Goal: Task Accomplishment & Management: Use online tool/utility

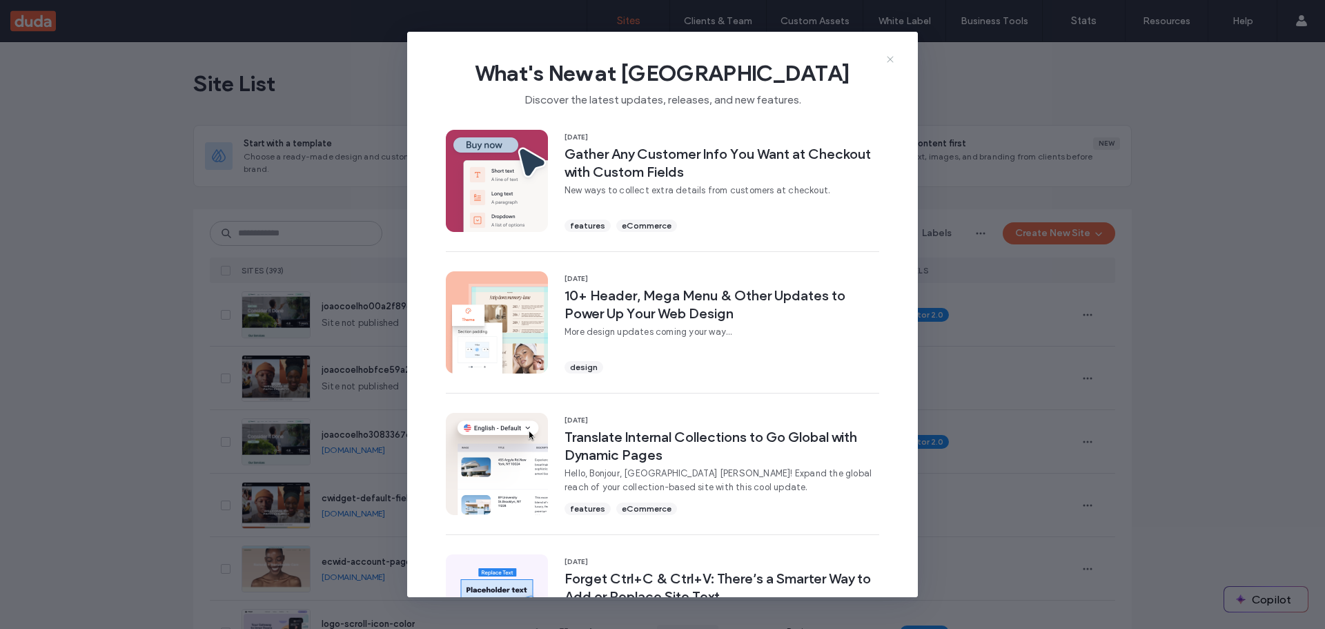
click at [893, 60] on icon at bounding box center [890, 59] width 11 height 11
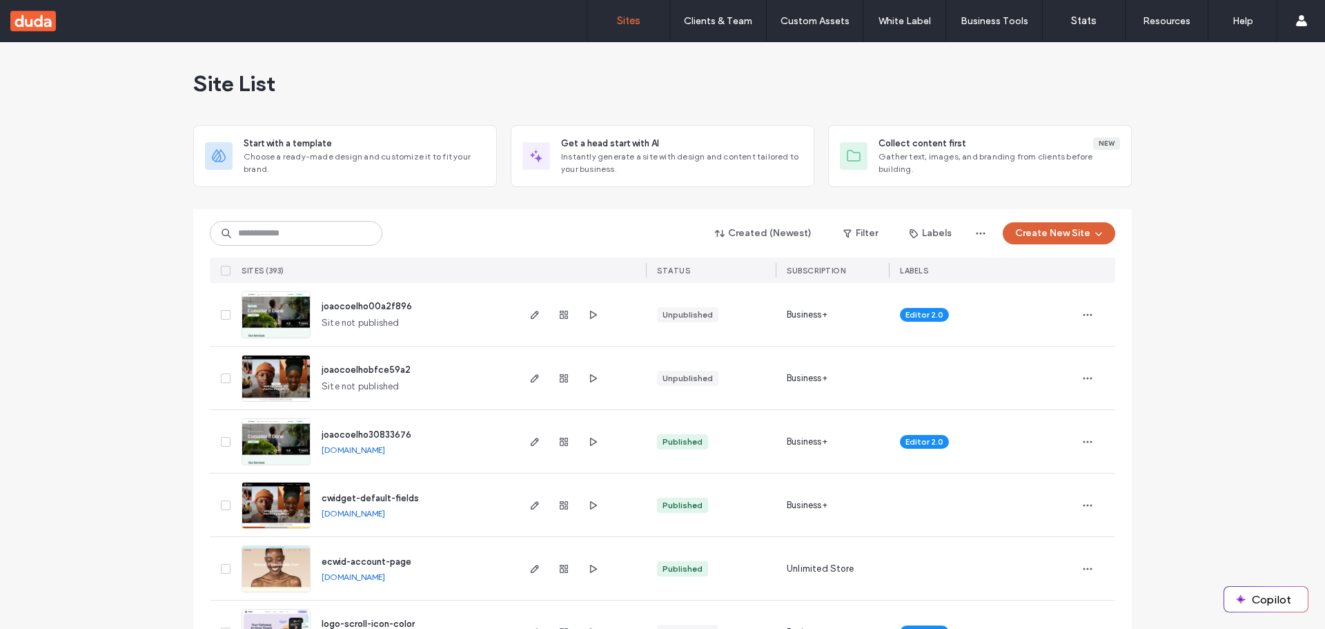
click at [1038, 242] on button "Create New Site" at bounding box center [1059, 233] width 113 height 22
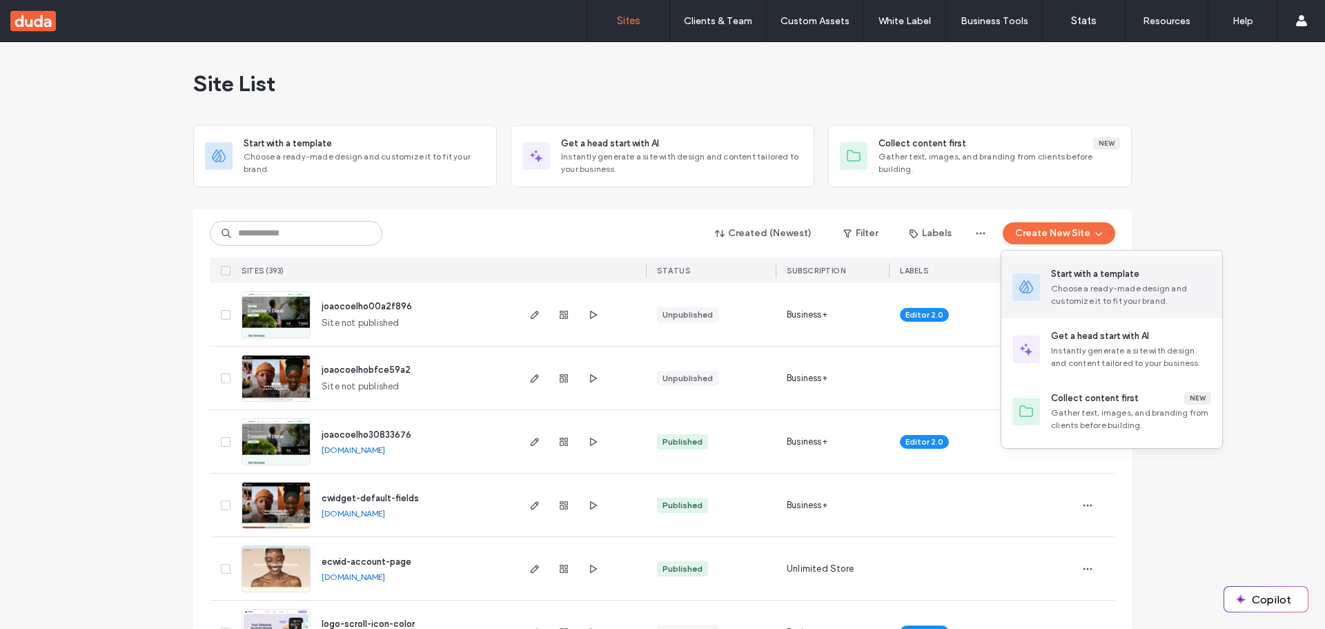
click at [1042, 266] on div "Start with a template Choose a ready-made design and customize it to fit your b…" at bounding box center [1111, 287] width 221 height 62
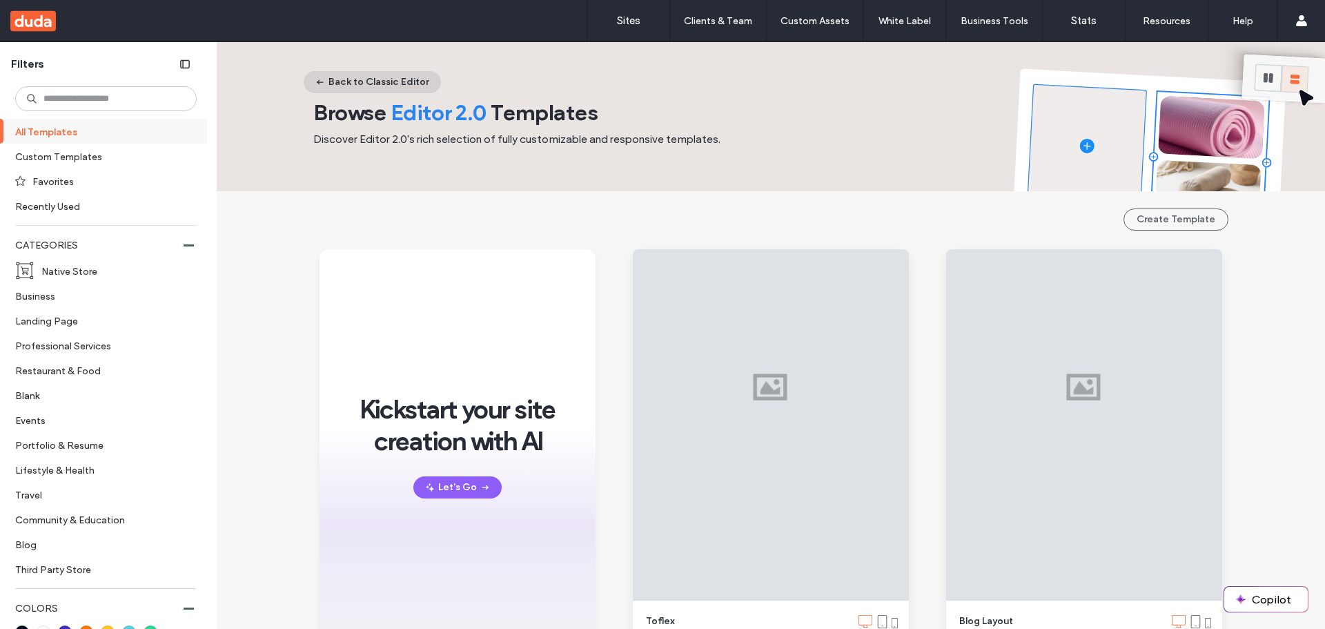
click at [374, 78] on button "Back to Classic Editor" at bounding box center [372, 82] width 137 height 22
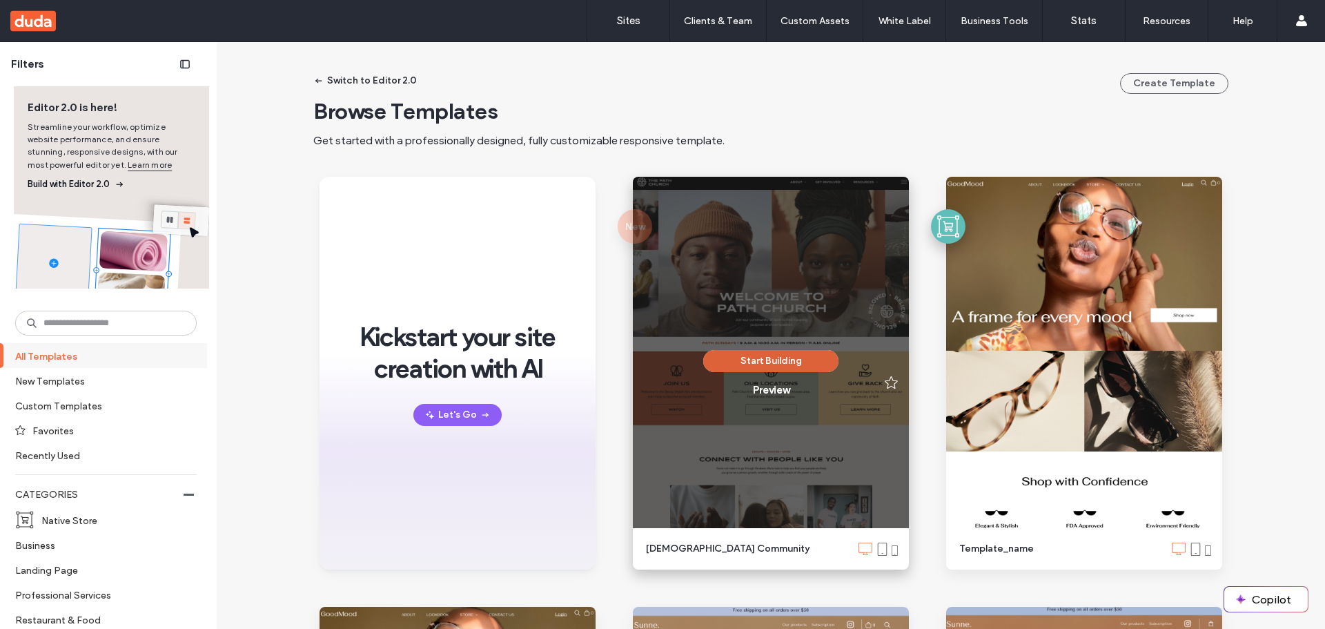
click at [730, 362] on button "Start Building" at bounding box center [770, 361] width 135 height 22
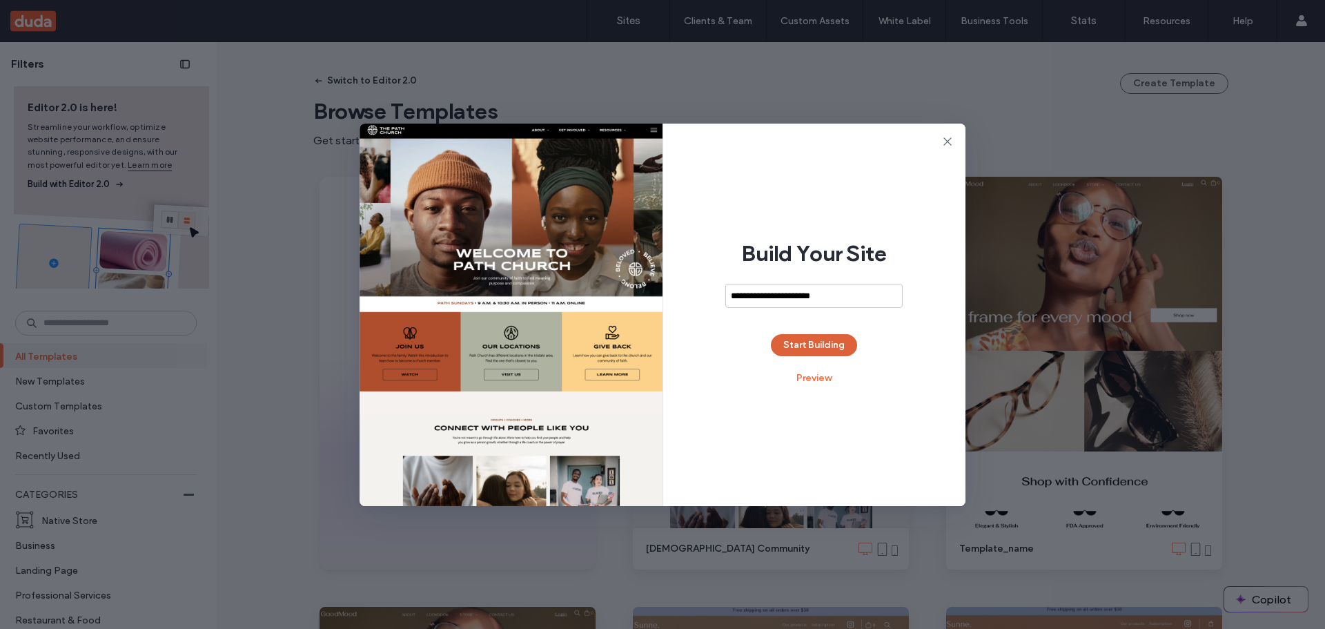
type input "**********"
click at [799, 340] on button "Start Building" at bounding box center [814, 345] width 86 height 22
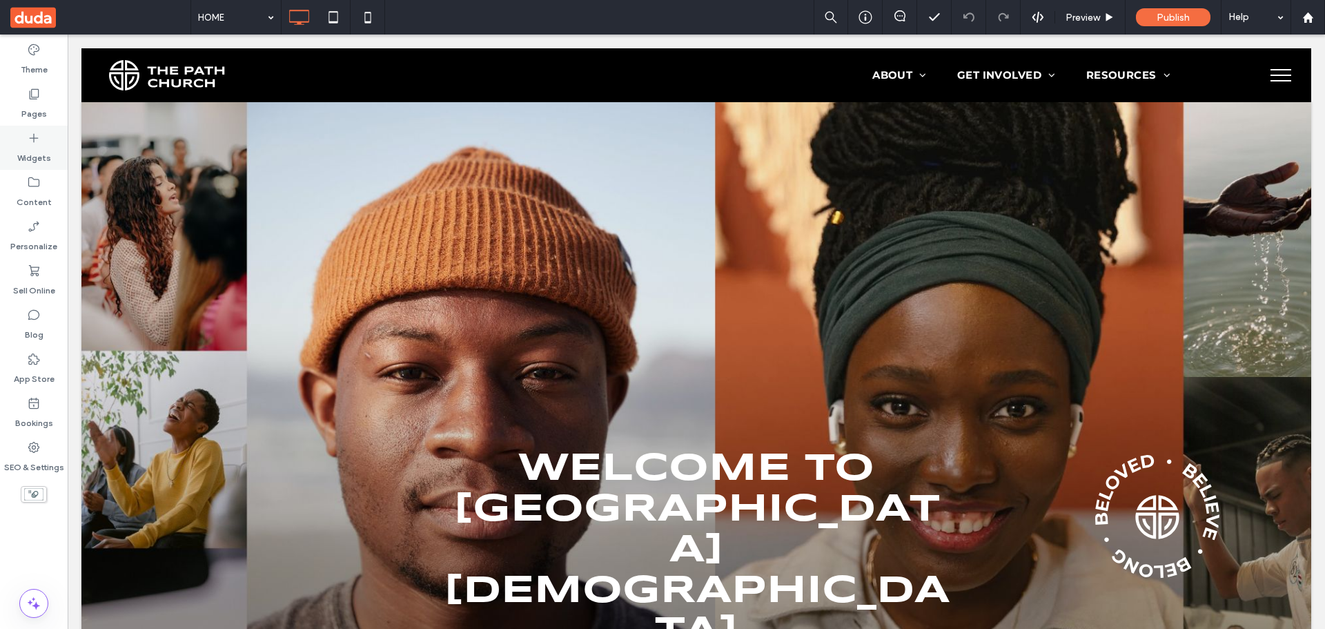
click at [55, 162] on div "Widgets" at bounding box center [34, 148] width 68 height 44
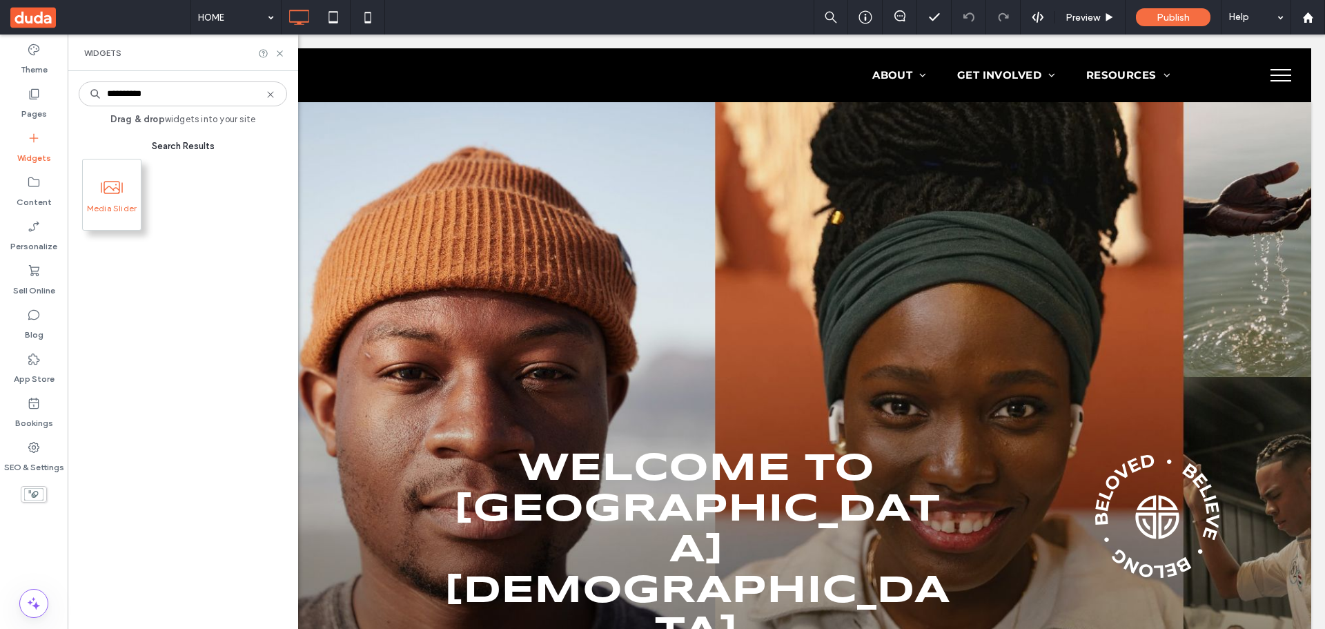
type input "**********"
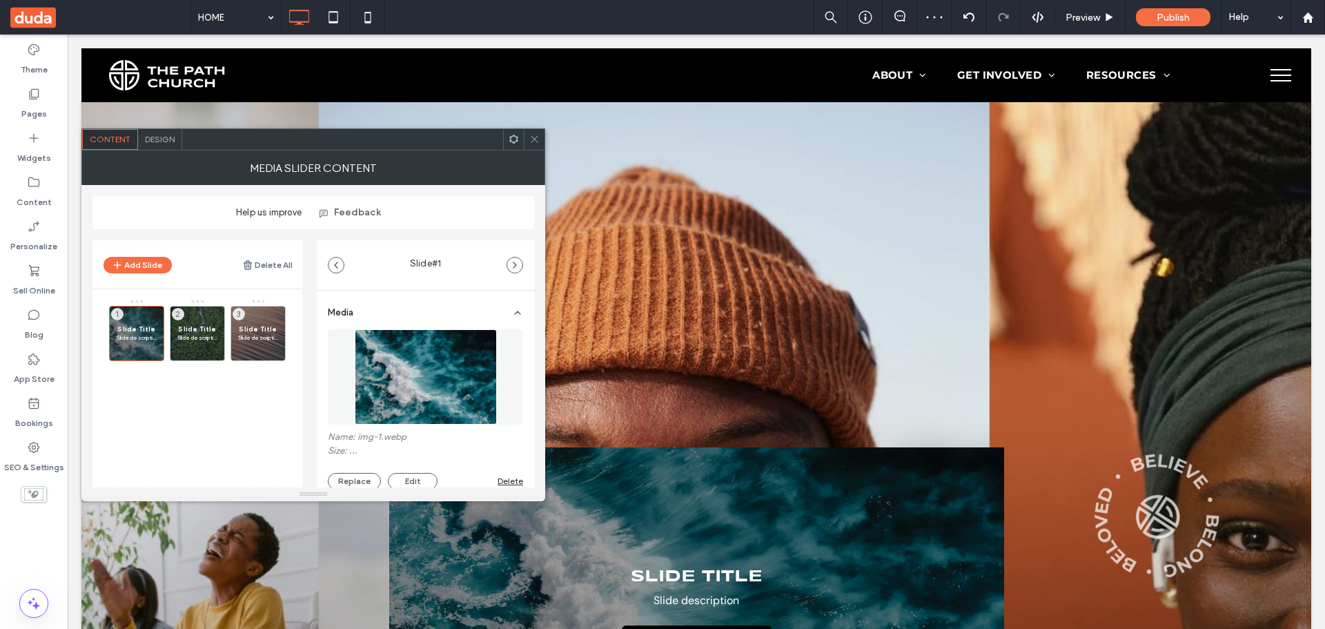
scroll to position [207, 0]
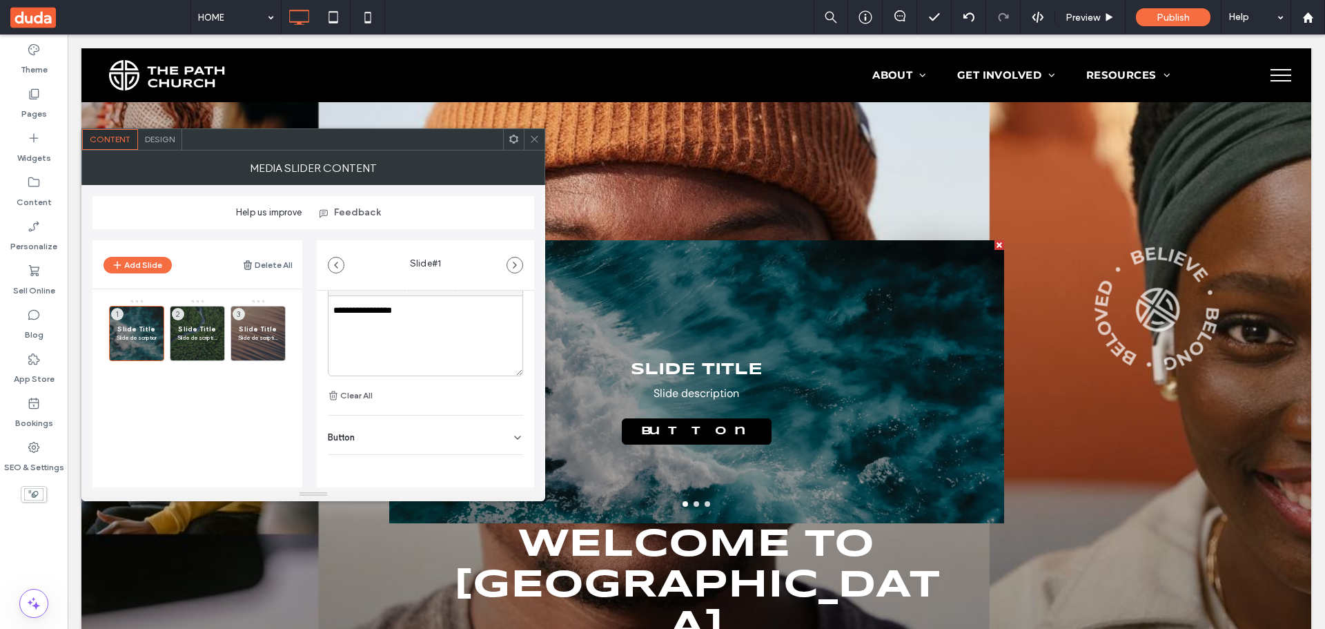
click at [377, 440] on div "Button" at bounding box center [425, 435] width 195 height 39
click at [446, 460] on label "Add a link" at bounding box center [421, 458] width 186 height 26
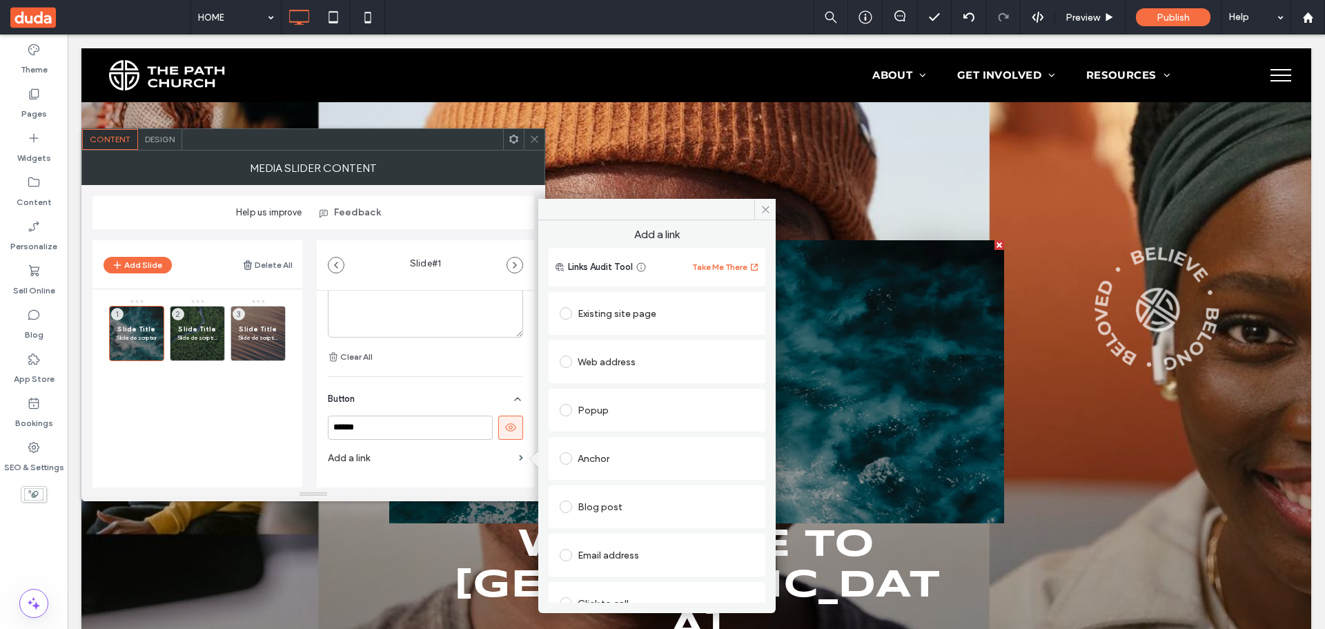
click at [594, 327] on div "Existing site page" at bounding box center [657, 313] width 195 height 29
click at [598, 318] on div "Existing site page" at bounding box center [657, 313] width 195 height 22
click at [766, 213] on icon at bounding box center [766, 209] width 10 height 10
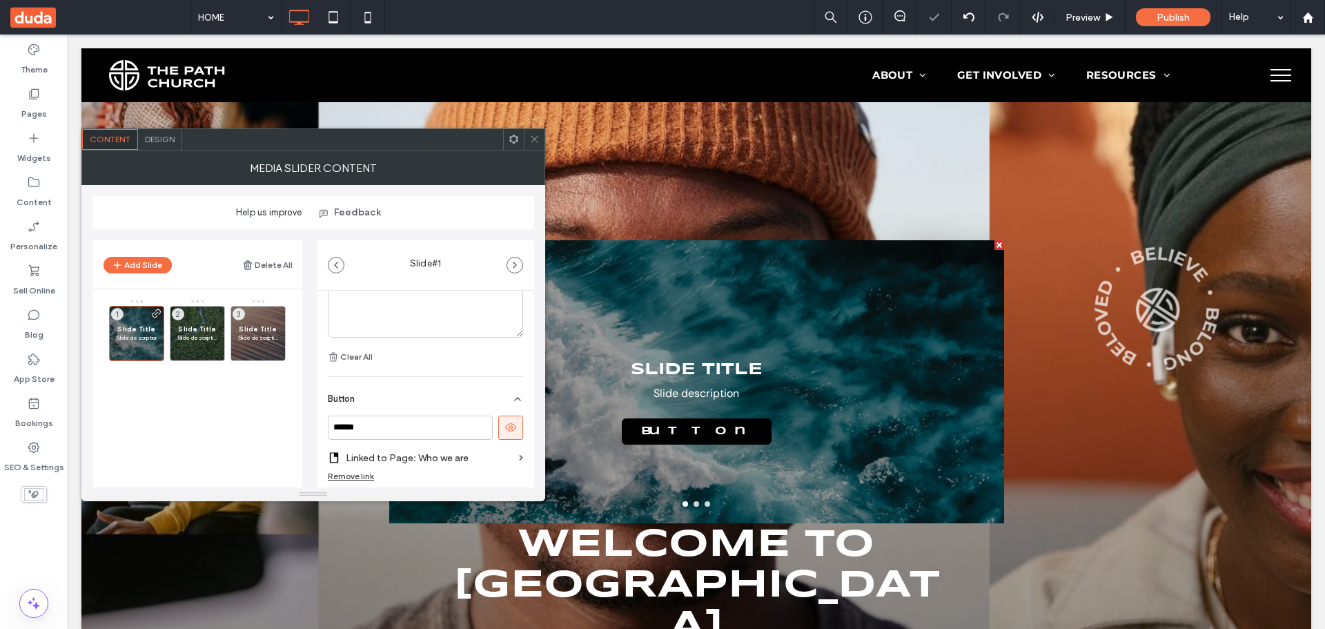
drag, startPoint x: 534, startPoint y: 138, endPoint x: 840, endPoint y: 48, distance: 319.5
click at [534, 138] on use at bounding box center [534, 139] width 7 height 7
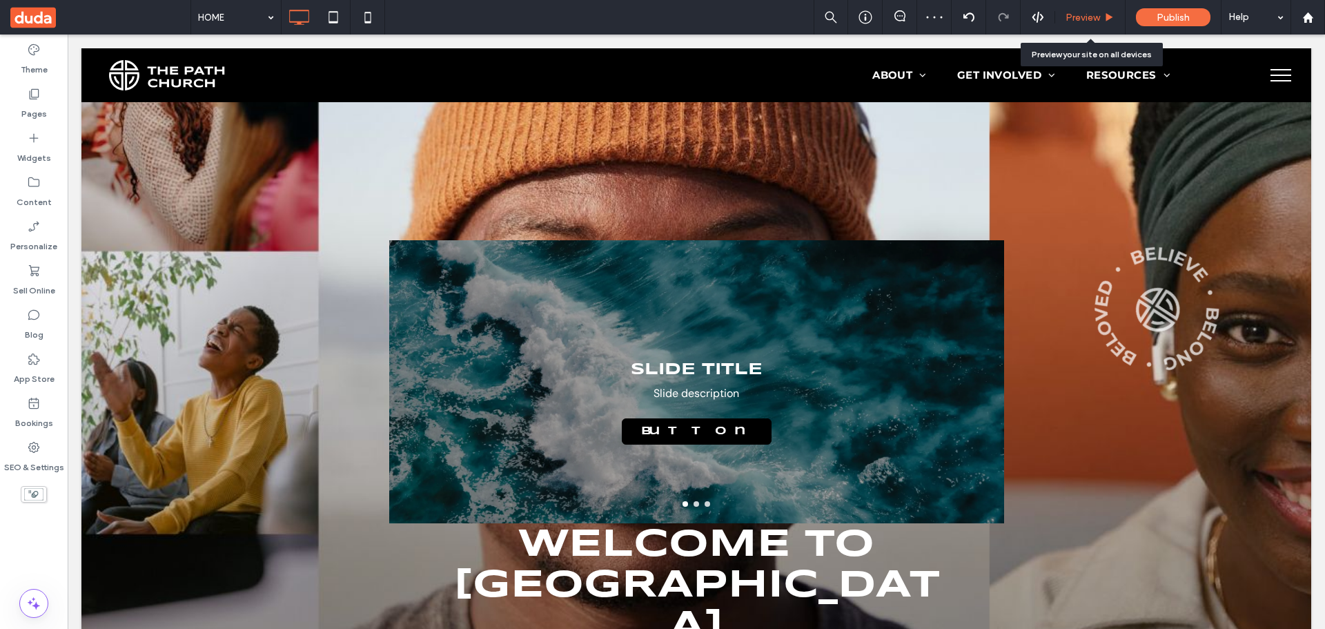
click at [1077, 32] on div "Preview" at bounding box center [1090, 17] width 70 height 35
click at [1103, 30] on div "Preview" at bounding box center [1090, 17] width 70 height 35
click at [1103, 26] on div "Preview" at bounding box center [1090, 17] width 70 height 35
click at [1103, 19] on div "Preview" at bounding box center [1090, 18] width 70 height 12
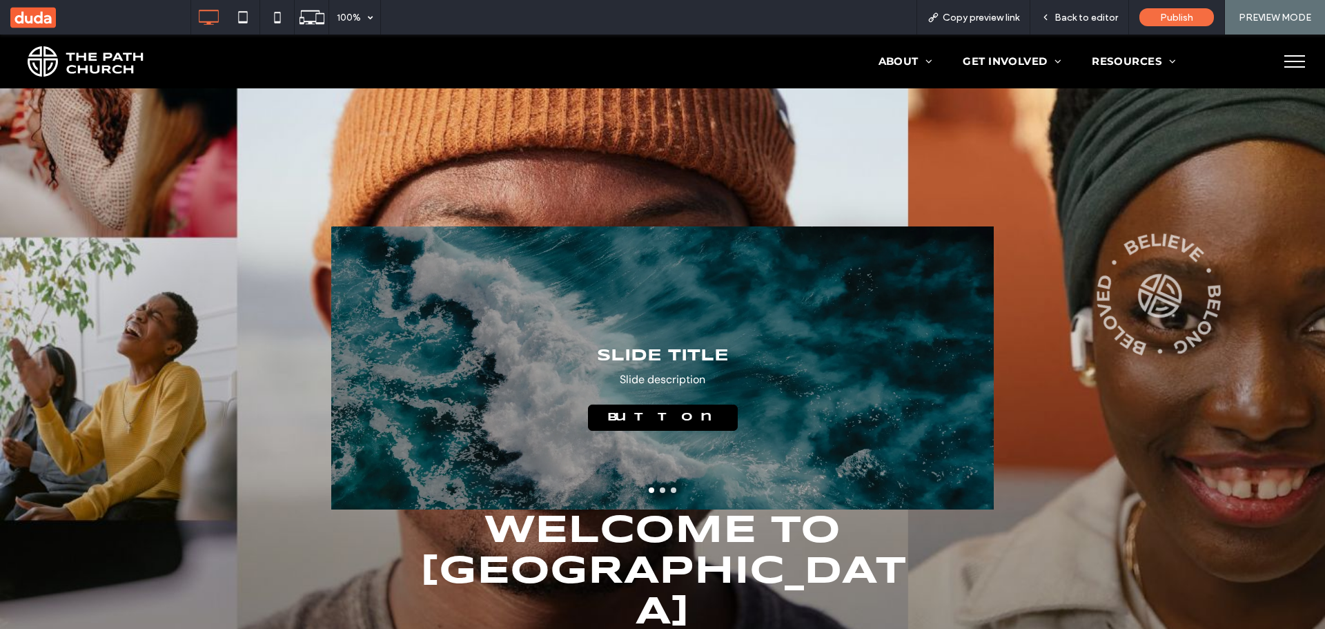
click at [570, 314] on div "Slide Title Slide description Button" at bounding box center [662, 376] width 663 height 217
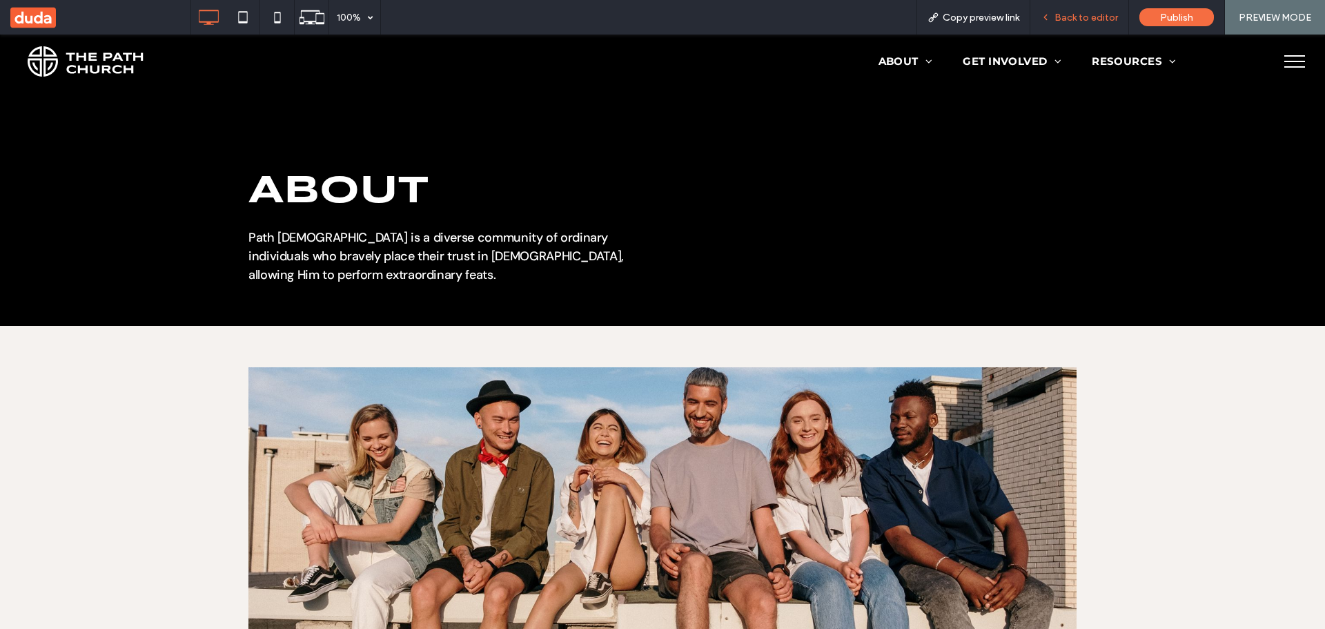
drag, startPoint x: 1091, startPoint y: 26, endPoint x: 828, endPoint y: 59, distance: 265.1
click at [1091, 26] on div "Back to editor" at bounding box center [1079, 17] width 99 height 35
click at [1065, 10] on div "Back to editor" at bounding box center [1079, 17] width 99 height 35
click at [1097, 9] on div "Back to editor" at bounding box center [1079, 17] width 99 height 35
click at [1094, 21] on span "Back to editor" at bounding box center [1086, 18] width 63 height 12
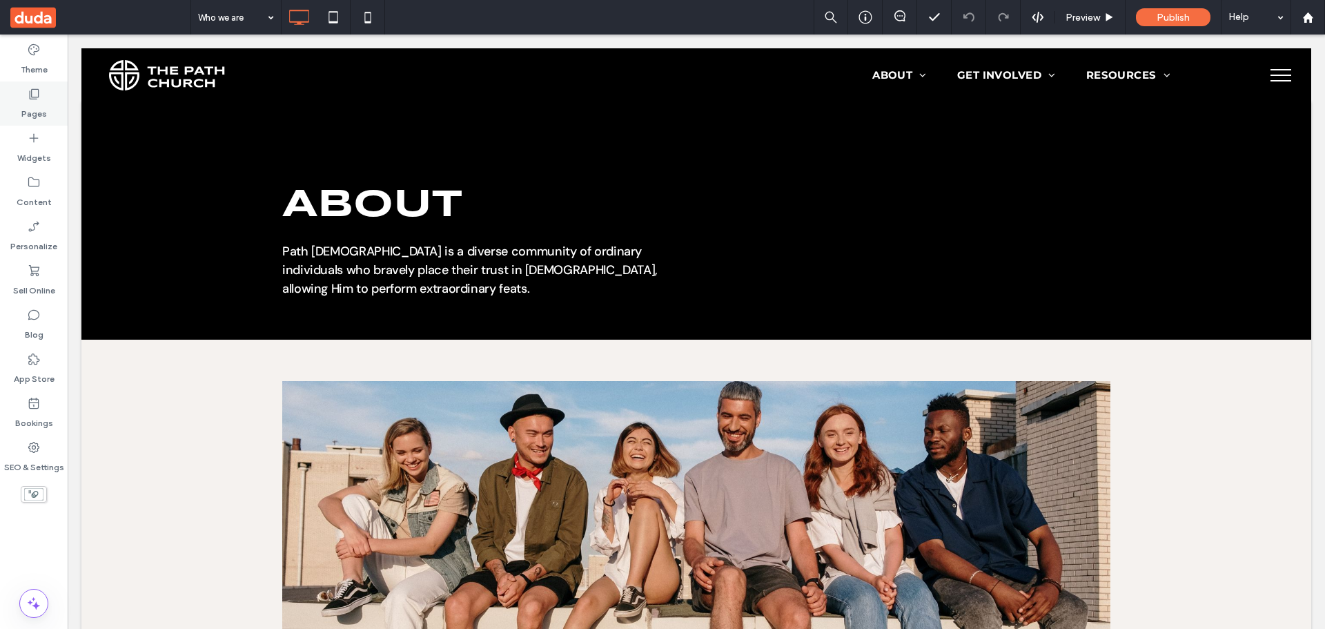
click at [33, 92] on icon at bounding box center [34, 94] width 14 height 14
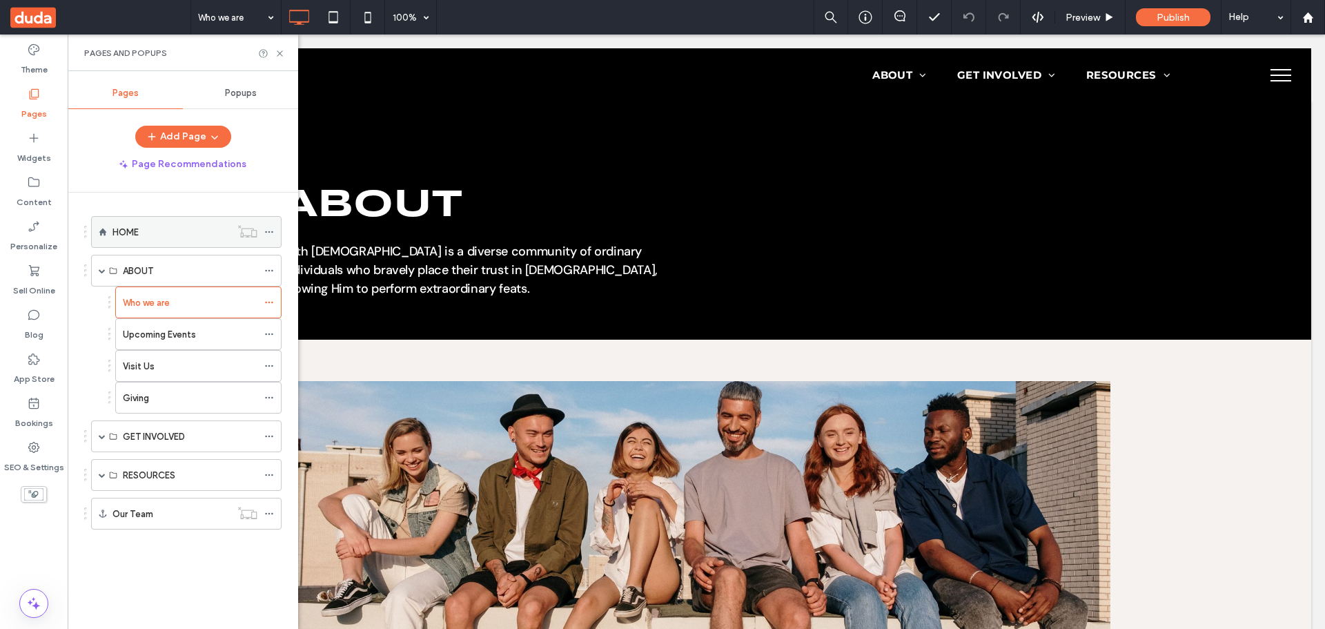
click at [157, 219] on div "HOME" at bounding box center [172, 232] width 118 height 30
click at [277, 55] on icon at bounding box center [280, 53] width 10 height 10
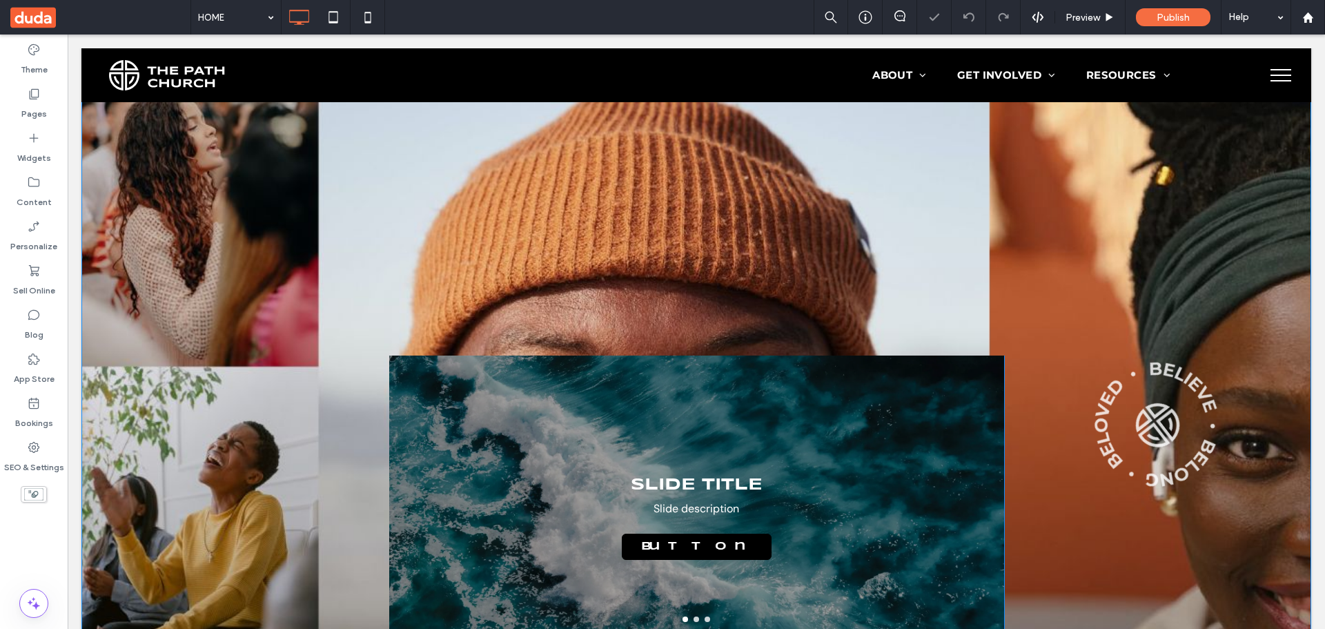
scroll to position [276, 0]
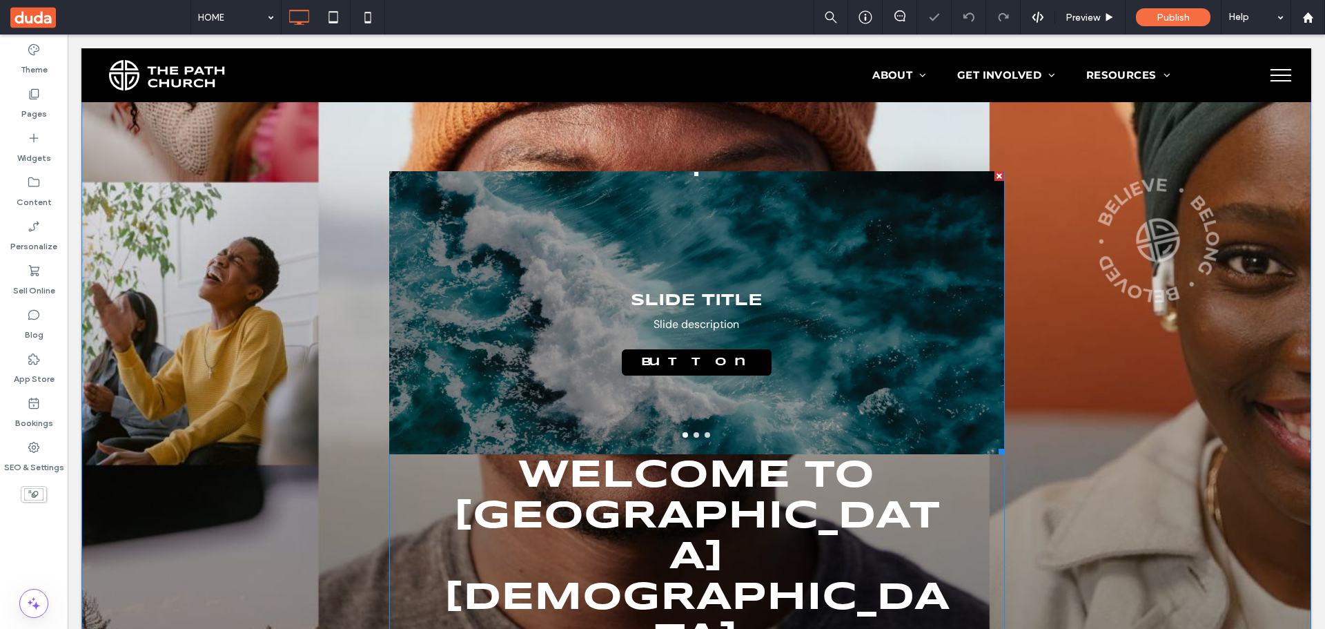
click at [569, 353] on div at bounding box center [696, 312] width 615 height 283
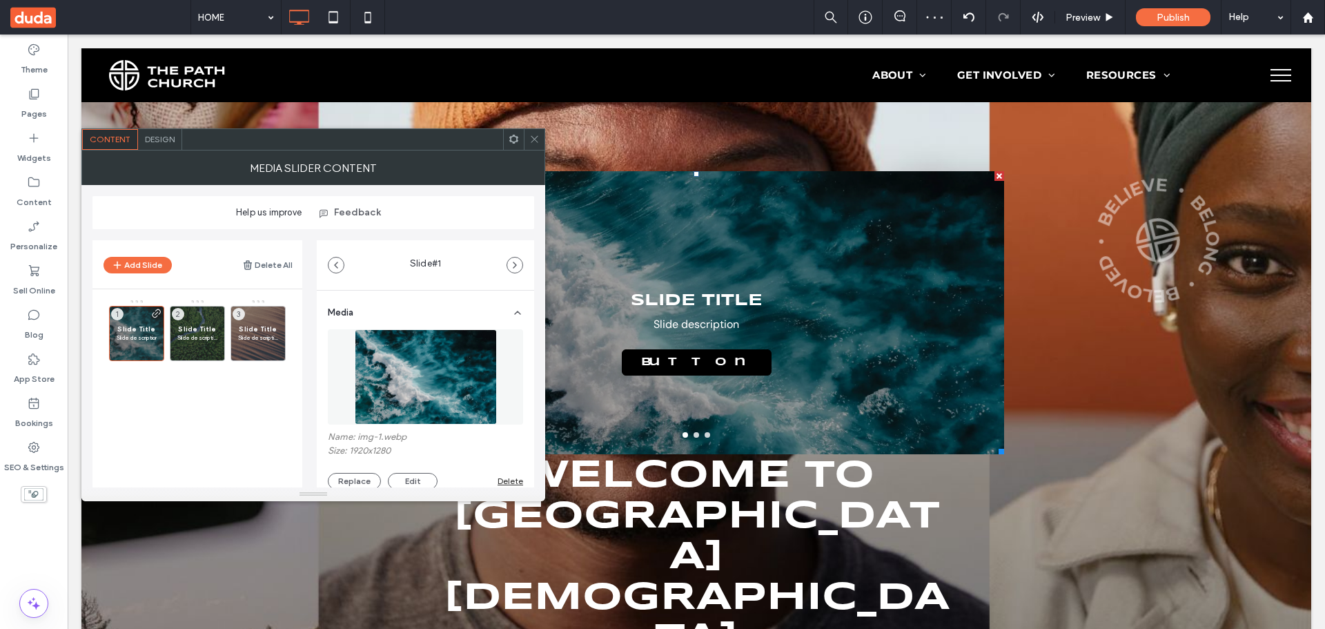
click at [166, 132] on div "Design" at bounding box center [160, 139] width 44 height 21
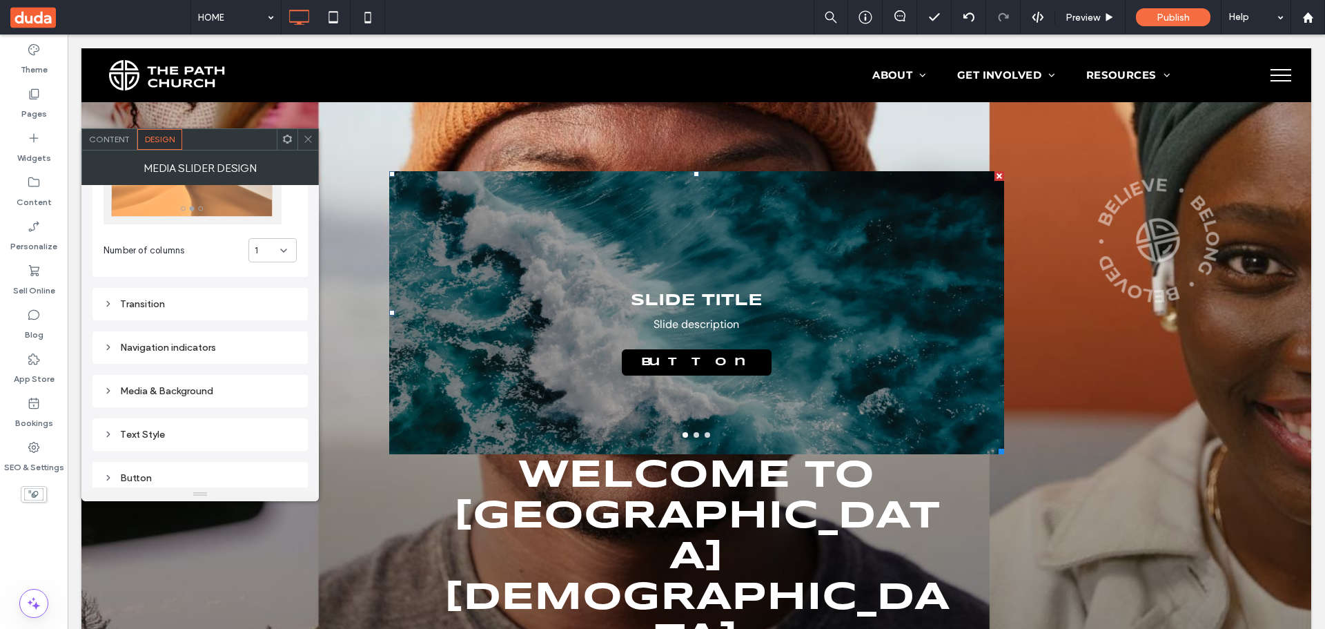
scroll to position [35, 0]
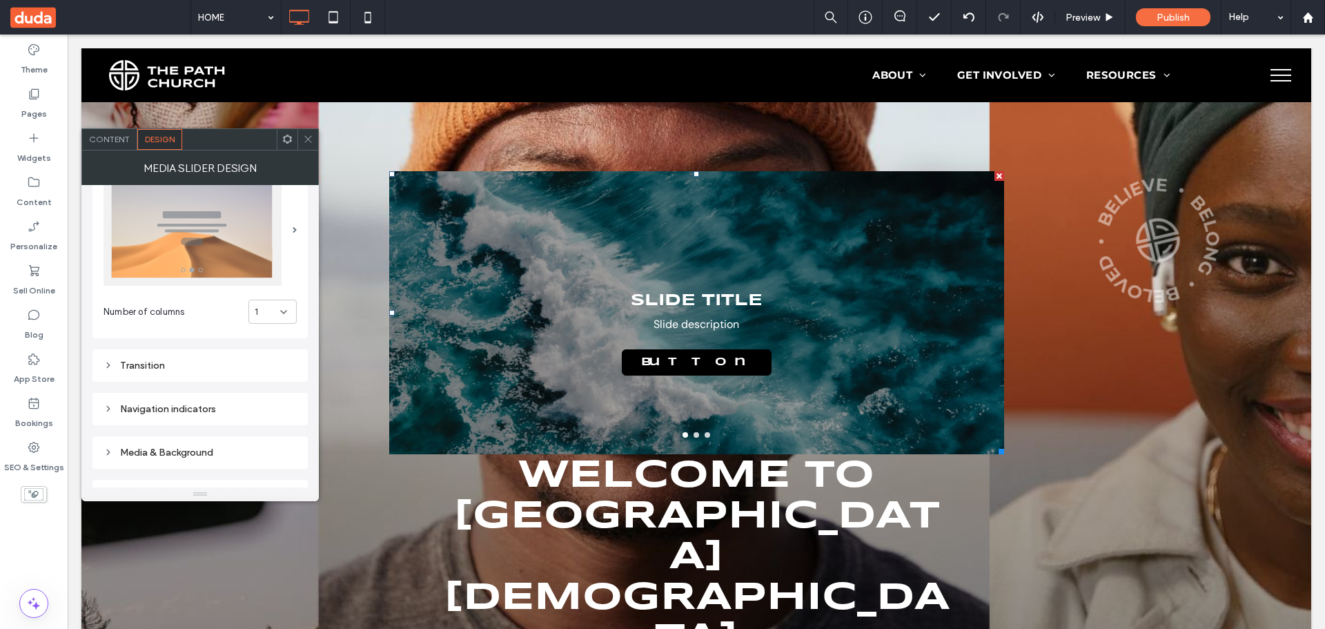
click at [231, 252] on img at bounding box center [193, 230] width 178 height 111
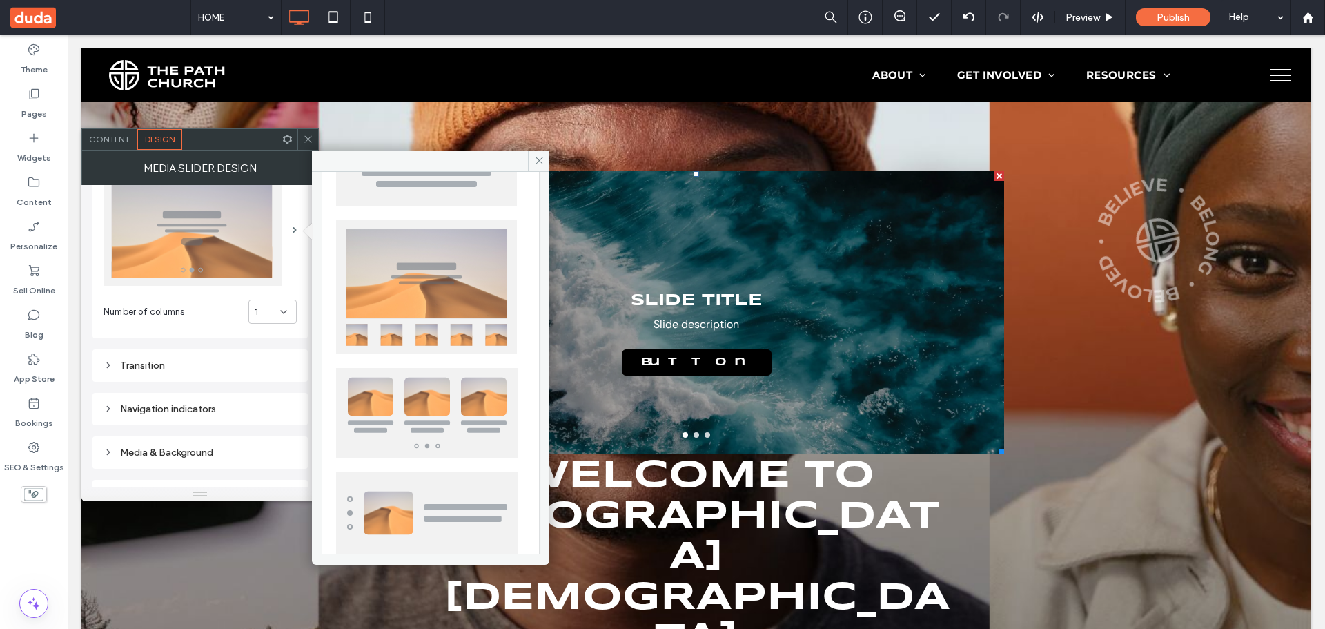
scroll to position [335, 0]
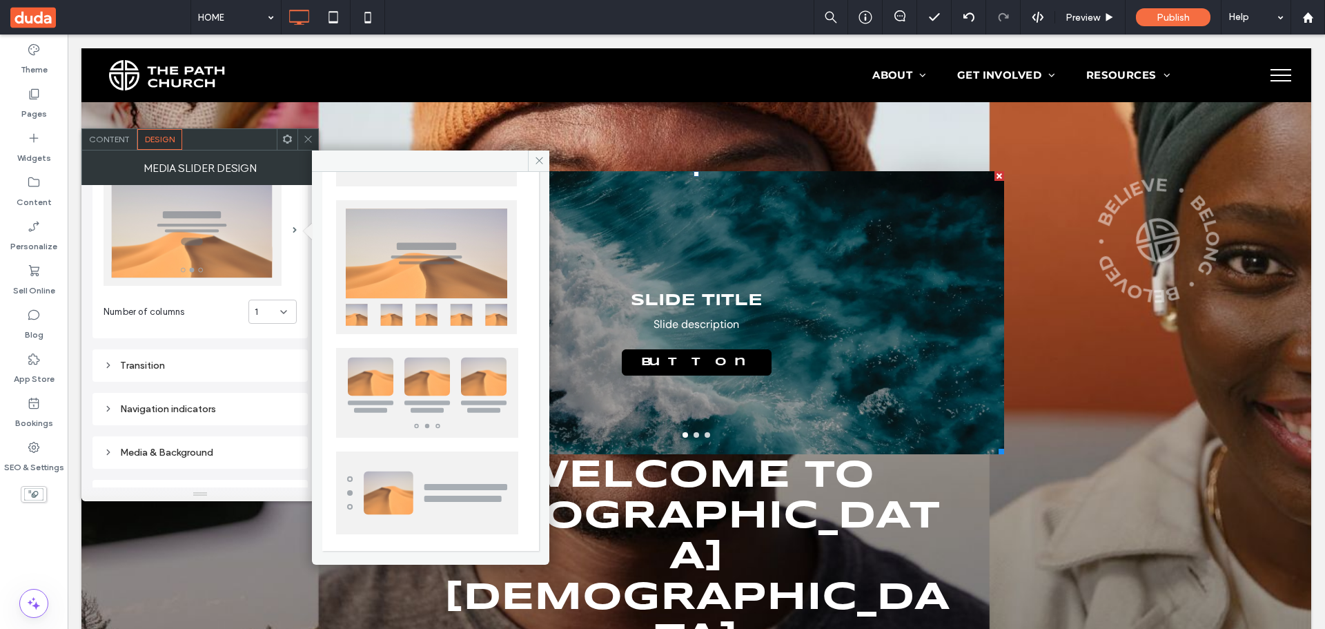
click at [430, 380] on img at bounding box center [427, 393] width 182 height 90
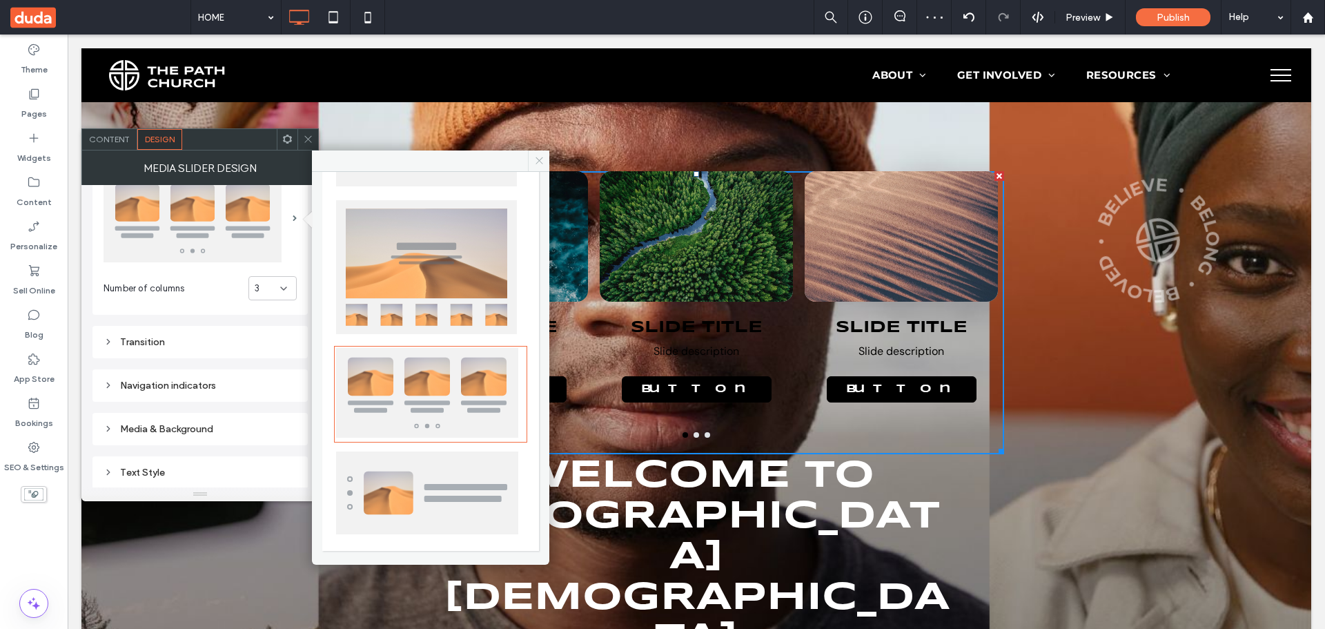
click at [535, 153] on span at bounding box center [538, 160] width 21 height 21
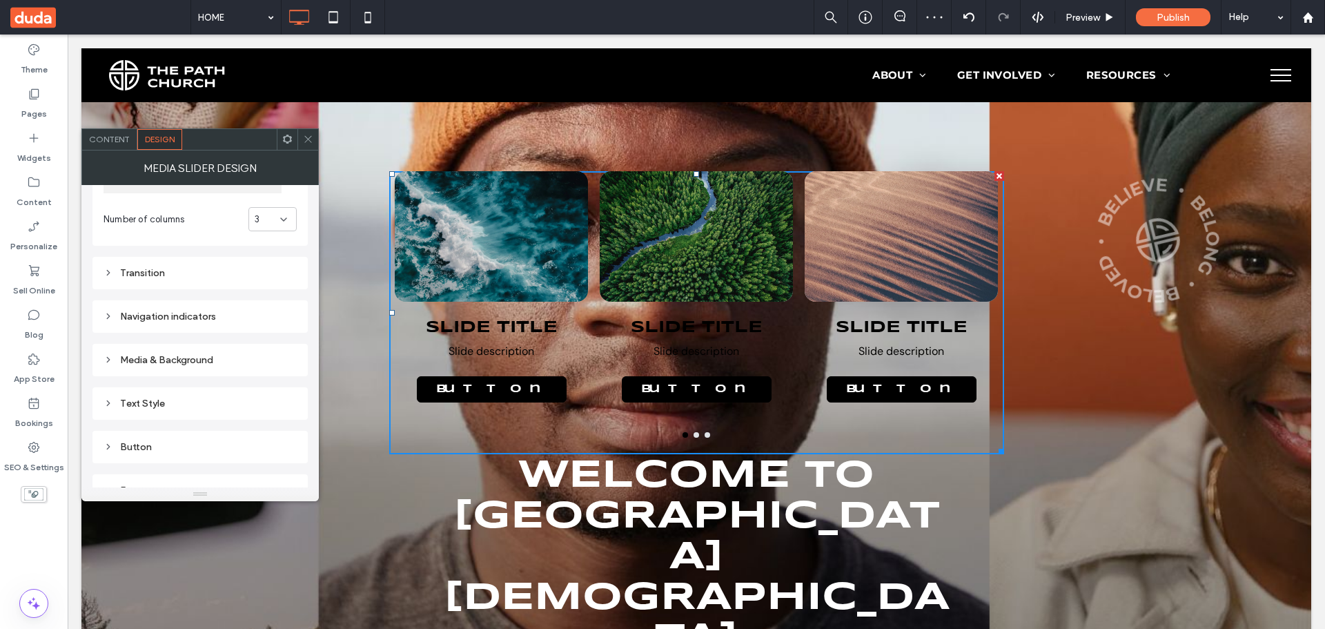
scroll to position [173, 0]
click at [180, 283] on div "Media & Background" at bounding box center [200, 291] width 193 height 19
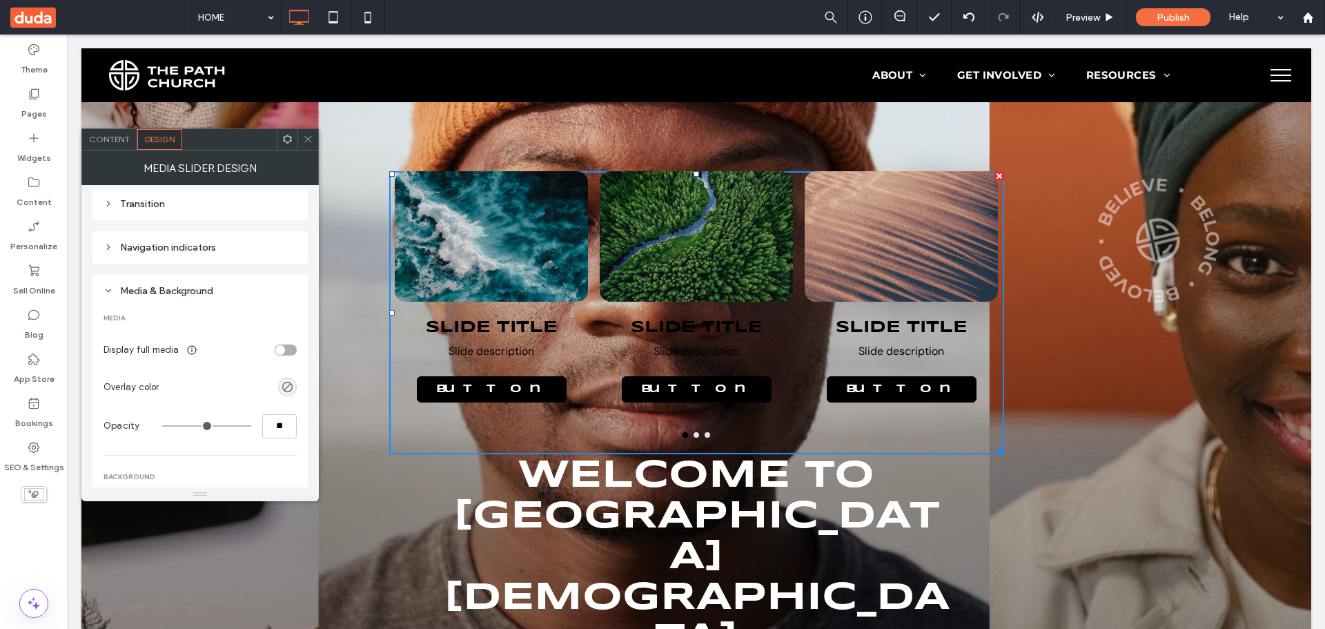
click at [120, 141] on span "Content" at bounding box center [109, 139] width 41 height 10
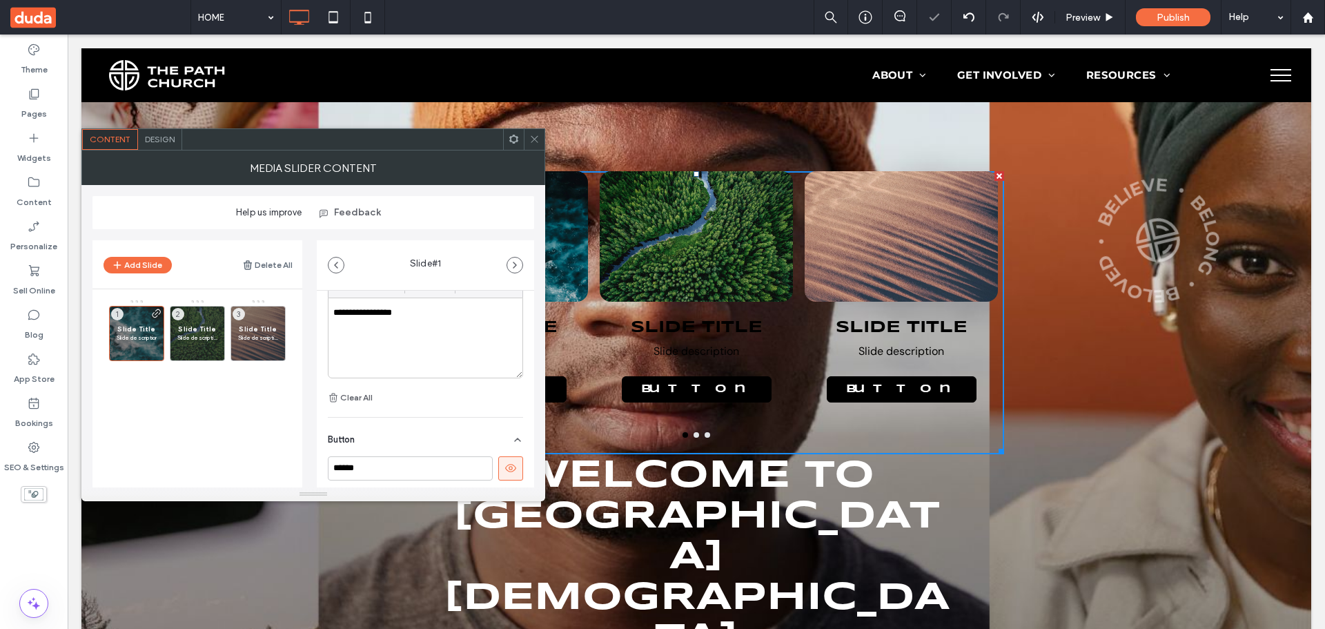
scroll to position [507, 0]
click at [190, 330] on span "Slide Title" at bounding box center [197, 328] width 40 height 9
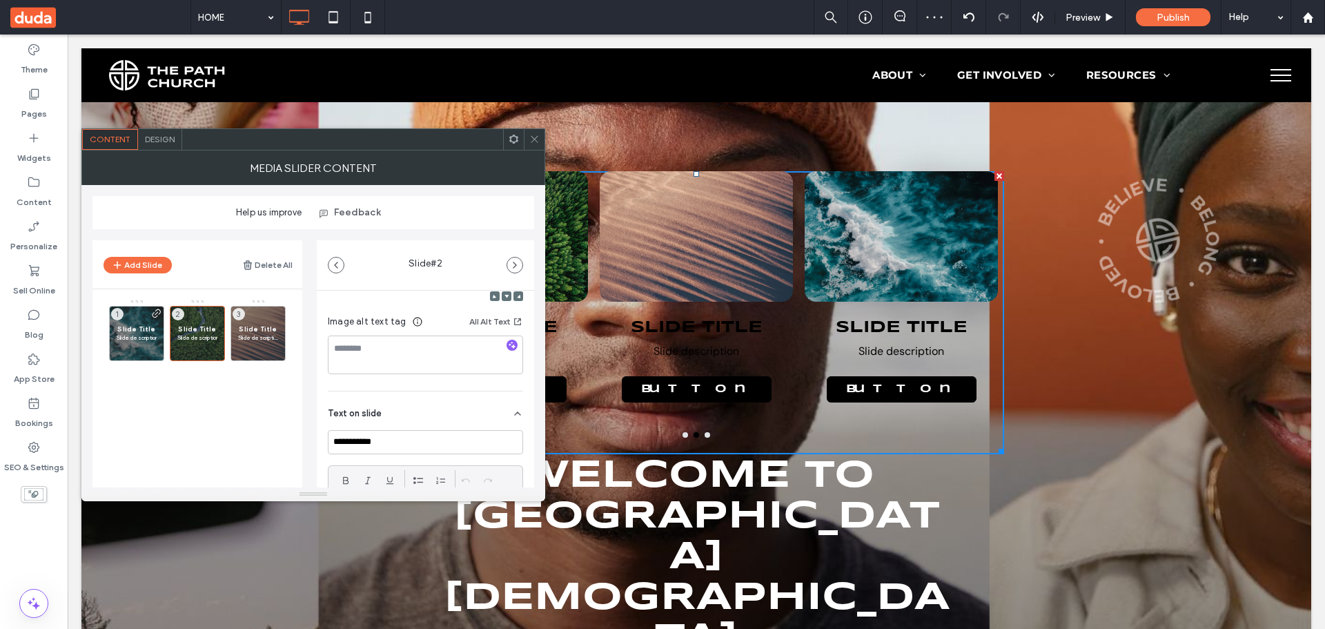
scroll to position [424, 0]
click at [407, 425] on div "Button" at bounding box center [425, 435] width 195 height 39
click at [416, 462] on label "Add a link" at bounding box center [421, 471] width 186 height 26
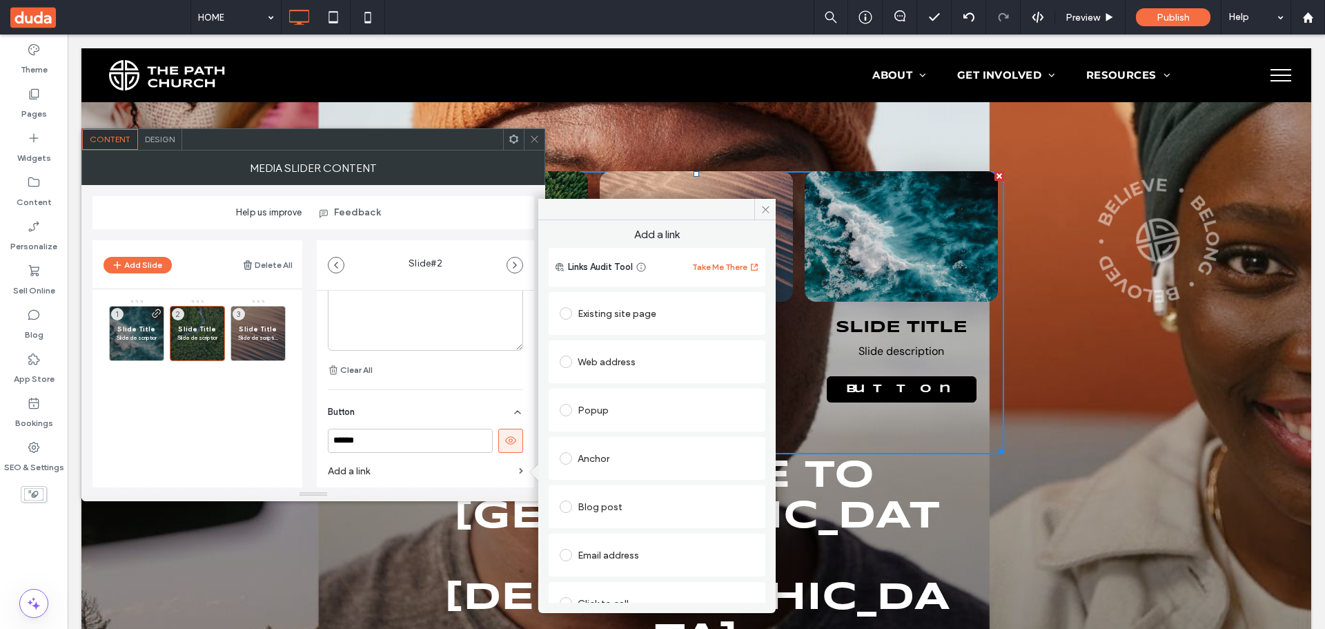
click at [595, 319] on div "Existing site page" at bounding box center [657, 313] width 195 height 22
click at [263, 329] on span "Slide Title" at bounding box center [258, 328] width 40 height 9
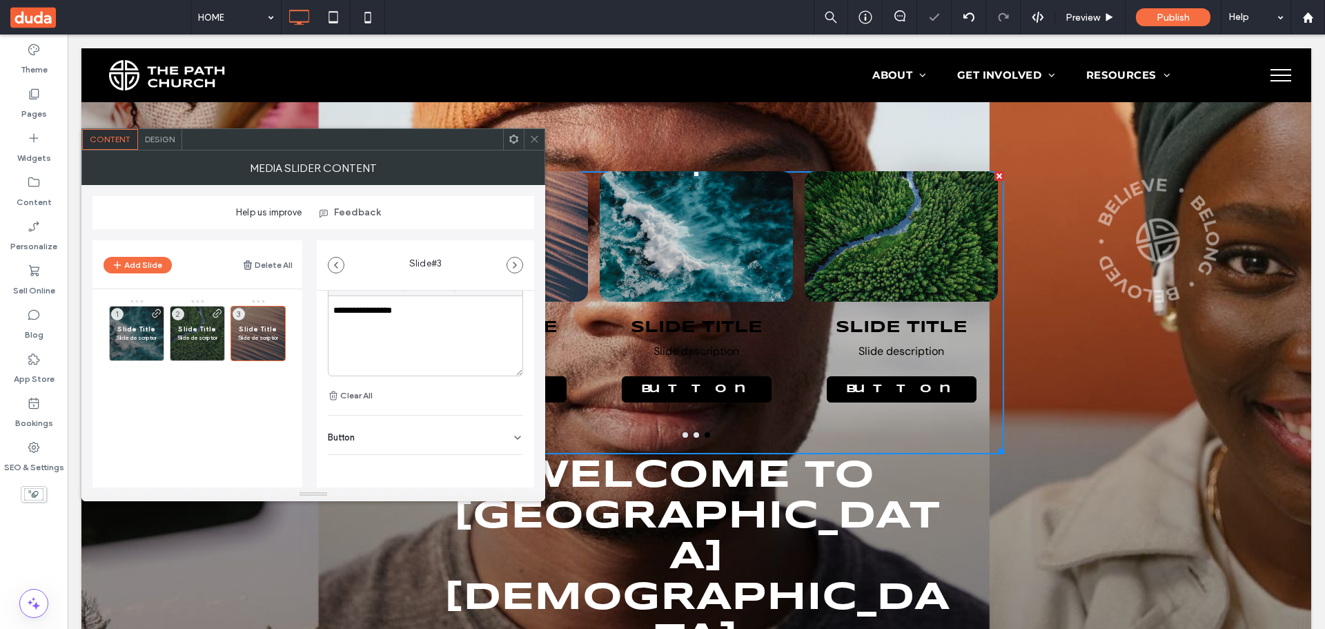
click at [422, 436] on div "Button" at bounding box center [425, 435] width 195 height 39
click at [421, 456] on div "****** Add a link" at bounding box center [425, 433] width 195 height 66
click at [424, 442] on label "Add a link" at bounding box center [421, 442] width 186 height 26
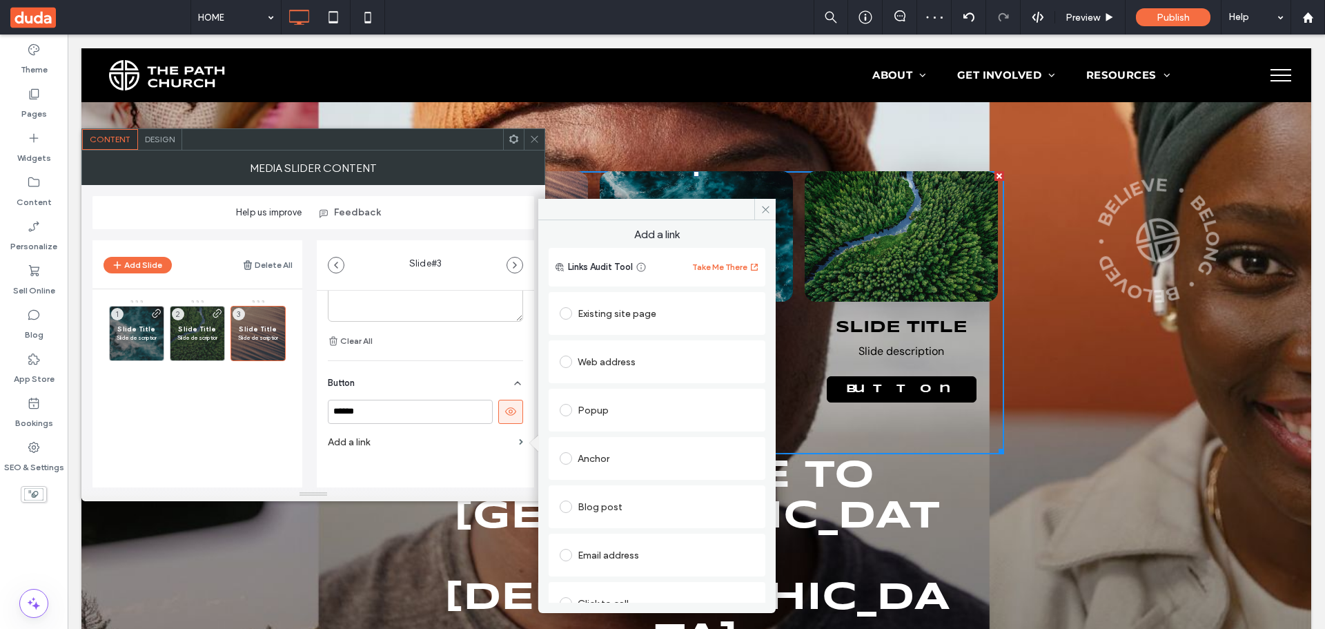
click at [606, 313] on div "Existing site page" at bounding box center [657, 313] width 195 height 22
click at [210, 338] on p "Slide description" at bounding box center [197, 337] width 40 height 8
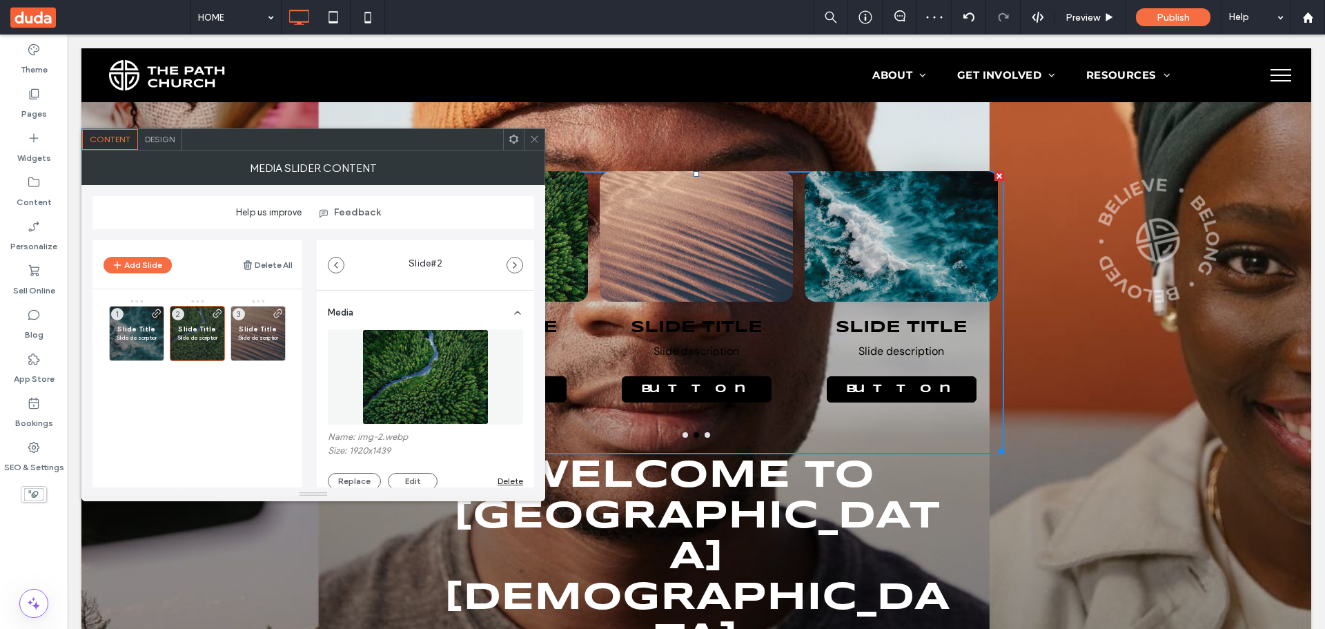
drag, startPoint x: 536, startPoint y: 140, endPoint x: 944, endPoint y: 19, distance: 425.4
click at [536, 140] on use at bounding box center [534, 139] width 7 height 7
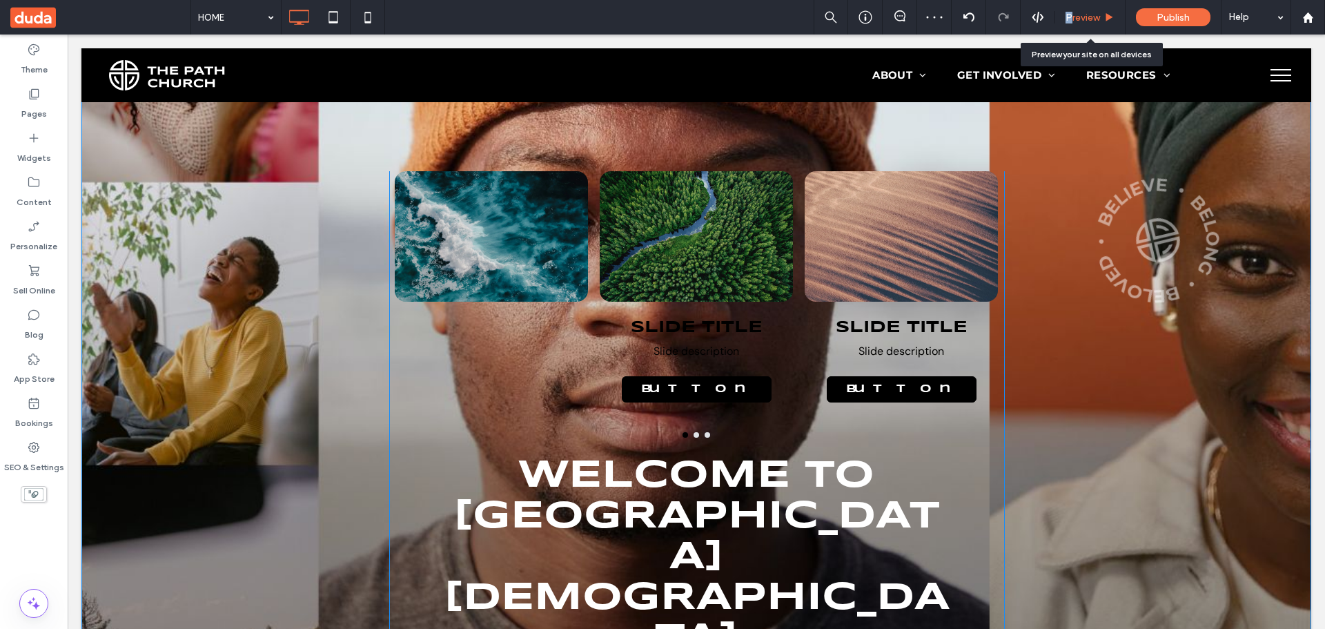
drag, startPoint x: 1069, startPoint y: 16, endPoint x: 821, endPoint y: 76, distance: 255.6
click at [1069, 16] on span "Preview" at bounding box center [1083, 18] width 35 height 12
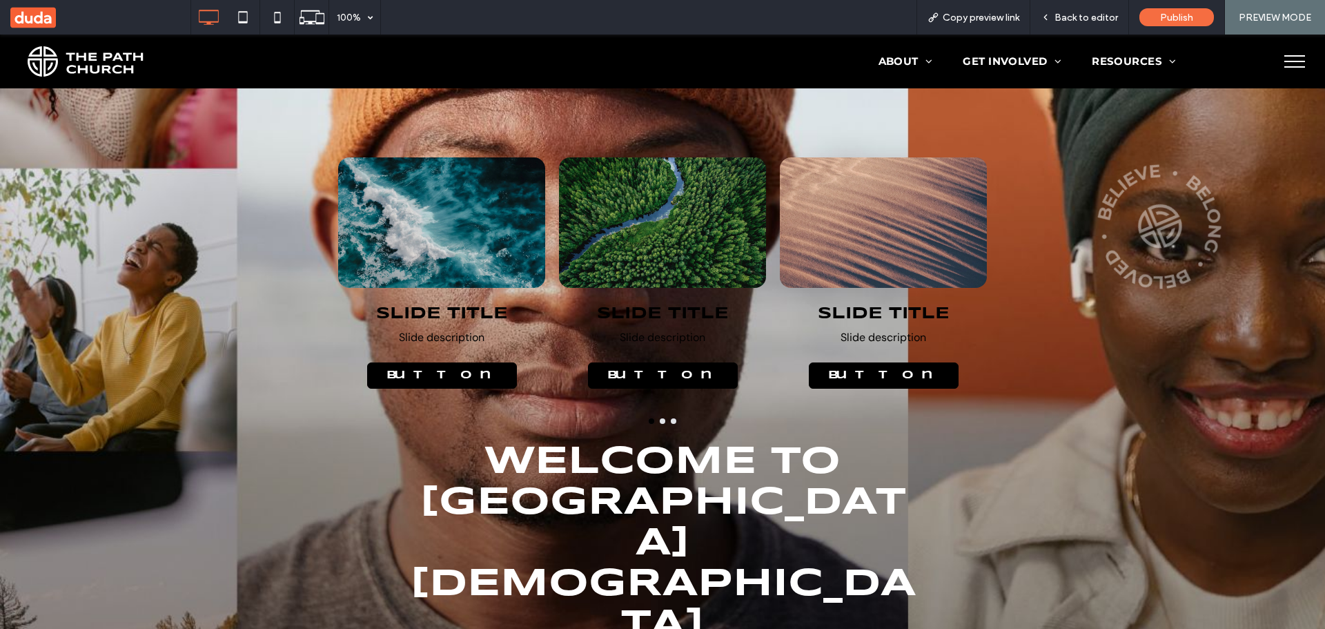
click at [629, 218] on div at bounding box center [663, 222] width 208 height 130
click at [442, 220] on div at bounding box center [442, 222] width 208 height 130
click at [696, 230] on div at bounding box center [663, 222] width 208 height 130
click at [887, 235] on div at bounding box center [884, 222] width 208 height 130
click at [629, 239] on div at bounding box center [663, 222] width 208 height 130
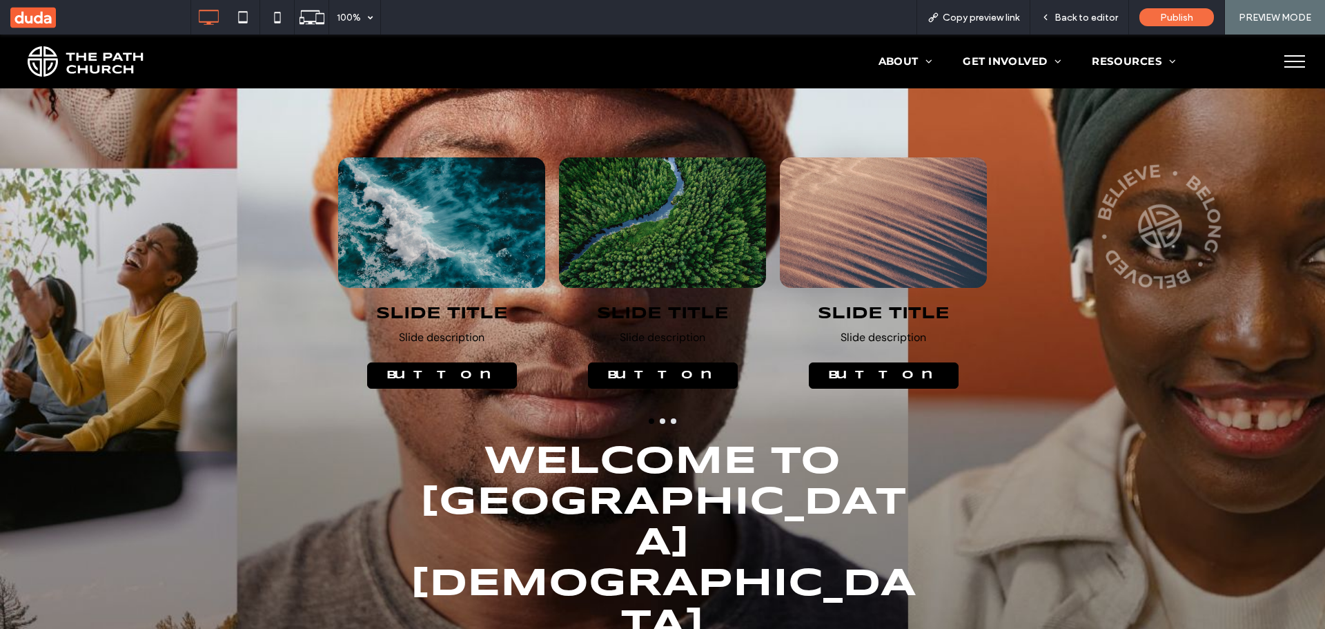
click at [494, 233] on div at bounding box center [442, 222] width 208 height 130
click at [701, 226] on div at bounding box center [663, 222] width 208 height 130
click at [909, 222] on div at bounding box center [884, 222] width 208 height 130
click at [647, 217] on div at bounding box center [663, 222] width 208 height 130
click at [500, 221] on div at bounding box center [442, 222] width 208 height 130
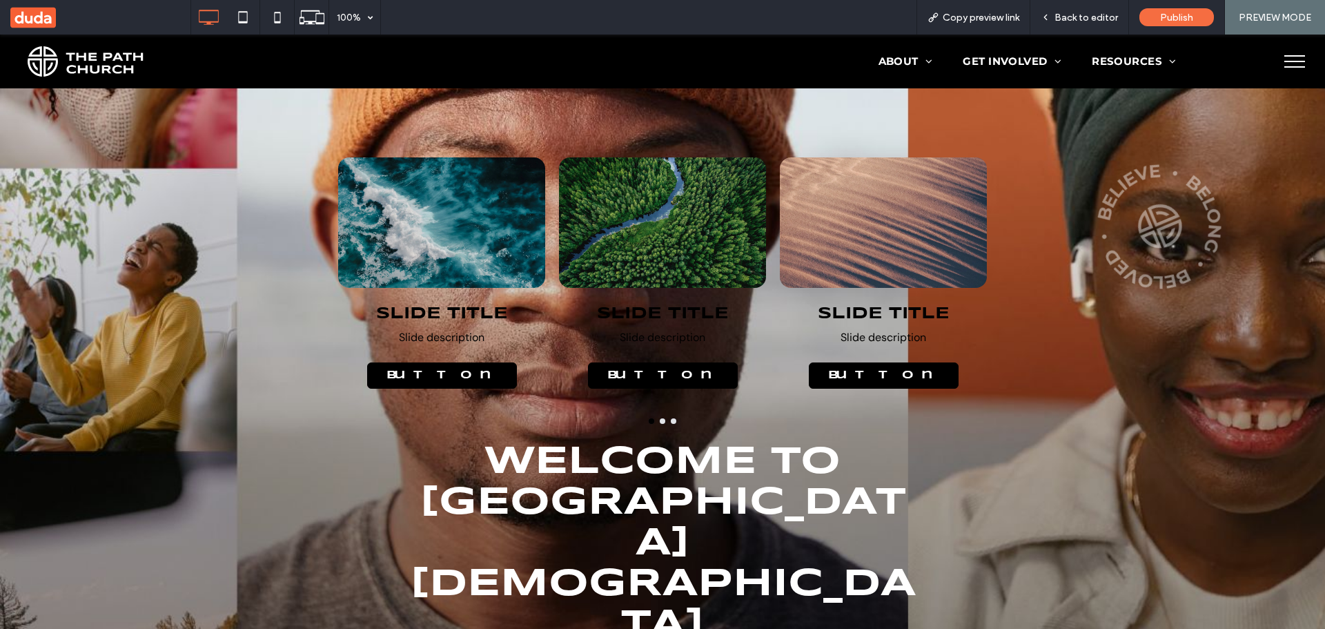
click at [679, 220] on div at bounding box center [663, 222] width 208 height 130
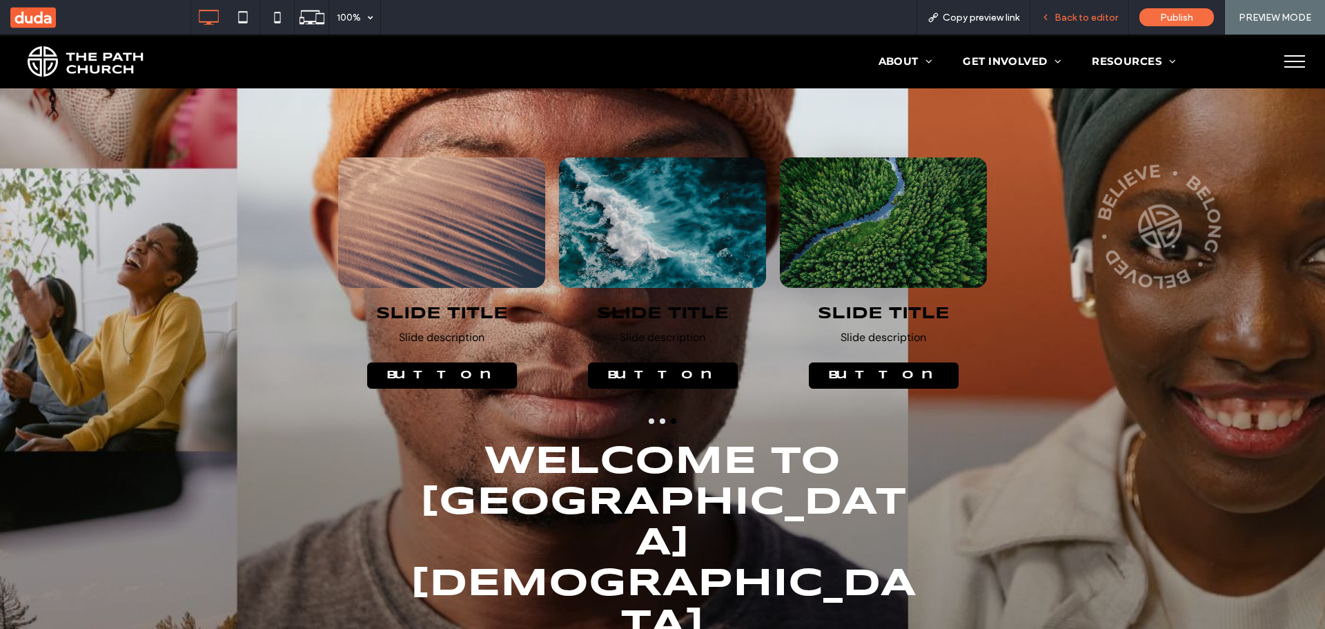
click at [1093, 17] on span "Back to editor" at bounding box center [1086, 18] width 63 height 12
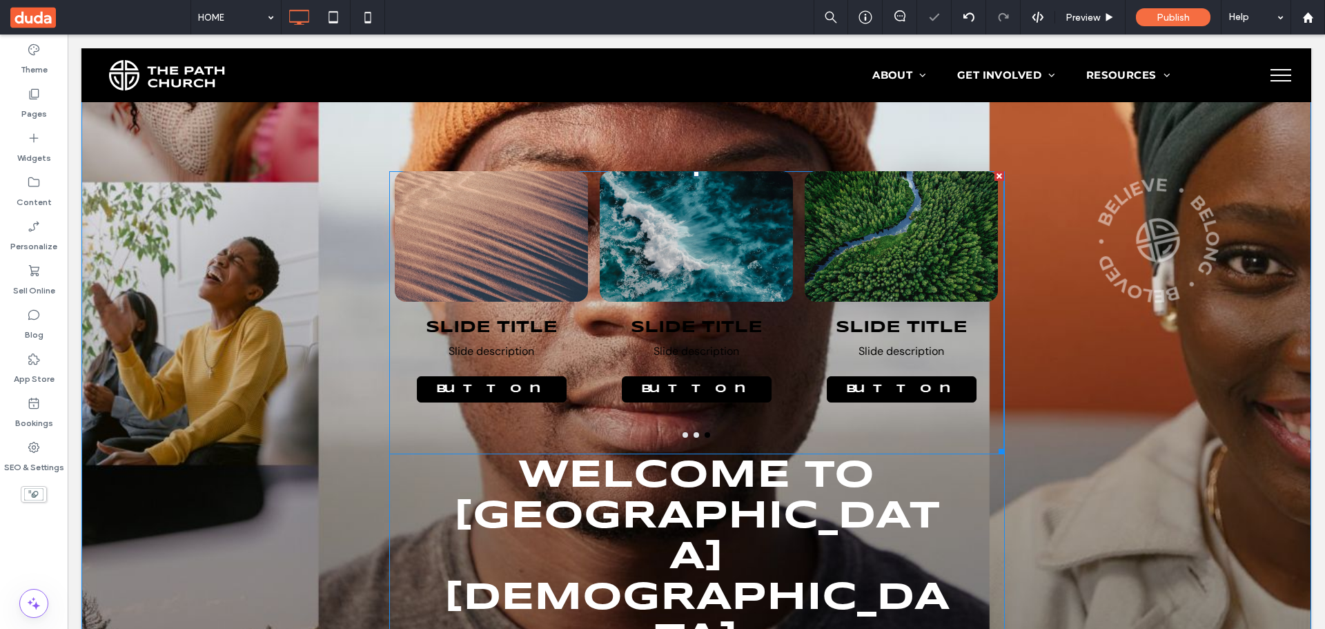
click at [788, 243] on div "Slide Title Slide description Button Button" at bounding box center [696, 312] width 205 height 283
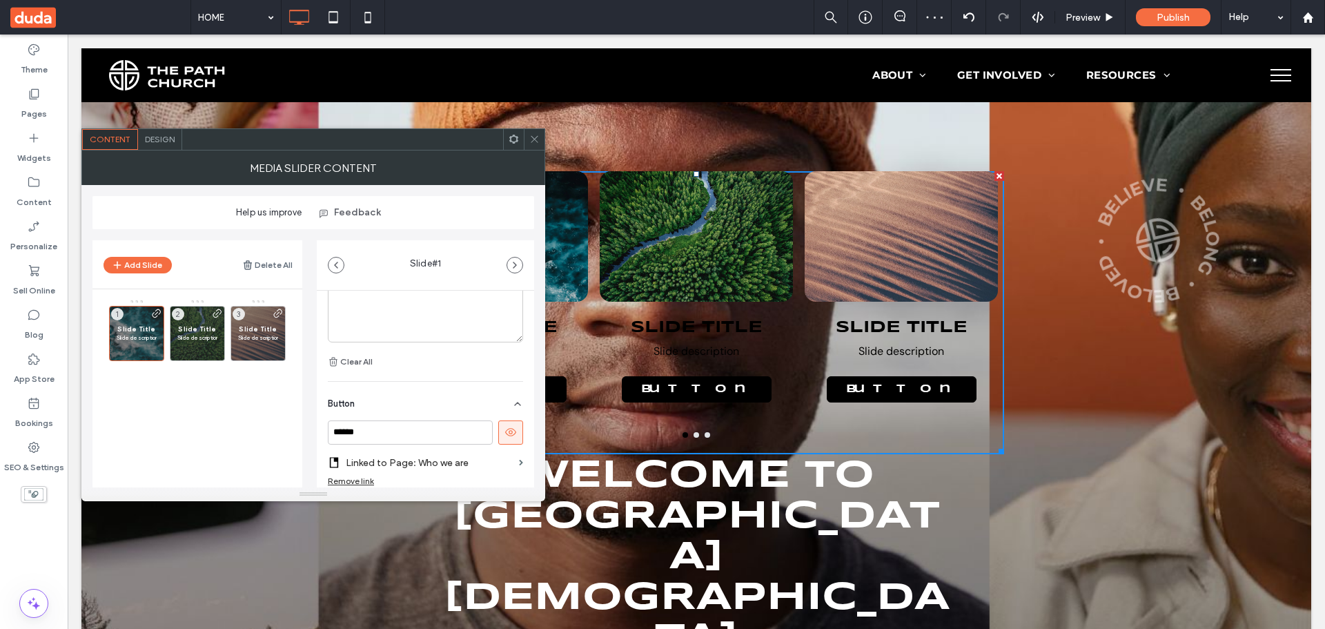
scroll to position [507, 0]
click at [505, 387] on use at bounding box center [510, 383] width 11 height 8
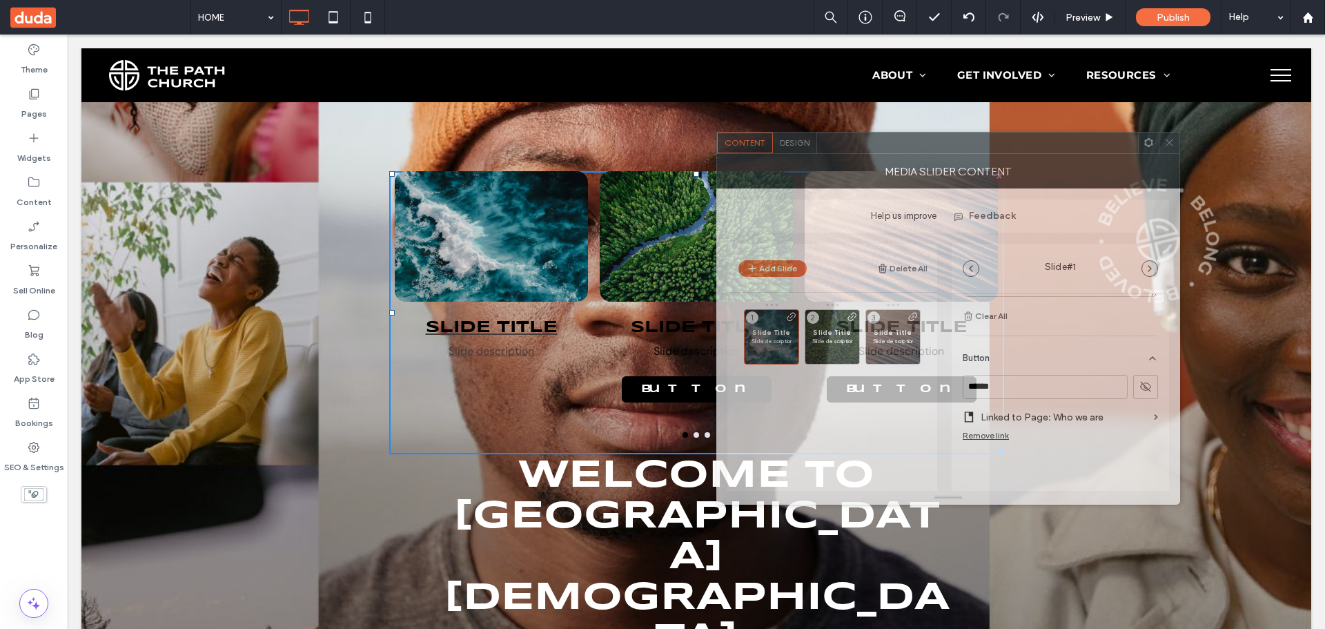
drag, startPoint x: 382, startPoint y: 149, endPoint x: 1017, endPoint y: 153, distance: 635.7
click at [1017, 153] on div at bounding box center [977, 143] width 321 height 21
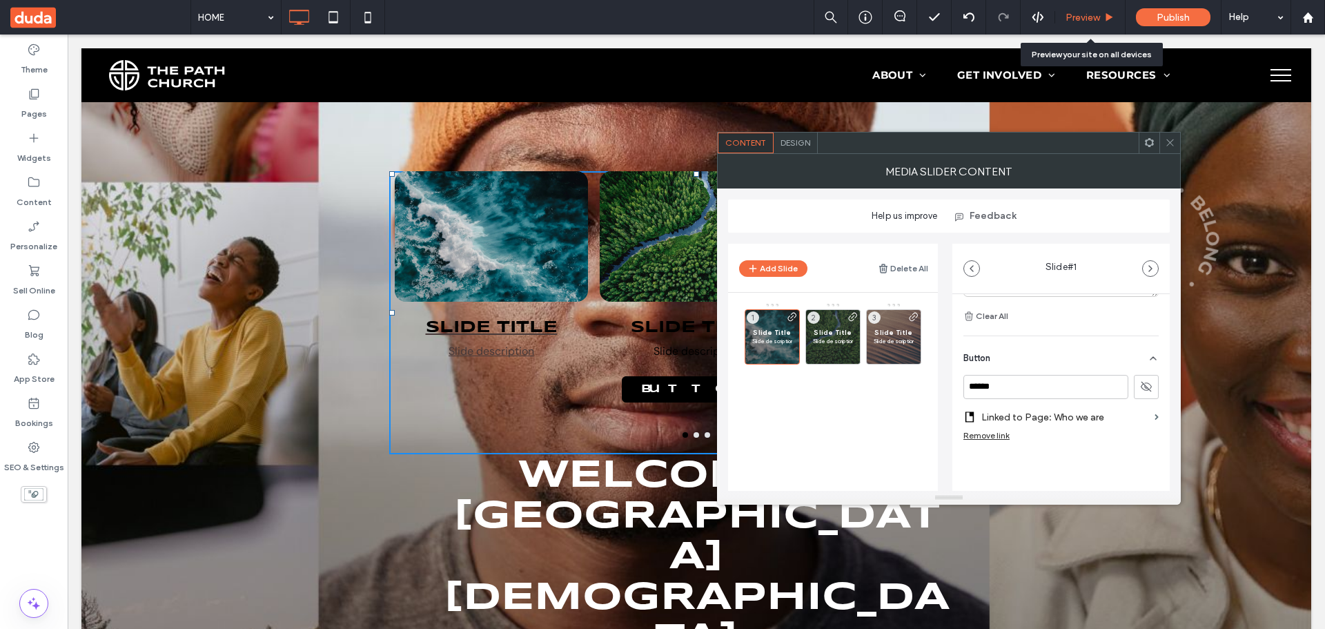
click at [1113, 21] on icon at bounding box center [1109, 17] width 10 height 10
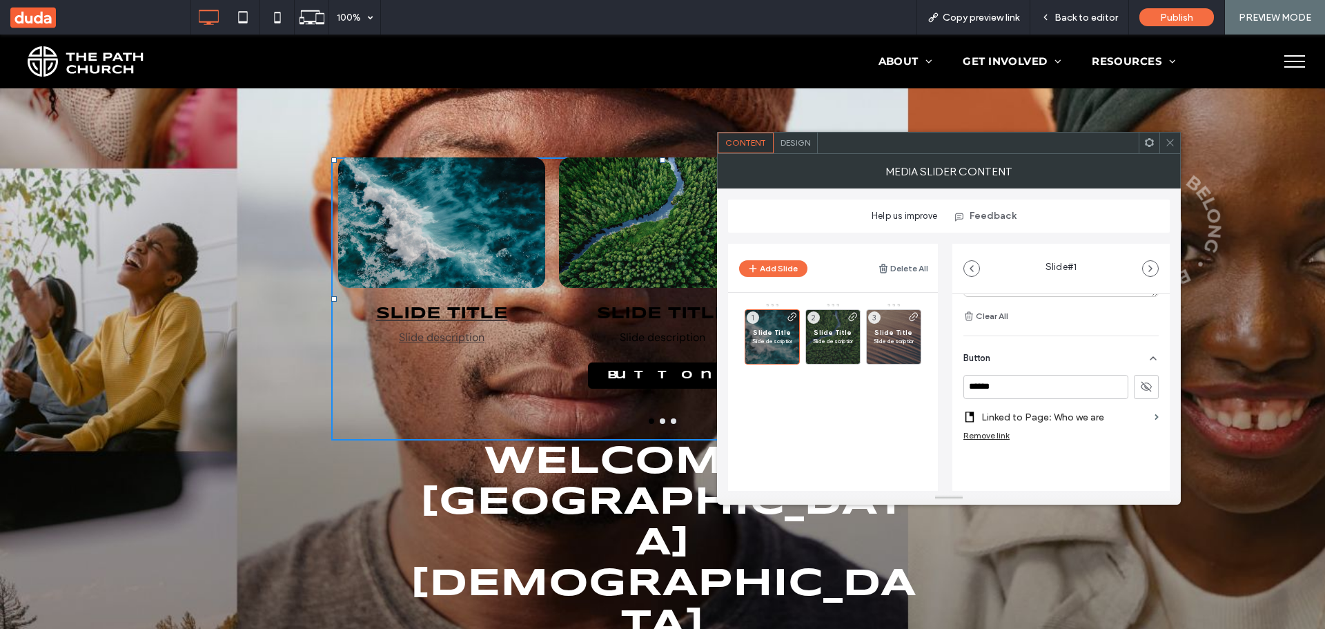
click at [1140, 380] on icon at bounding box center [1146, 386] width 12 height 12
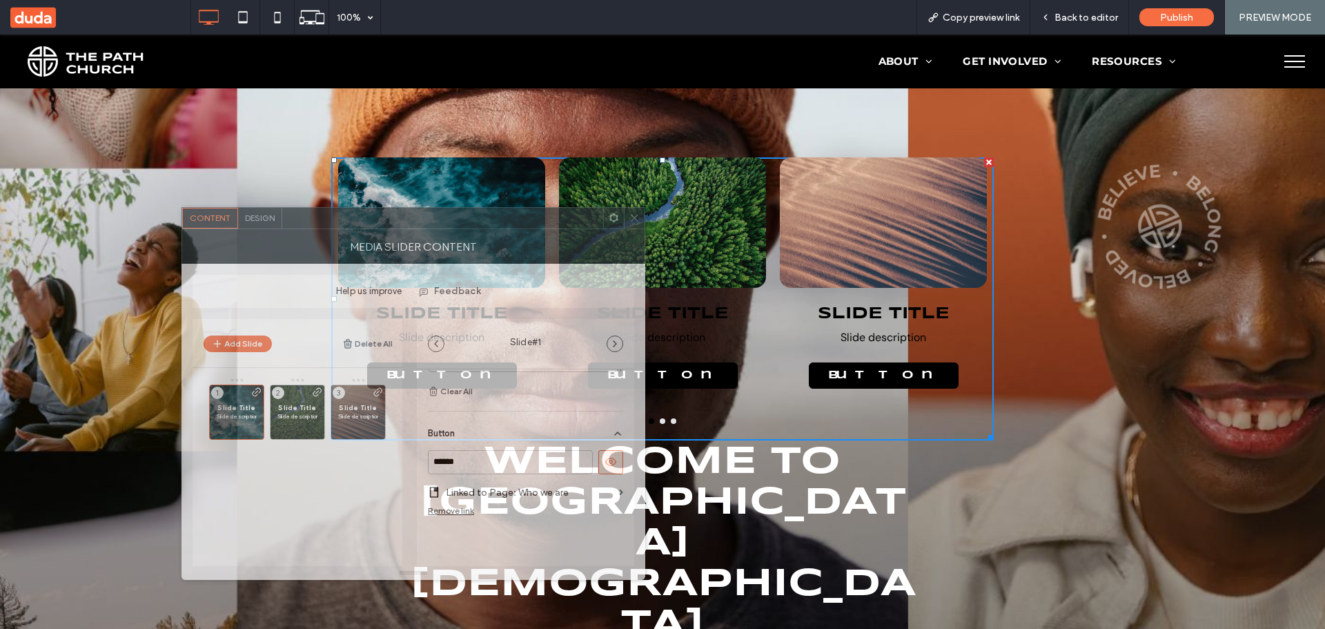
drag, startPoint x: 970, startPoint y: 146, endPoint x: 418, endPoint y: 218, distance: 556.9
click at [421, 221] on div at bounding box center [442, 218] width 321 height 21
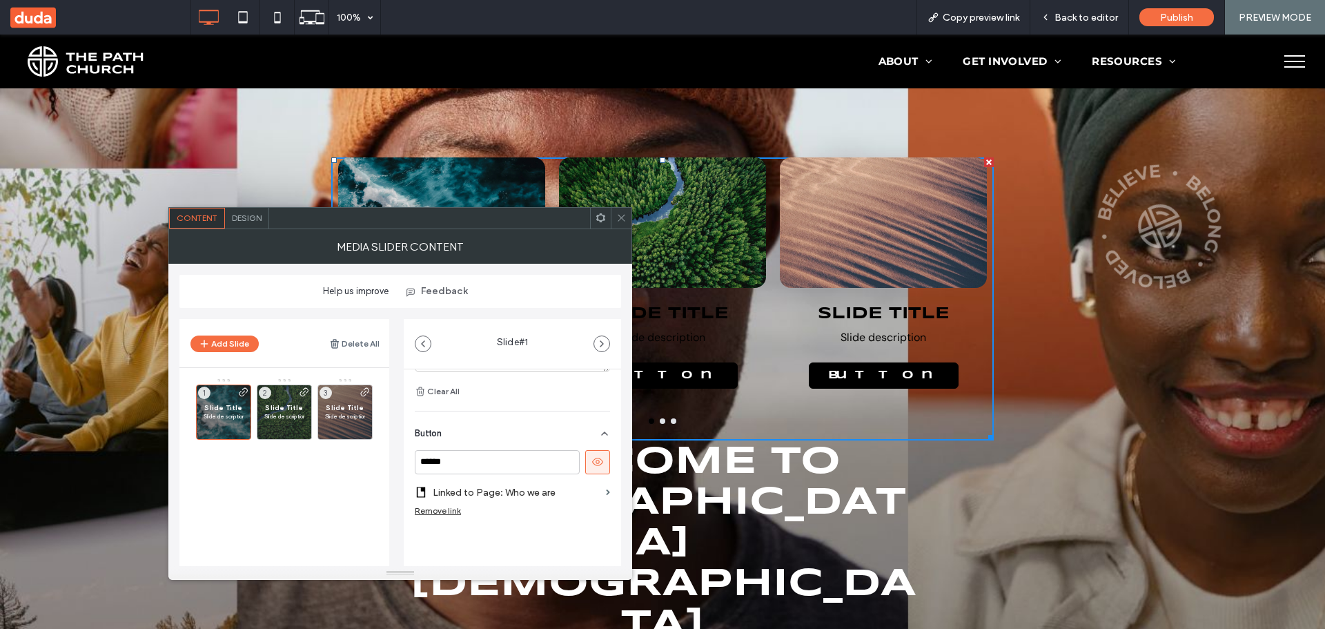
click at [264, 212] on div "Design" at bounding box center [247, 218] width 44 height 21
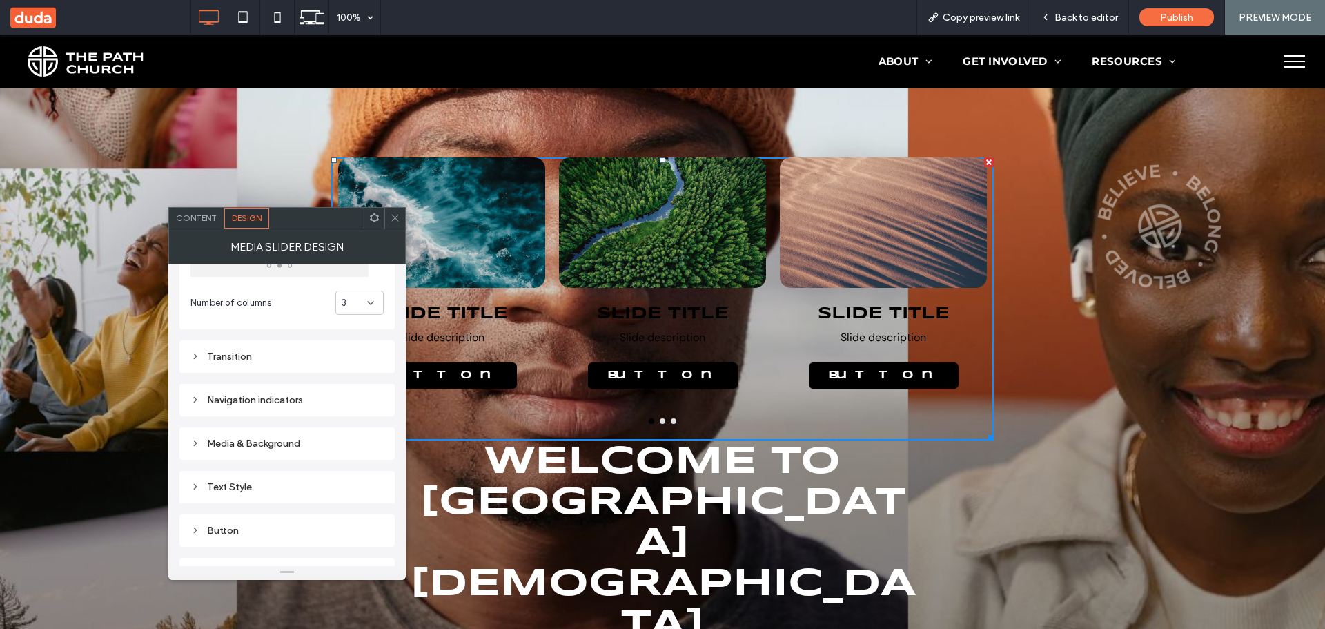
scroll to position [207, 0]
click at [277, 337] on div "Media & Background" at bounding box center [286, 336] width 193 height 12
click at [244, 415] on div "Button" at bounding box center [286, 420] width 193 height 12
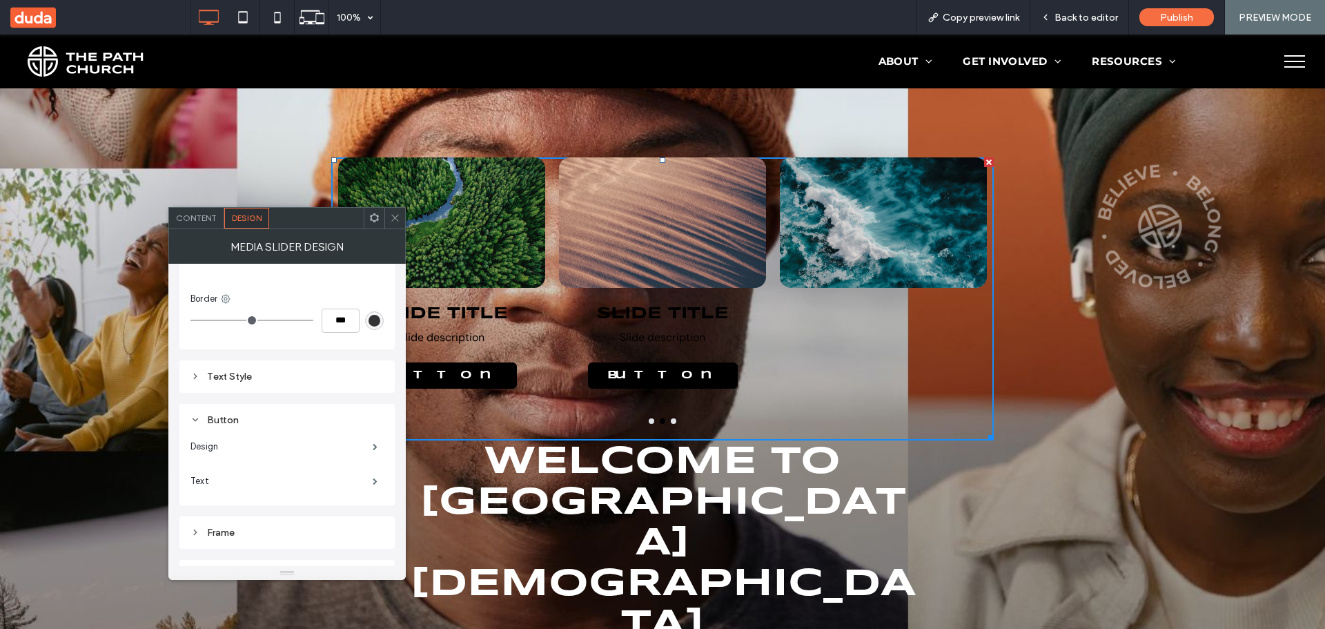
scroll to position [702, 0]
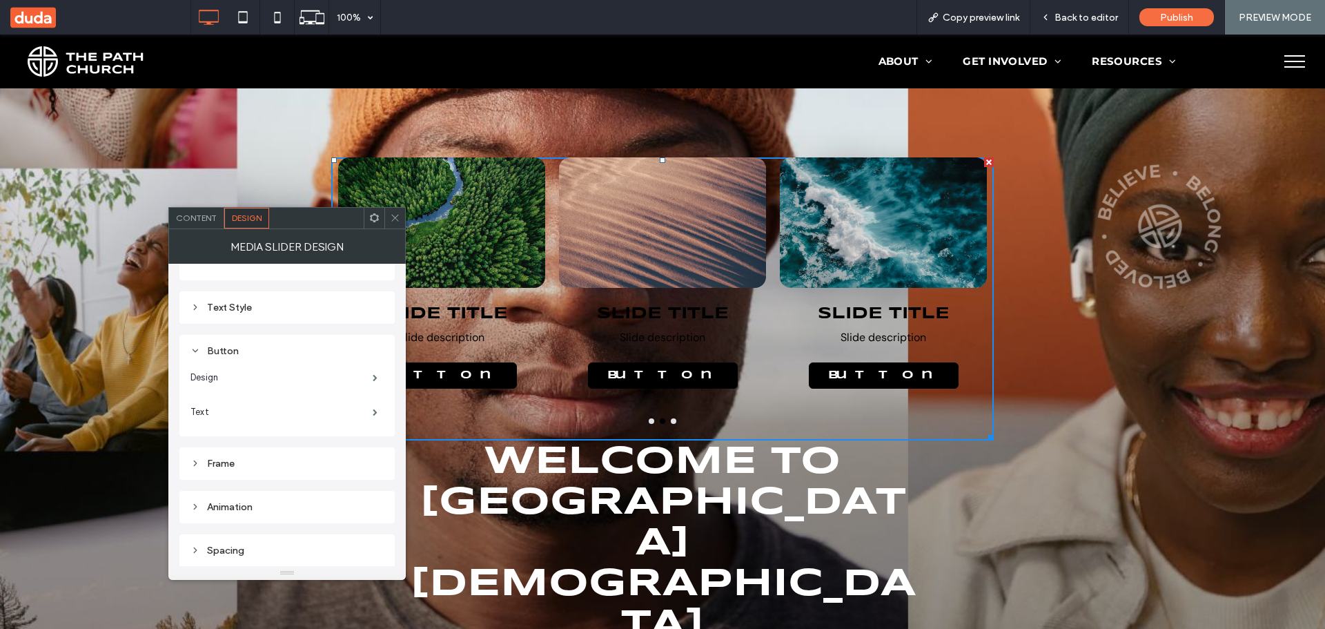
click at [242, 458] on div "Frame" at bounding box center [286, 464] width 193 height 12
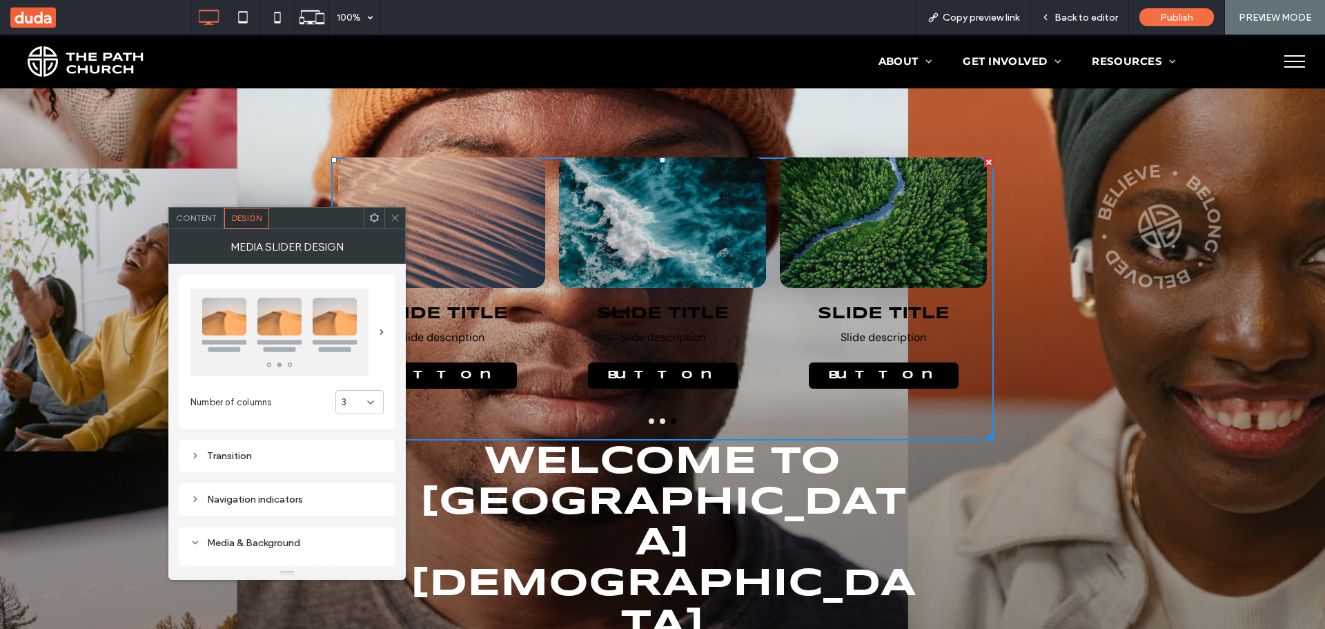
click at [393, 215] on icon at bounding box center [395, 218] width 10 height 10
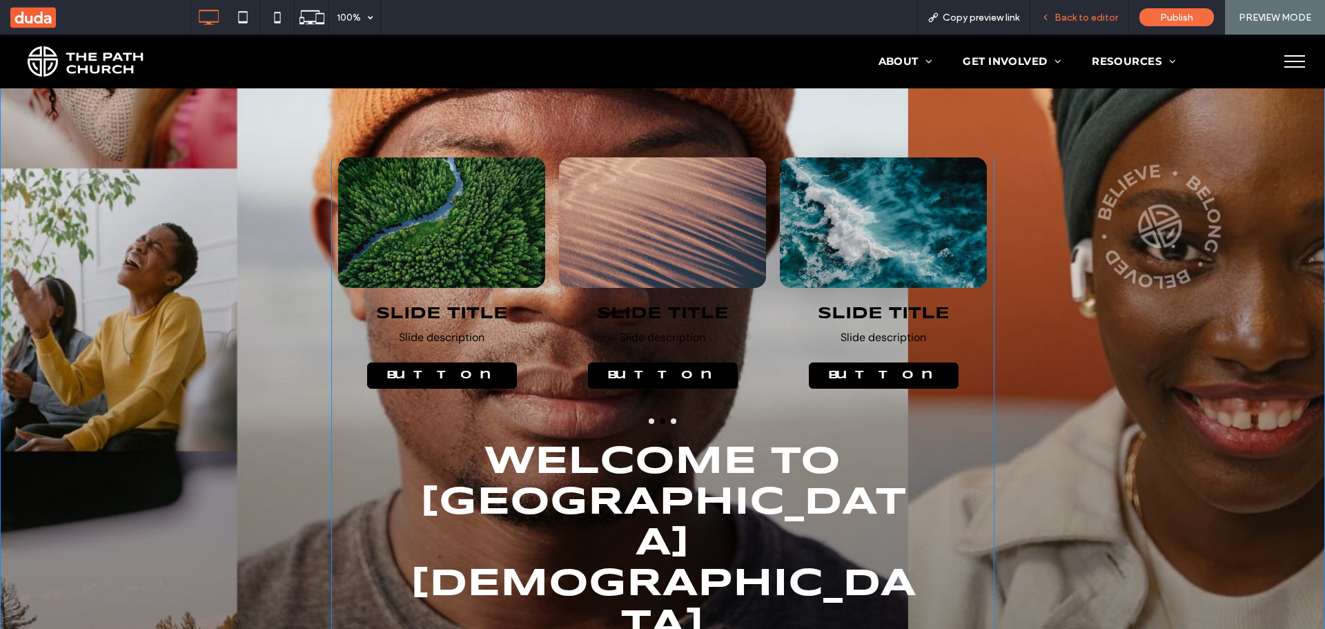
click at [1070, 14] on span "Back to editor" at bounding box center [1086, 18] width 63 height 12
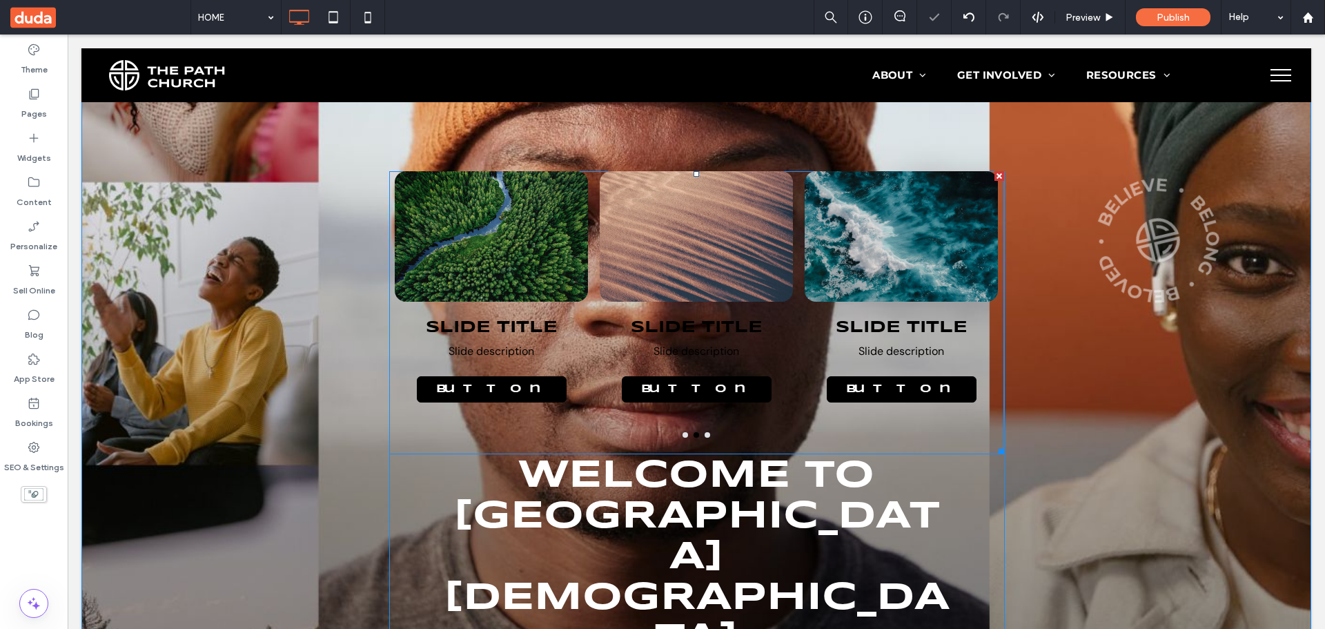
click at [739, 242] on div at bounding box center [696, 236] width 193 height 130
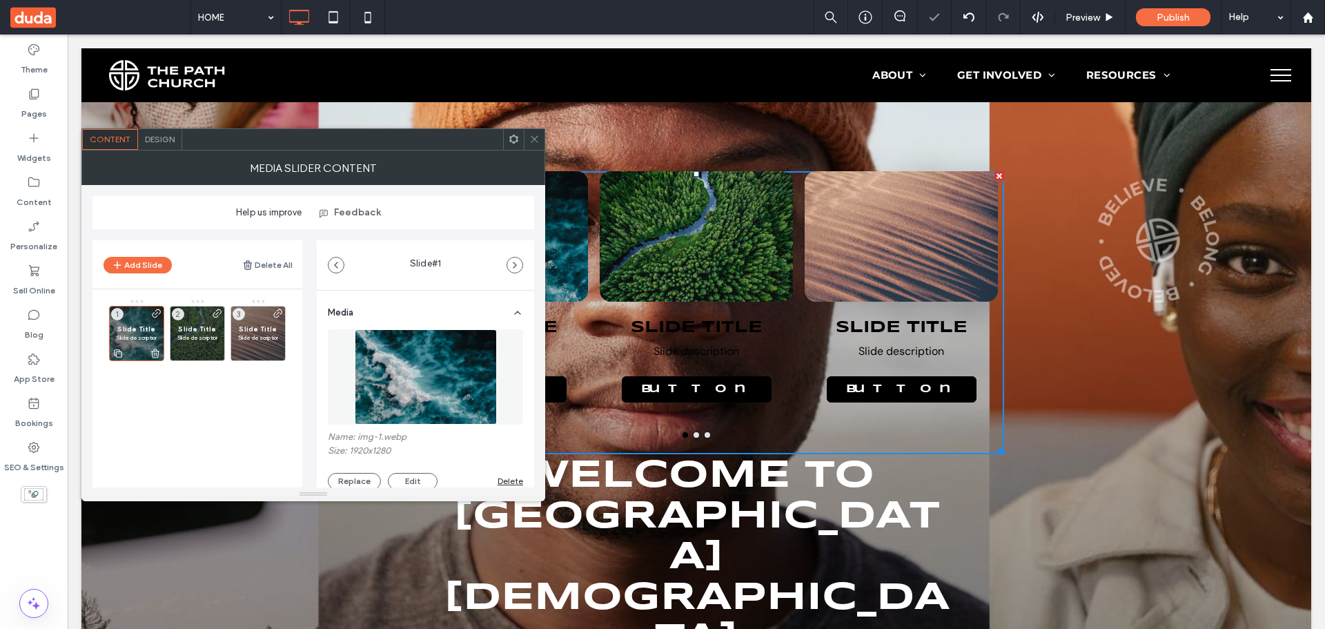
click at [142, 338] on p "Slide description" at bounding box center [137, 337] width 40 height 8
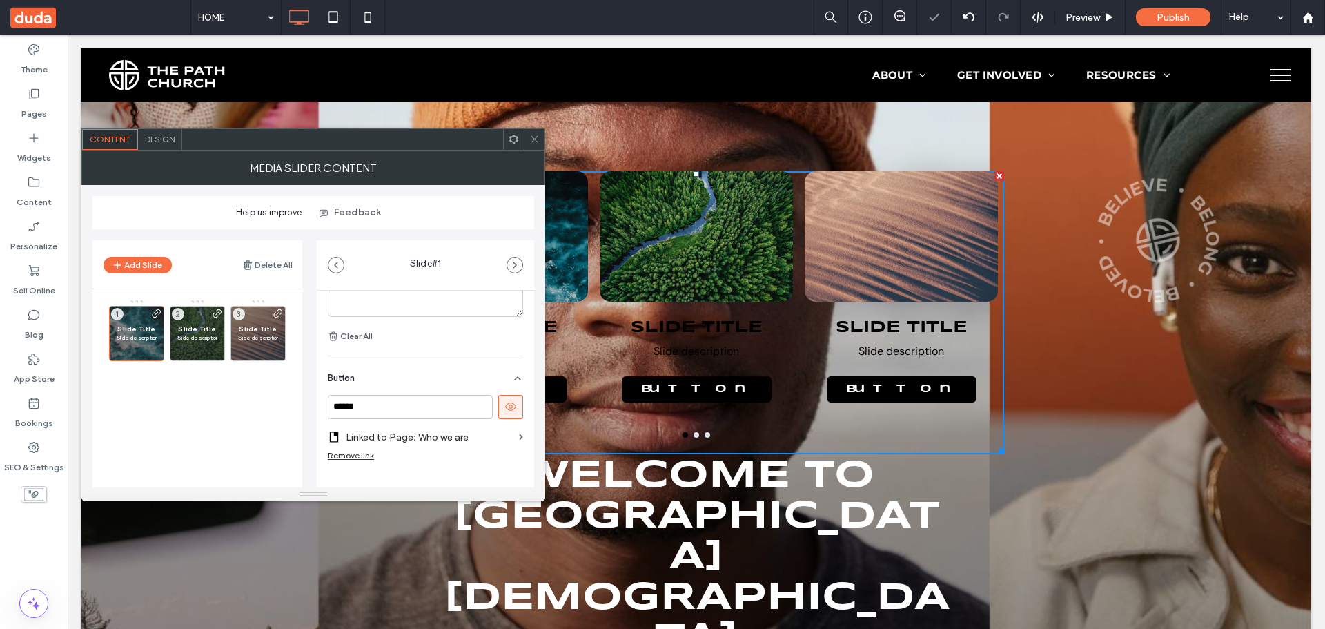
scroll to position [507, 0]
click at [505, 382] on use at bounding box center [510, 383] width 11 height 8
click at [531, 139] on icon at bounding box center [534, 139] width 10 height 10
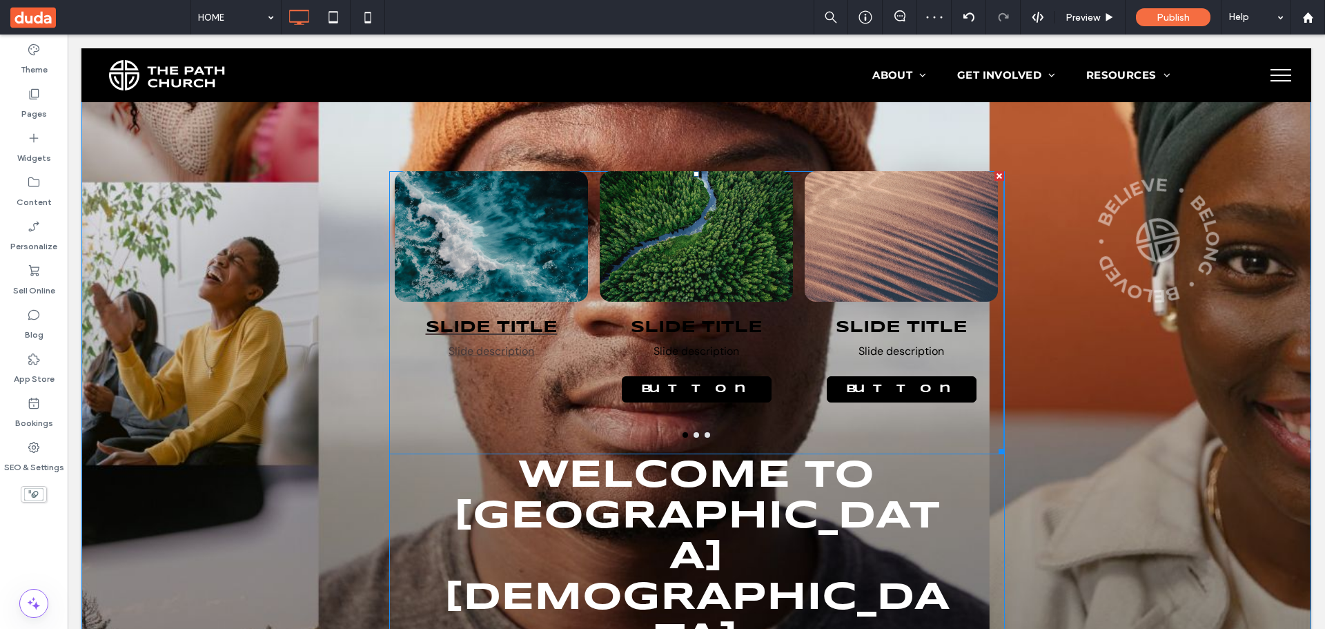
click at [478, 285] on div at bounding box center [491, 236] width 193 height 130
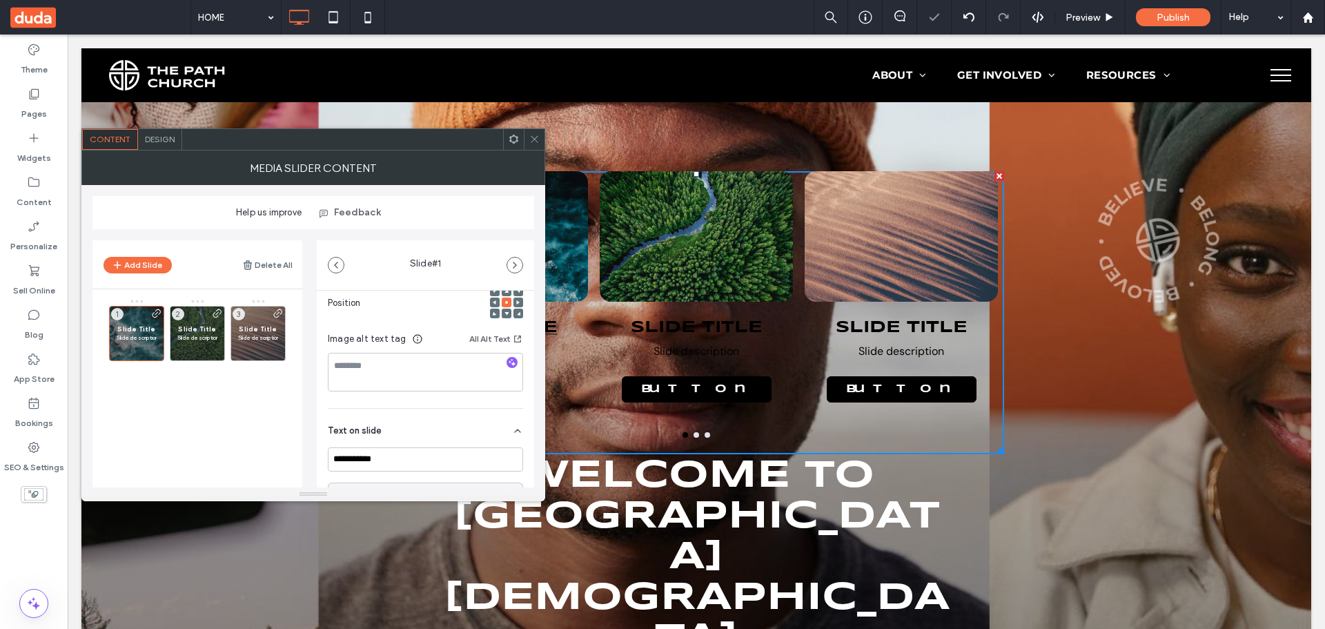
scroll to position [276, 0]
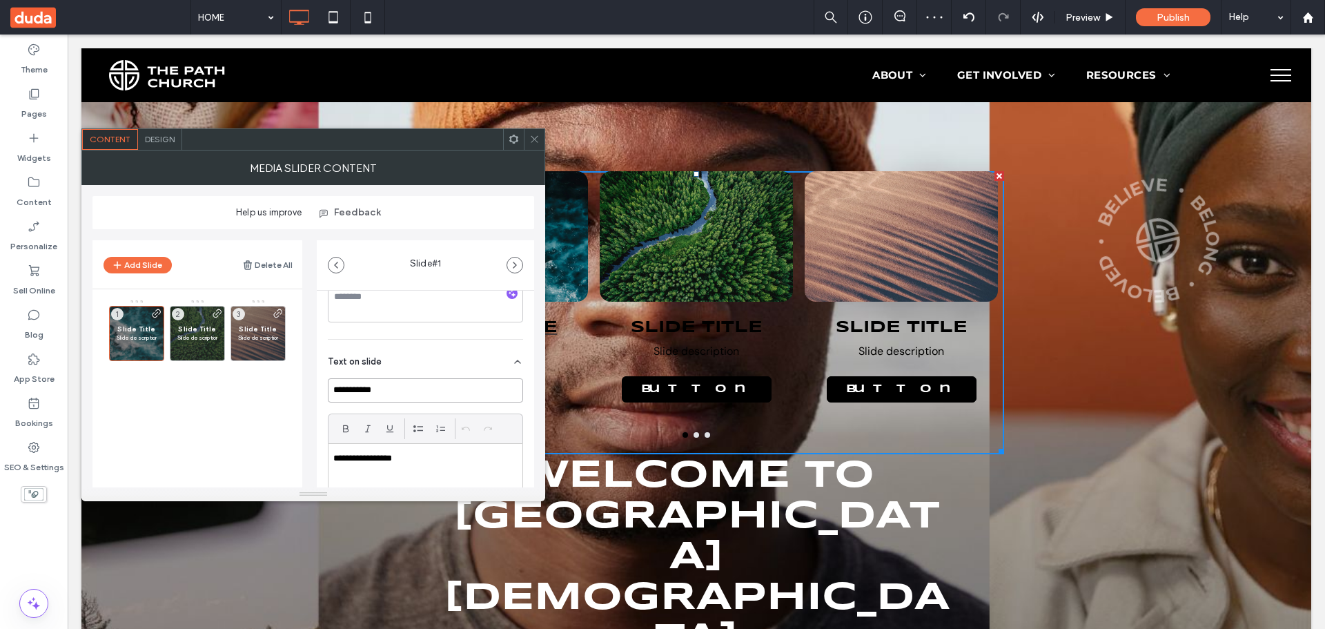
drag, startPoint x: 369, startPoint y: 380, endPoint x: 304, endPoint y: 382, distance: 64.2
click at [304, 382] on div "**********" at bounding box center [313, 358] width 442 height 258
type input "*"
type input "**********"
click at [213, 327] on span at bounding box center [217, 335] width 11 height 54
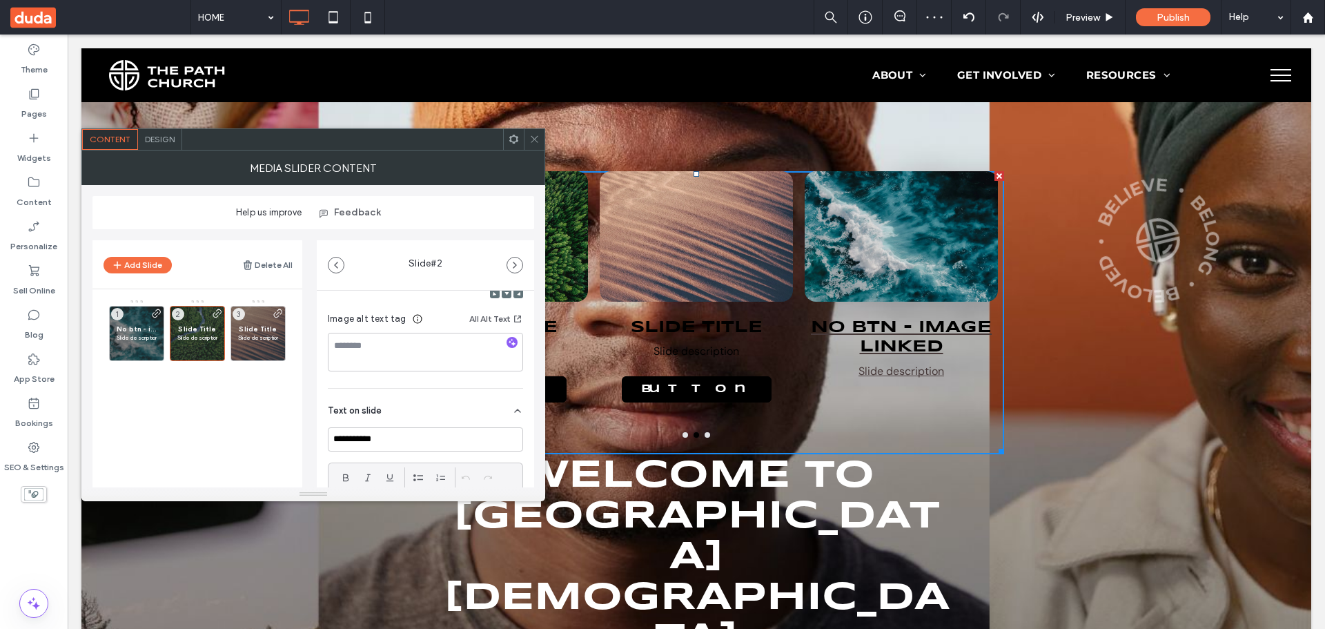
scroll to position [207, 0]
drag, startPoint x: 398, startPoint y: 452, endPoint x: 296, endPoint y: 451, distance: 101.5
click at [296, 451] on div "**********" at bounding box center [313, 358] width 442 height 258
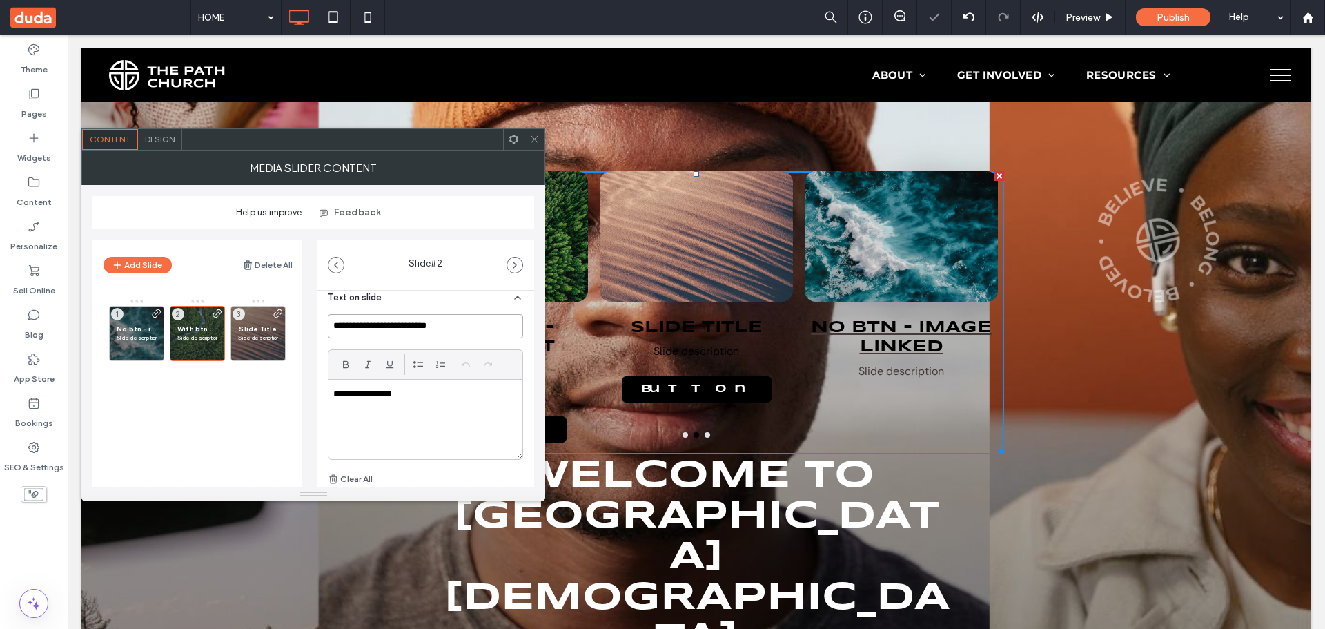
scroll to position [345, 0]
type input "**********"
click at [277, 351] on icon at bounding box center [276, 353] width 11 height 12
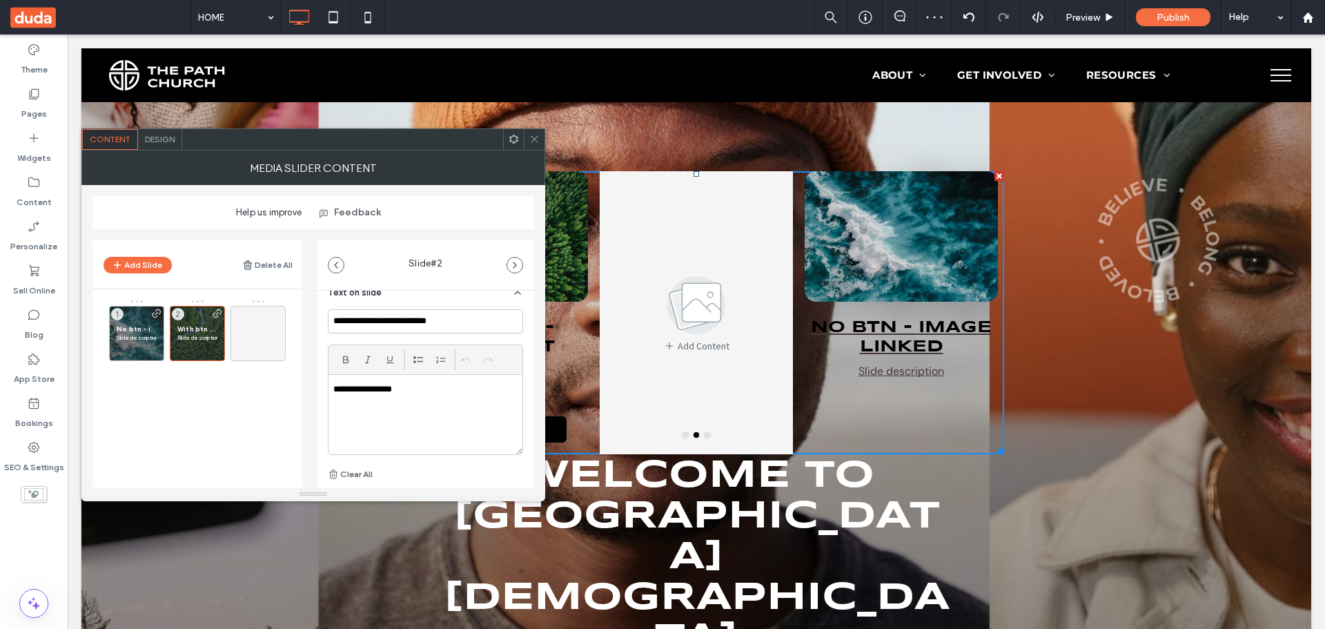
click at [532, 142] on icon at bounding box center [534, 139] width 10 height 10
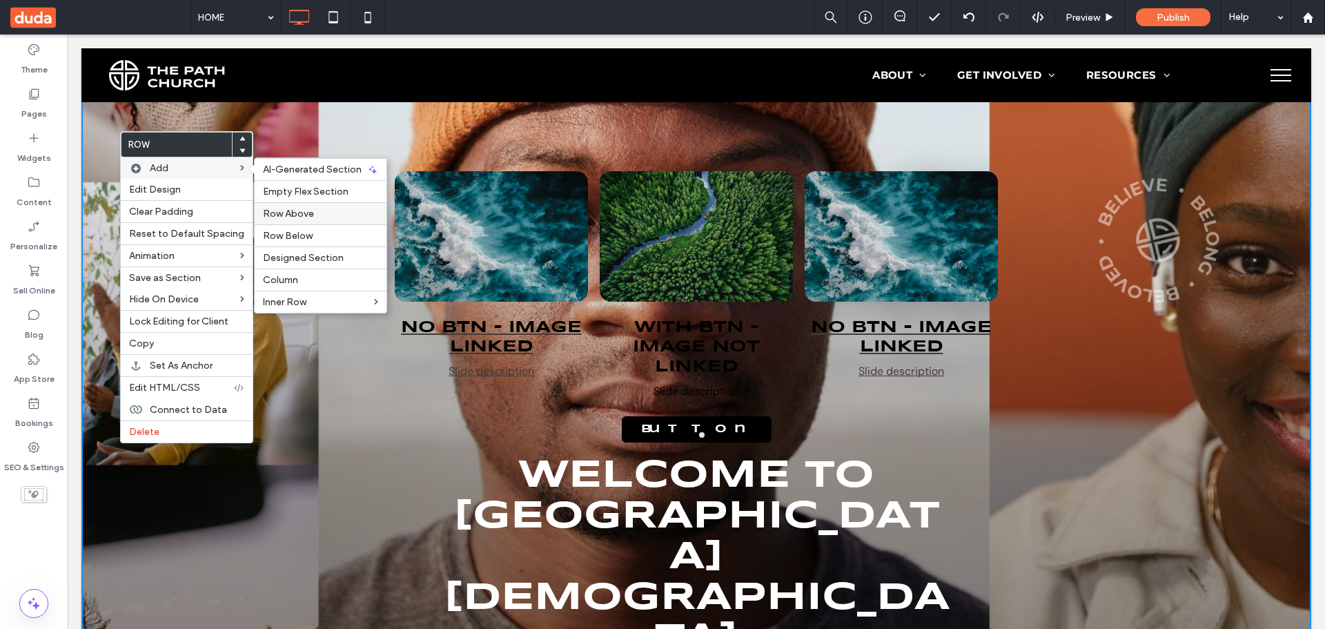
click at [304, 209] on span "Row Above" at bounding box center [288, 214] width 51 height 12
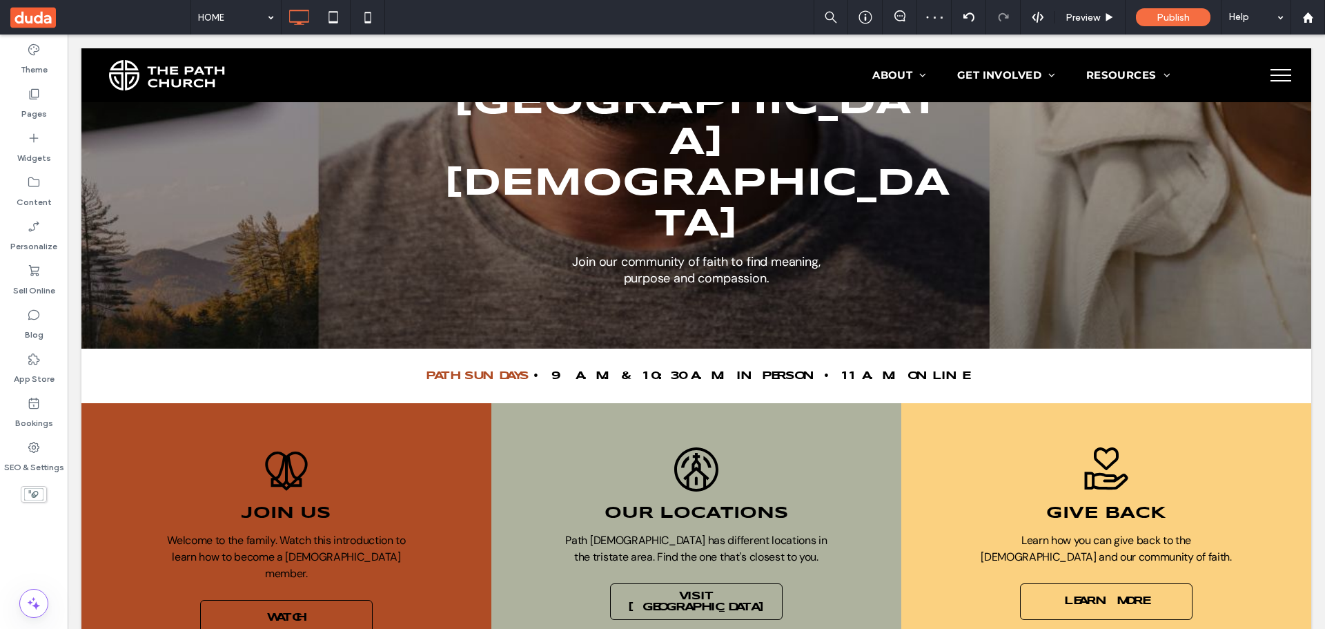
scroll to position [442, 0]
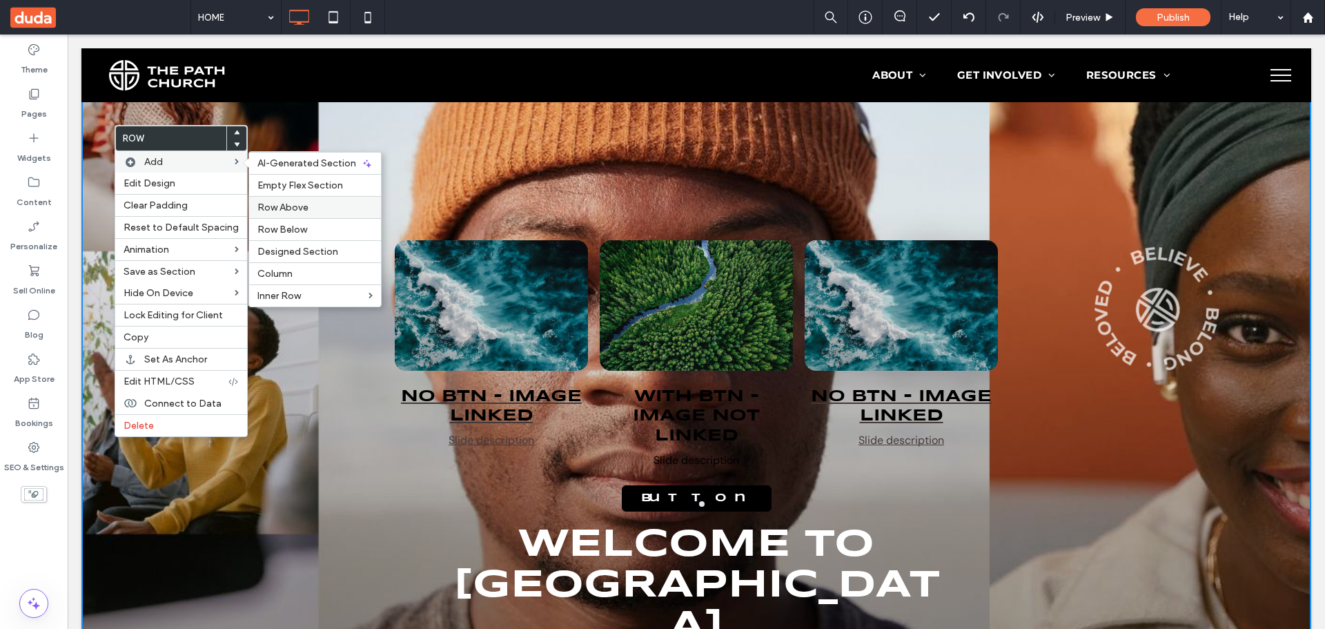
click at [307, 203] on label "Row Above" at bounding box center [314, 208] width 115 height 12
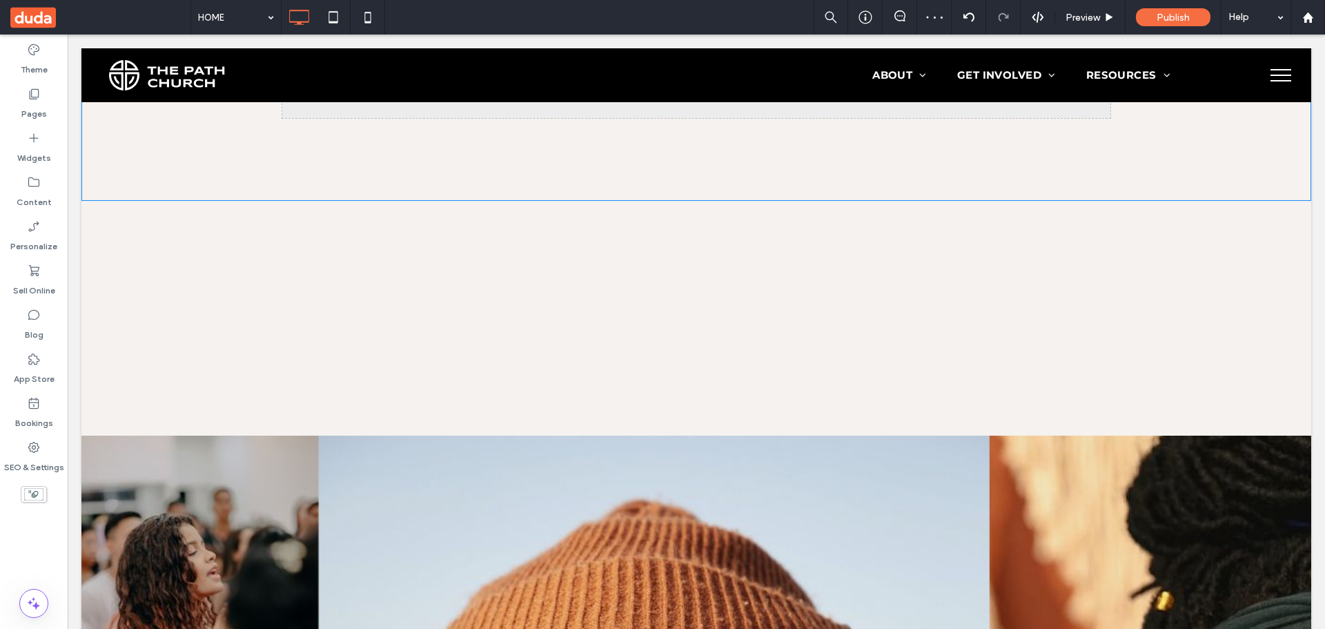
scroll to position [0, 0]
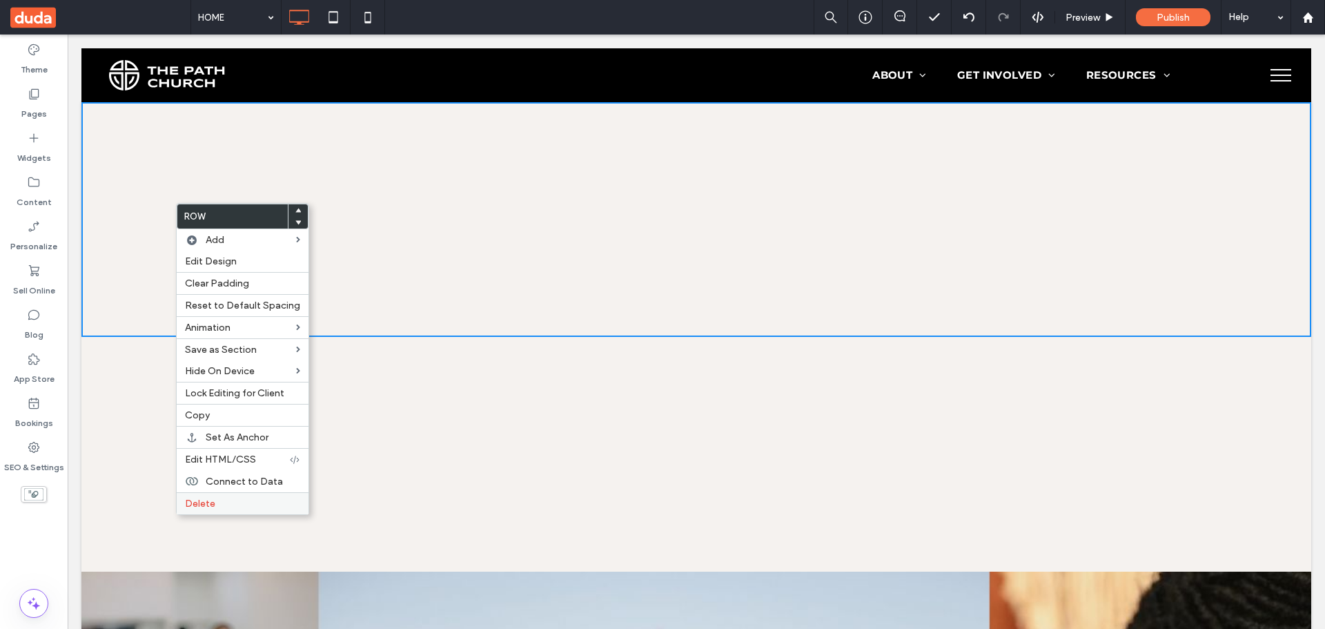
click at [206, 503] on span "Delete" at bounding box center [200, 504] width 30 height 12
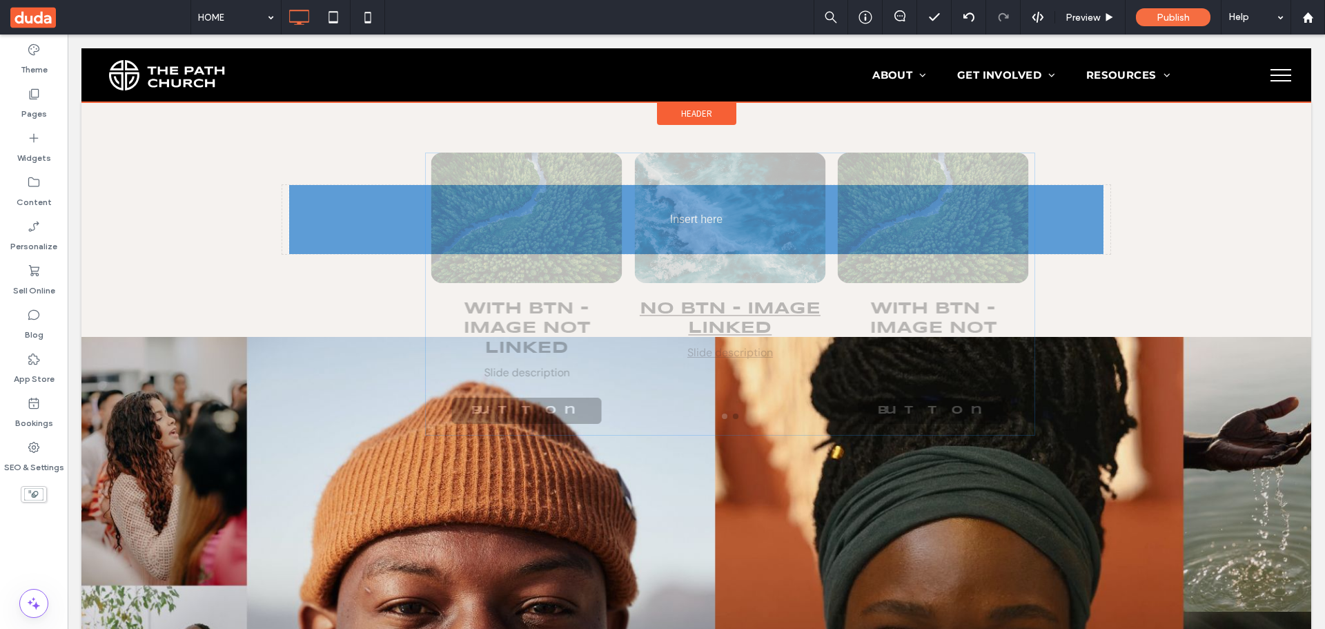
drag, startPoint x: 607, startPoint y: 527, endPoint x: 602, endPoint y: 242, distance: 285.8
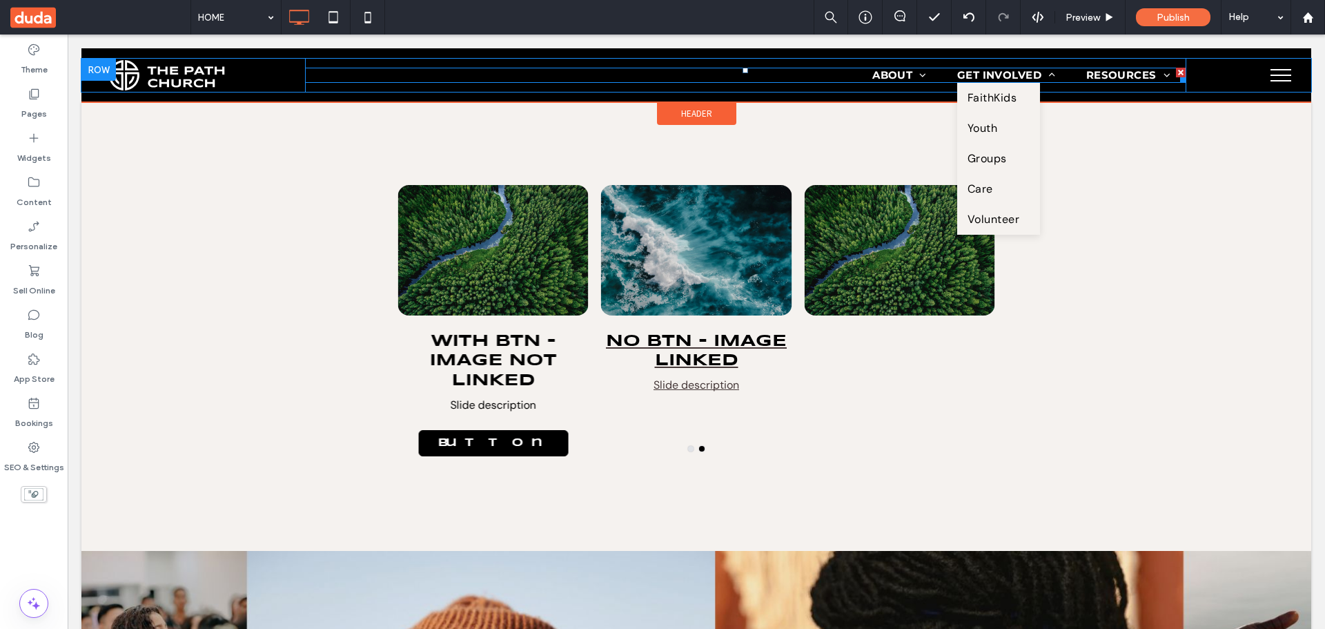
click at [1010, 70] on span "GET INVOLVED" at bounding box center [1006, 76] width 99 height 16
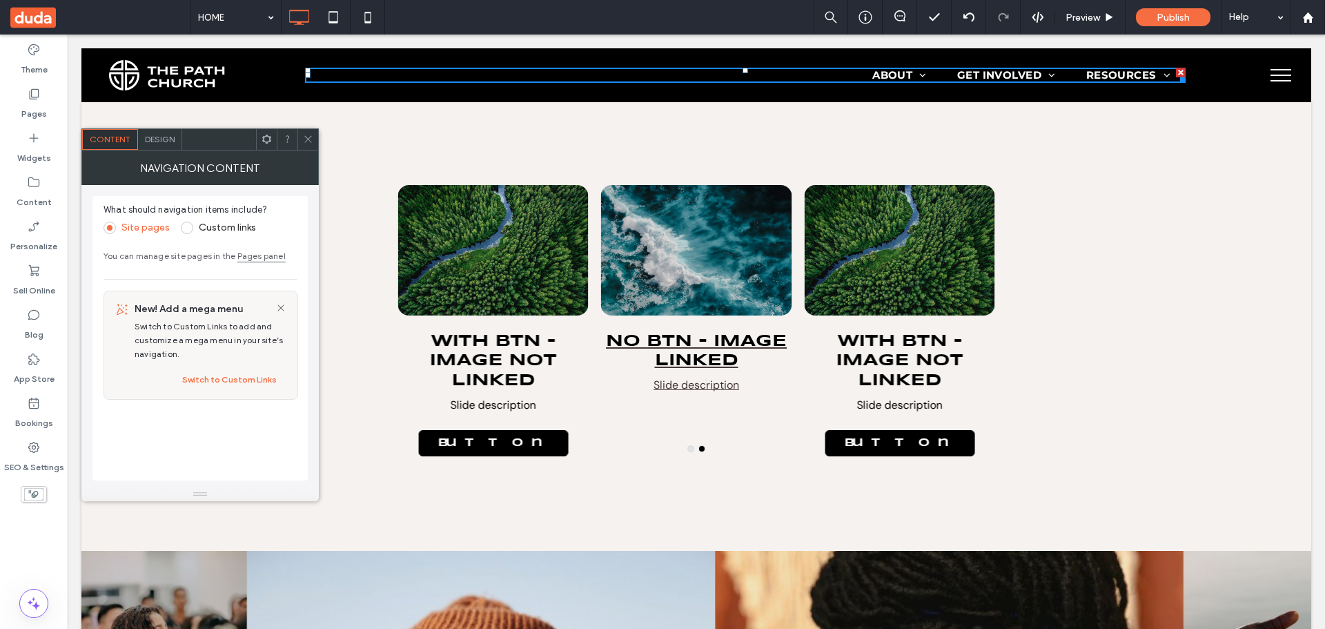
click at [301, 135] on div at bounding box center [307, 139] width 21 height 21
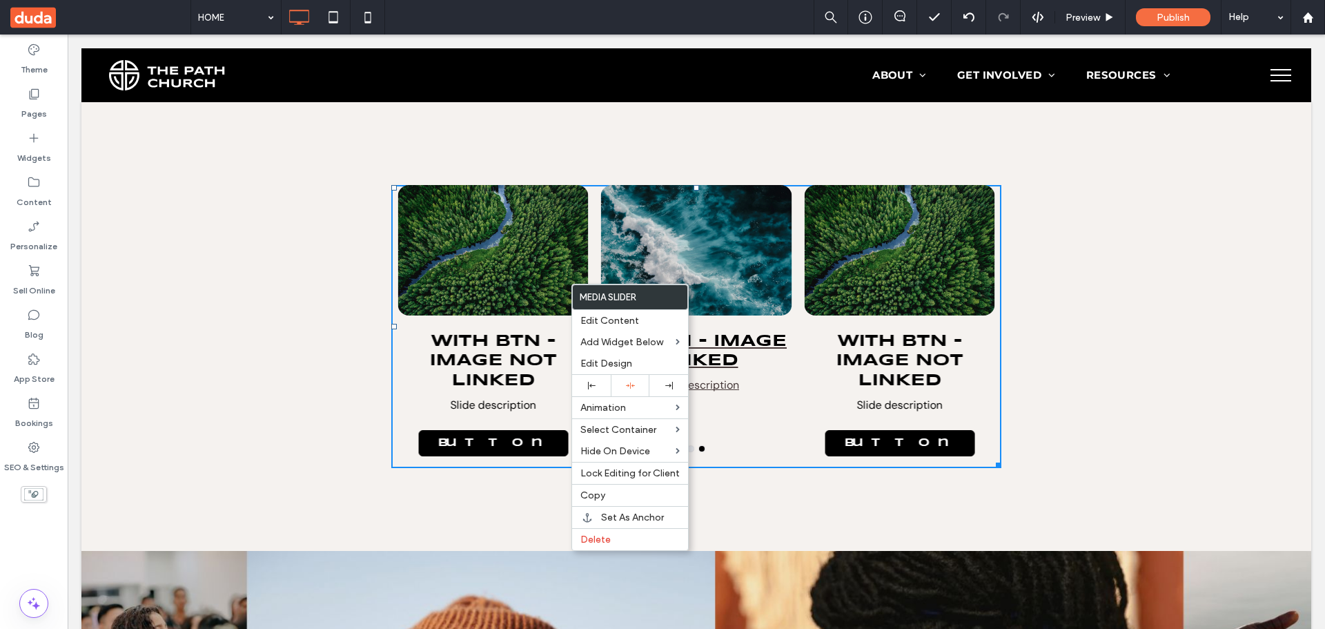
click at [290, 275] on div "Click To Paste Click To Paste No btn - image linked Slide description With btn …" at bounding box center [696, 326] width 828 height 283
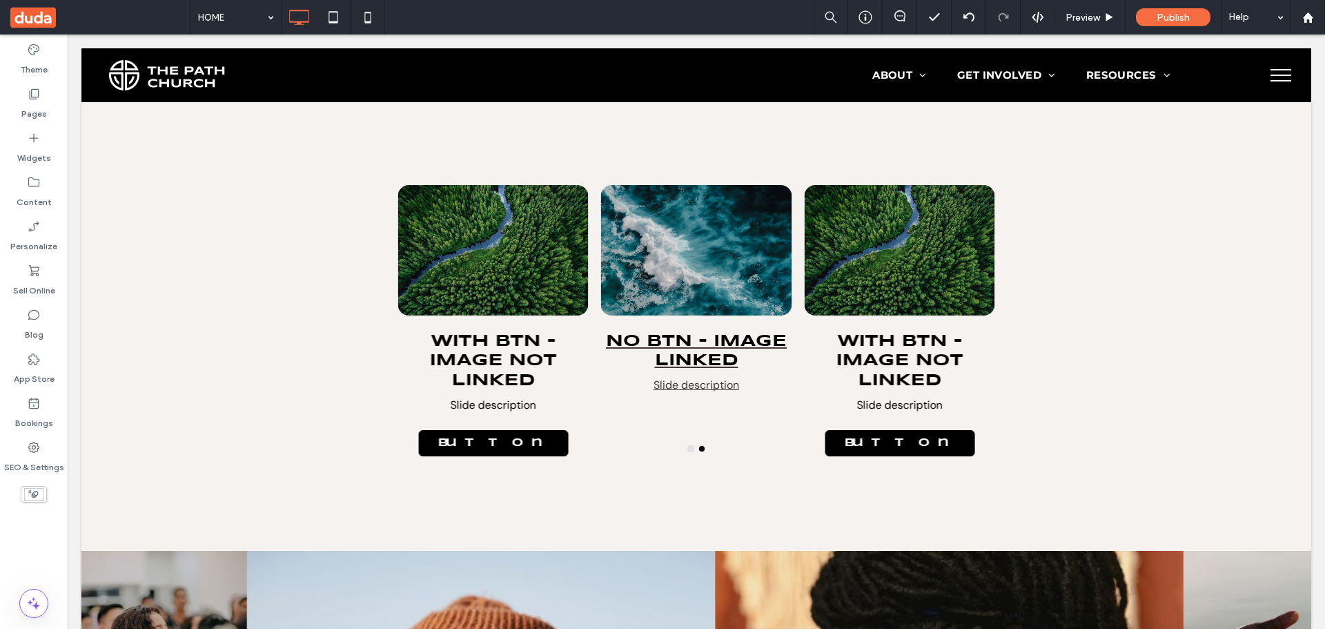
click at [721, 24] on div "HOME Preview Publish Help" at bounding box center [757, 17] width 1135 height 35
drag, startPoint x: 1160, startPoint y: 12, endPoint x: 1153, endPoint y: 13, distance: 7.7
click at [1160, 12] on span "Publish" at bounding box center [1173, 18] width 33 height 12
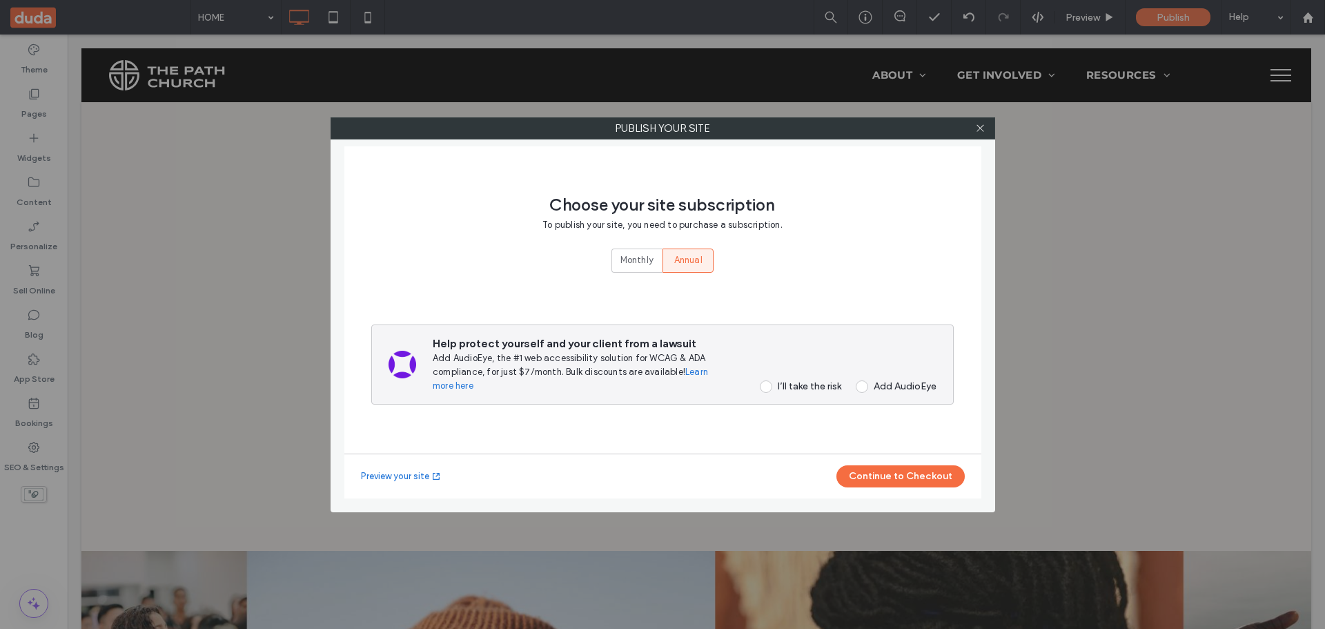
click at [801, 383] on div "I’ll take the risk" at bounding box center [809, 386] width 63 height 12
click at [866, 474] on button "Continue to Checkout" at bounding box center [901, 476] width 128 height 22
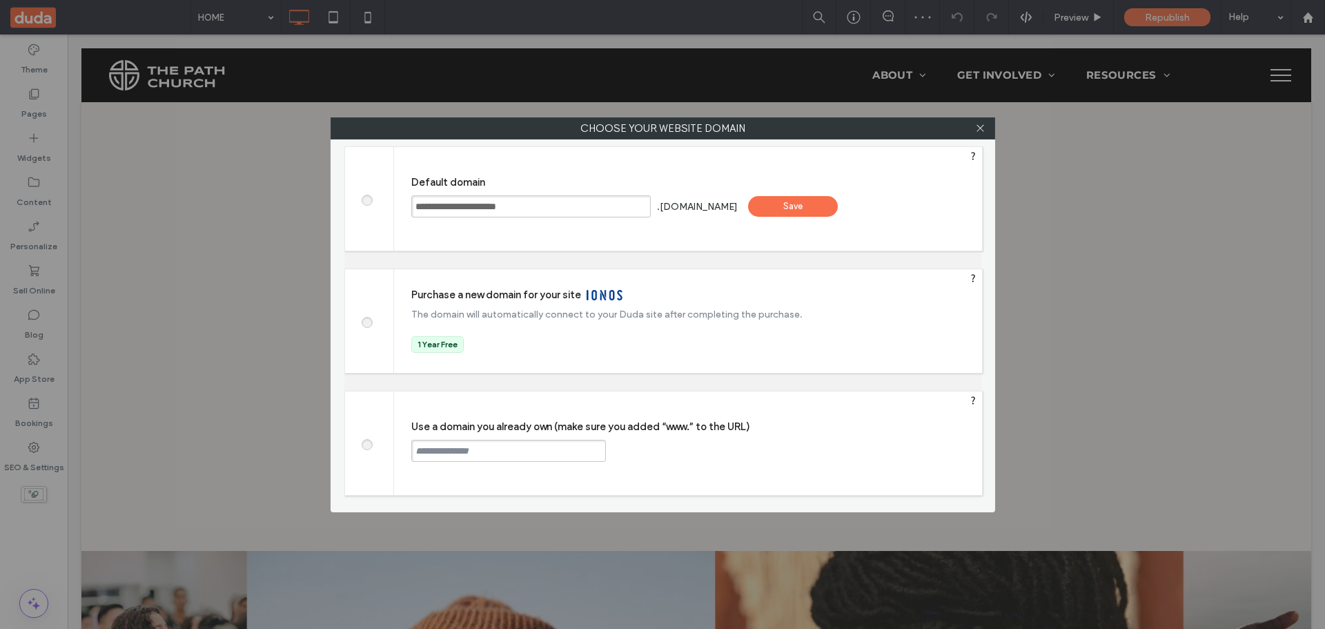
click at [827, 203] on div "Save" at bounding box center [793, 206] width 90 height 21
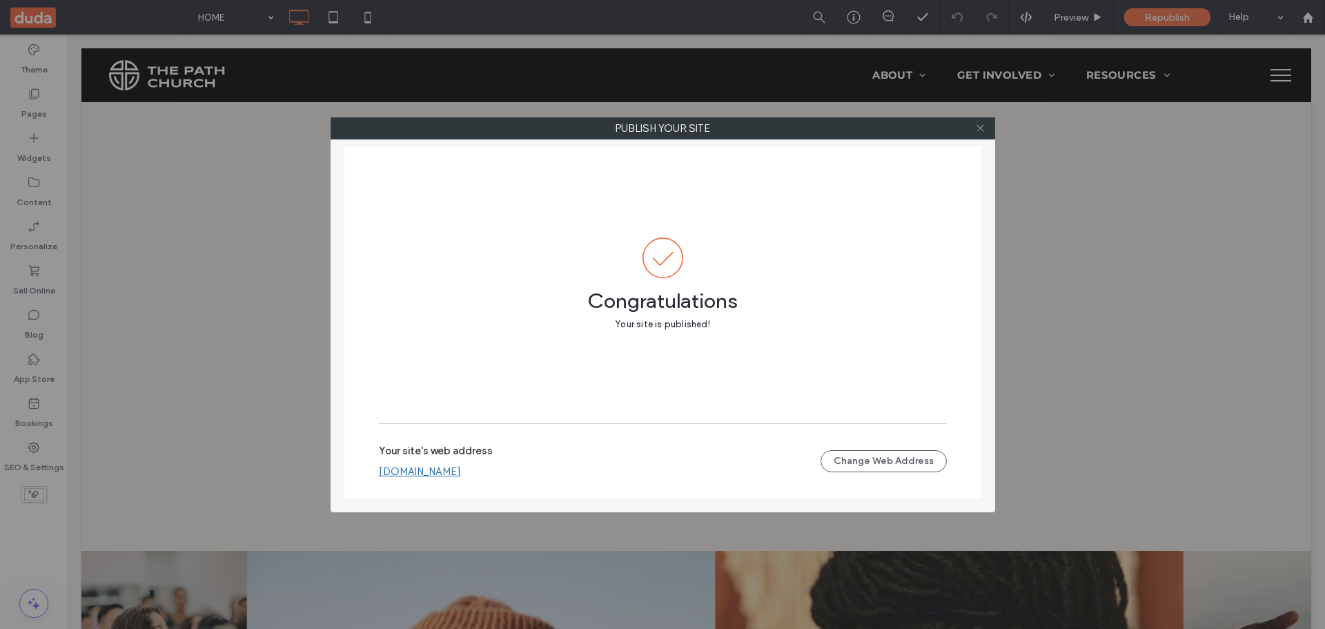
click at [975, 131] on icon at bounding box center [980, 128] width 10 height 10
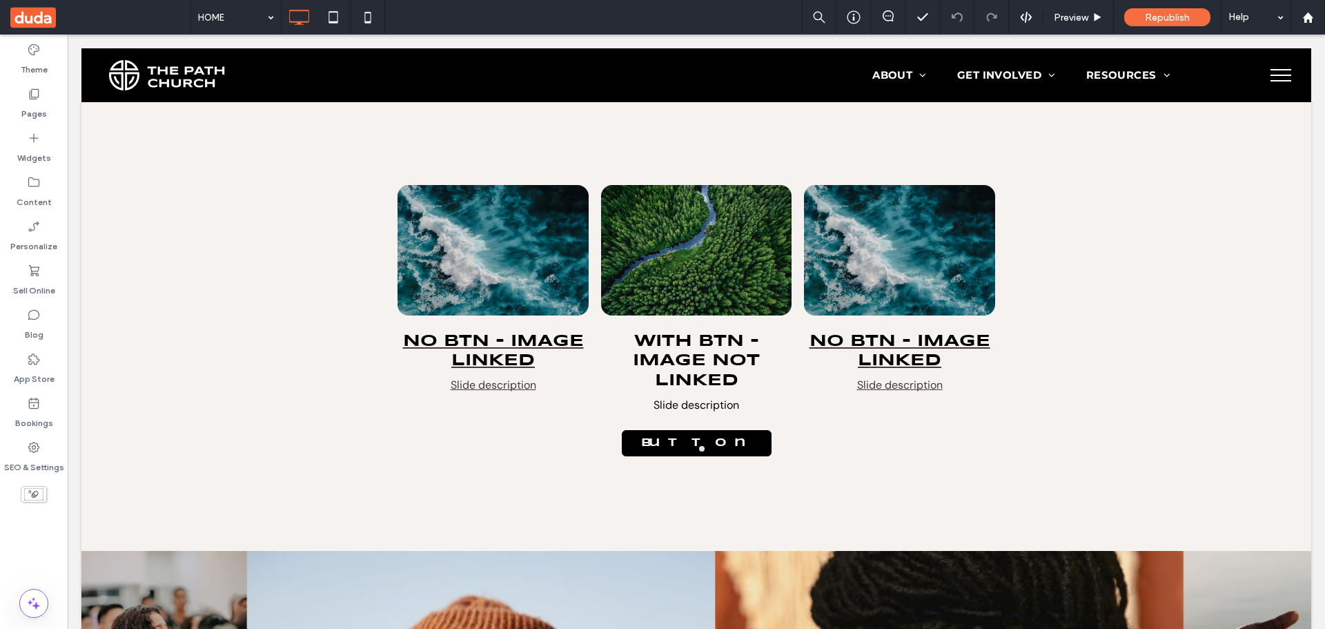
click at [707, 13] on div "HOME Preview Republish Help" at bounding box center [757, 17] width 1135 height 35
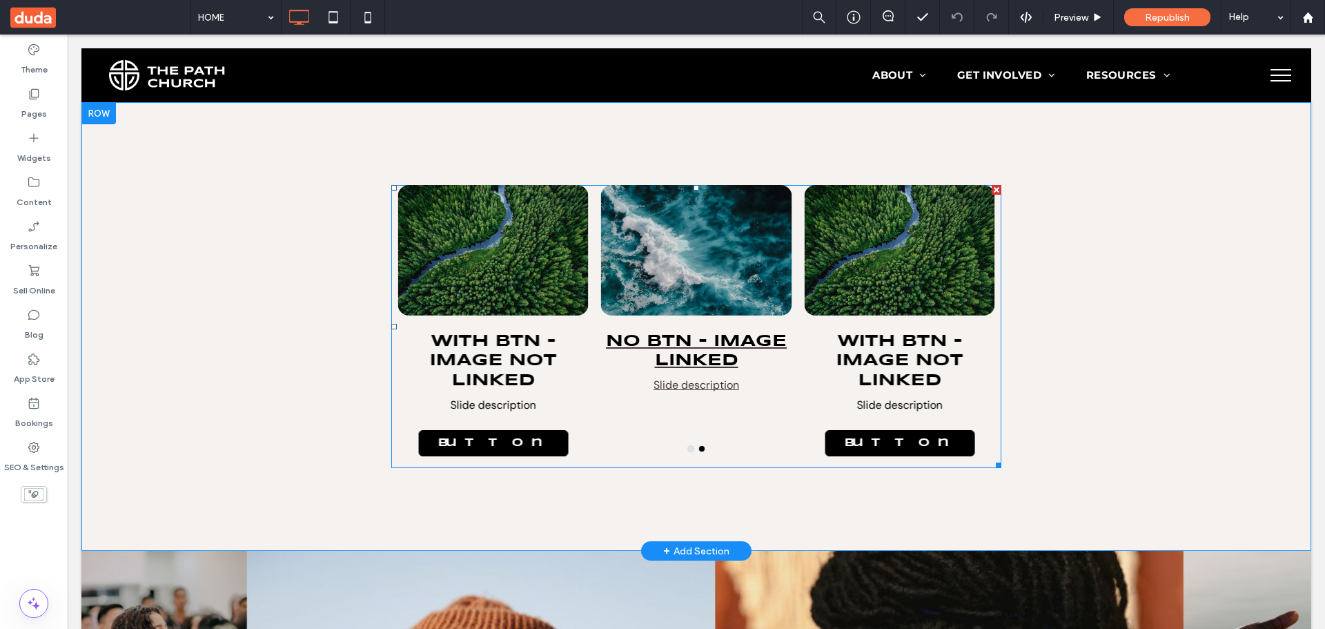
drag, startPoint x: 656, startPoint y: 302, endPoint x: 622, endPoint y: 268, distance: 48.3
click at [656, 302] on div at bounding box center [696, 250] width 191 height 130
click at [622, 268] on div at bounding box center [696, 250] width 191 height 130
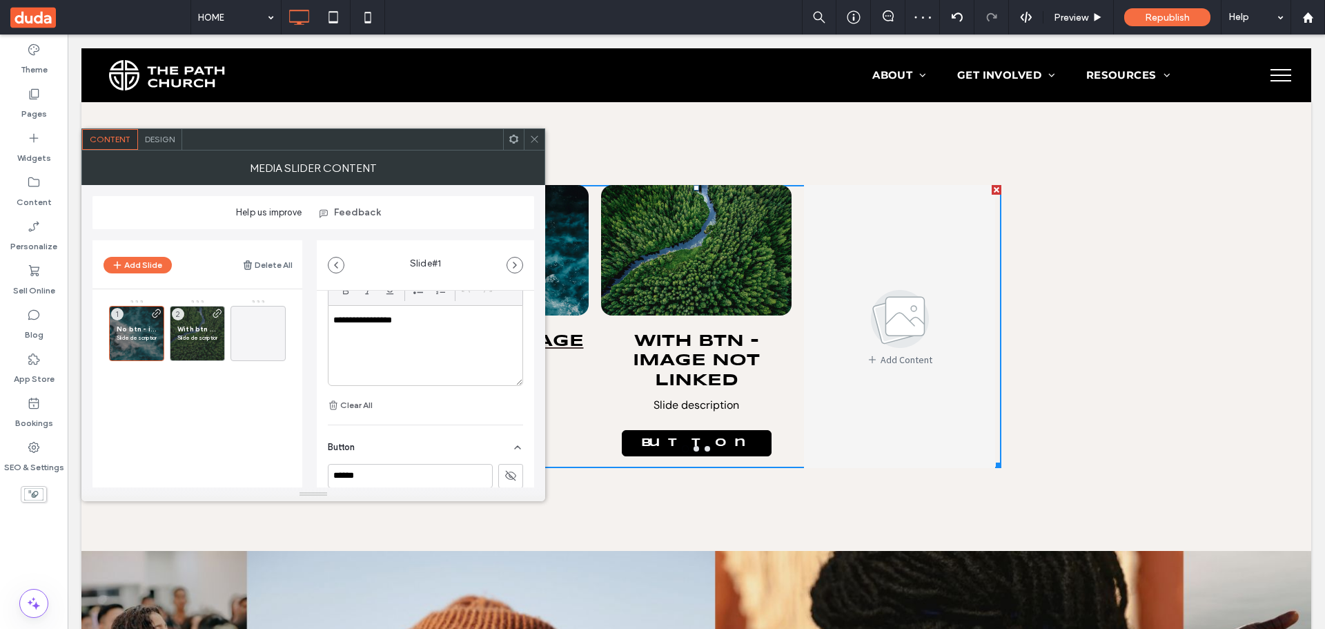
scroll to position [507, 0]
click at [211, 339] on p "Slide description" at bounding box center [197, 337] width 40 height 8
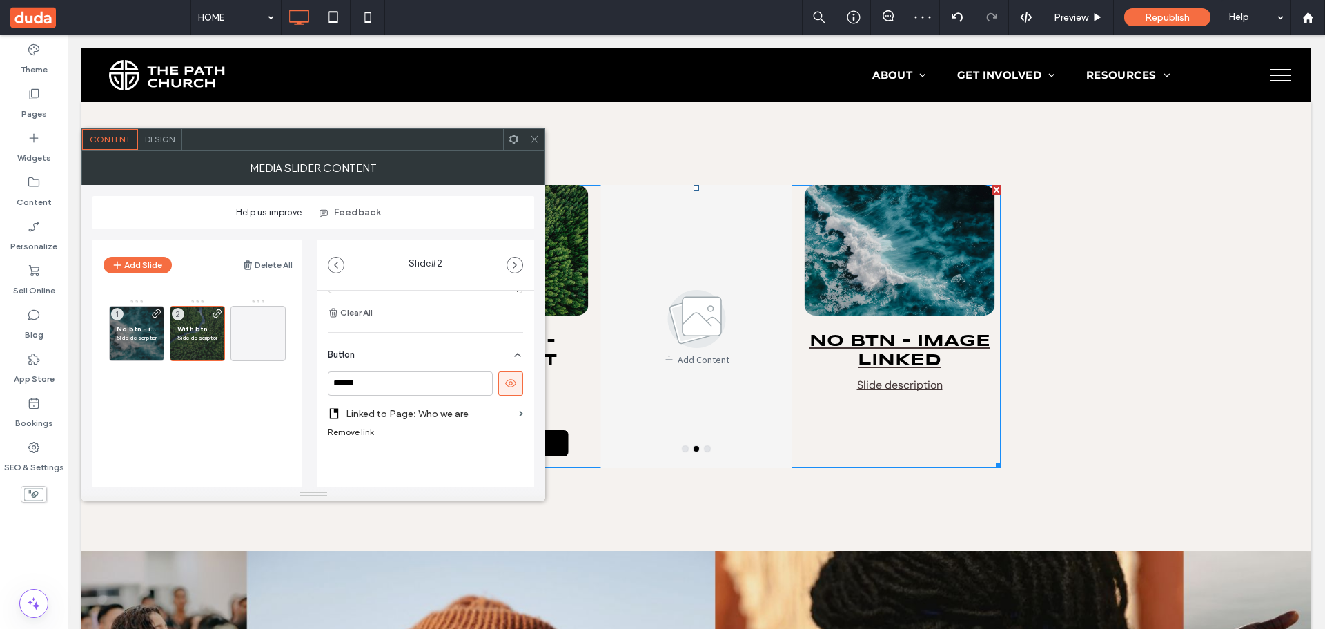
click at [534, 141] on icon at bounding box center [534, 139] width 10 height 10
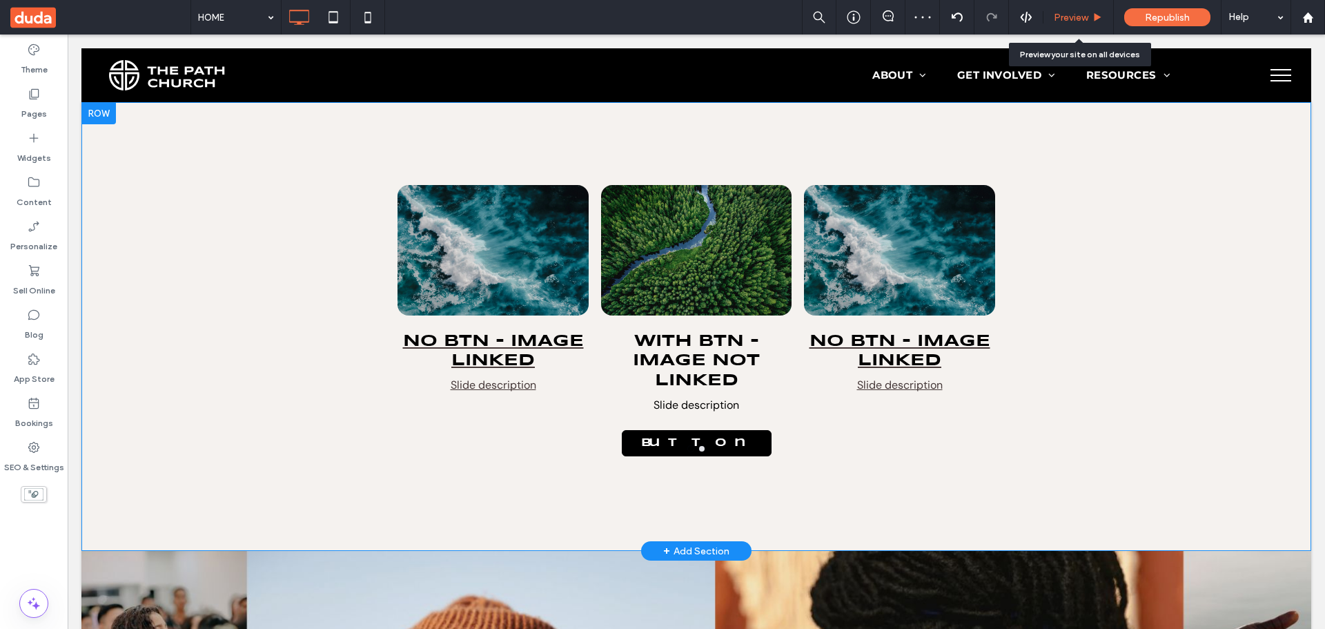
drag, startPoint x: 1062, startPoint y: 15, endPoint x: 530, endPoint y: 227, distance: 572.1
click at [1062, 15] on span "Preview" at bounding box center [1071, 18] width 35 height 12
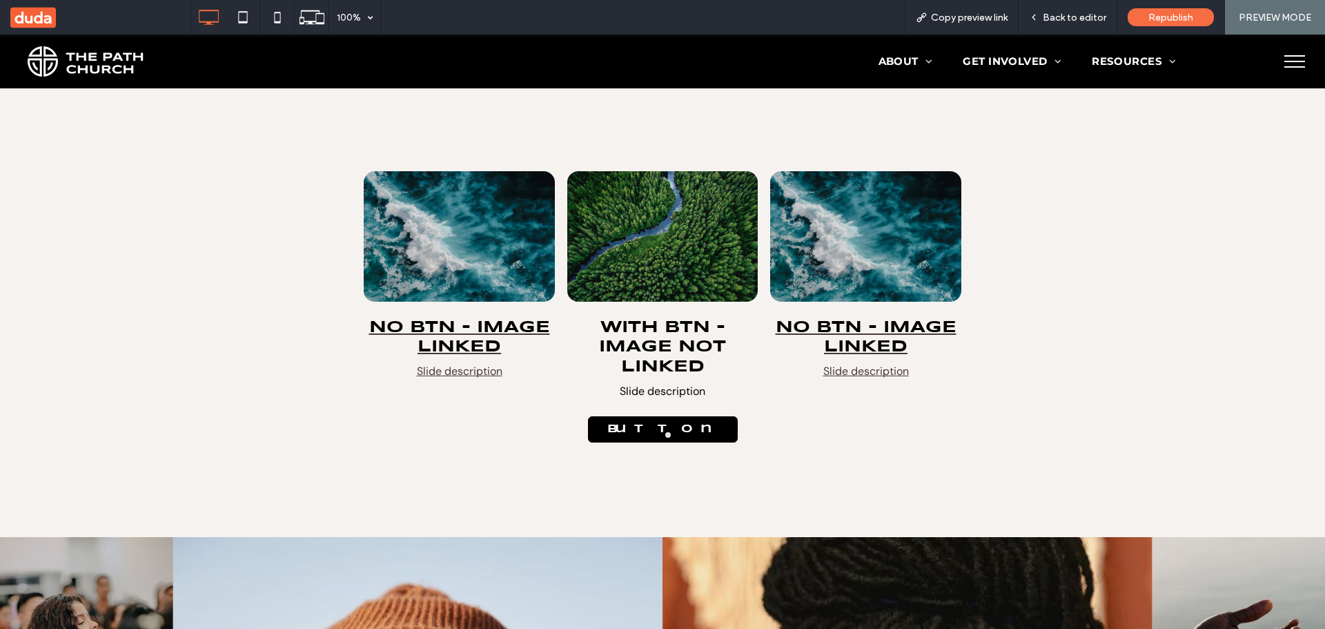
click at [632, 251] on div at bounding box center [662, 236] width 191 height 130
click at [655, 219] on div at bounding box center [662, 236] width 191 height 130
click at [633, 231] on div at bounding box center [662, 236] width 191 height 130
click at [710, 237] on div at bounding box center [662, 236] width 191 height 130
click at [658, 244] on div at bounding box center [662, 236] width 191 height 130
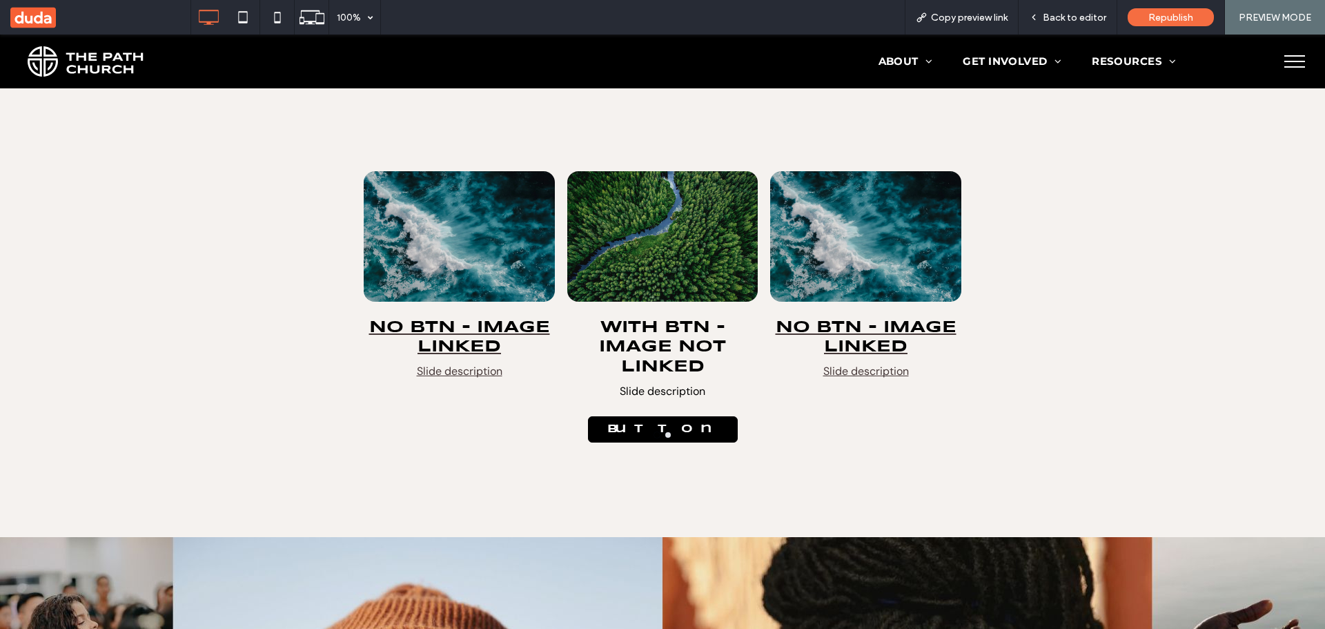
click at [658, 244] on div at bounding box center [662, 236] width 191 height 130
click at [1070, 26] on div "Back to editor" at bounding box center [1068, 17] width 99 height 35
click at [1049, 12] on span "Back to editor" at bounding box center [1074, 18] width 63 height 12
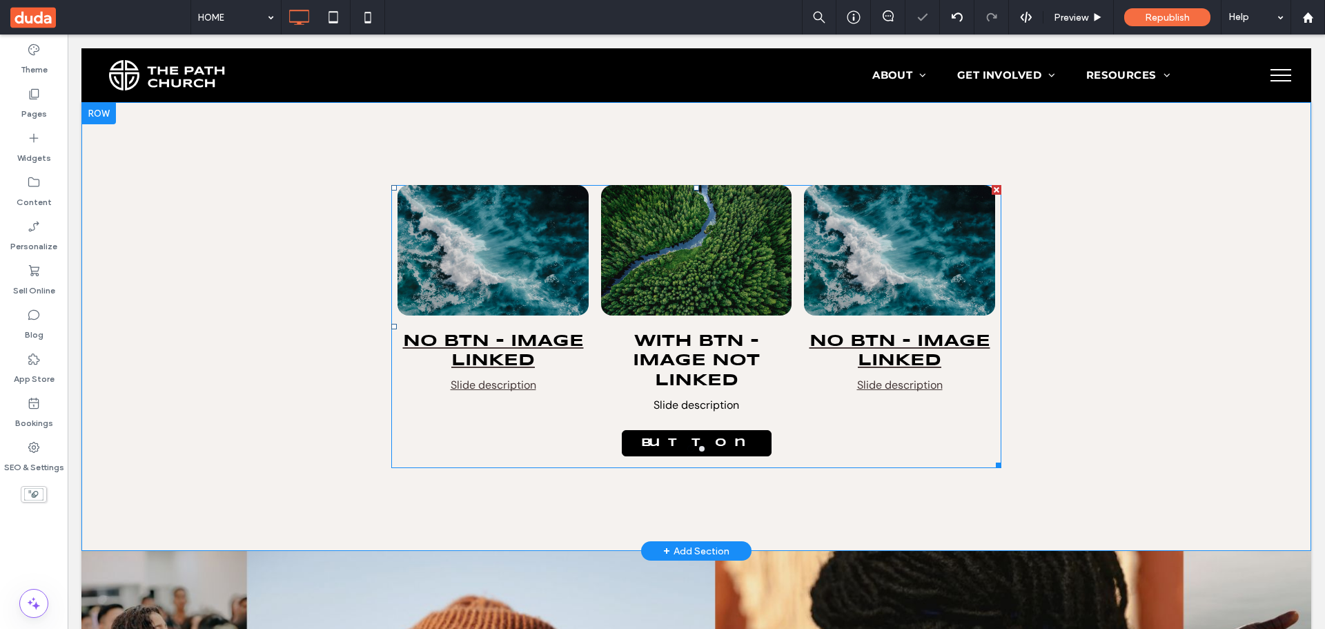
click at [720, 248] on div at bounding box center [696, 250] width 191 height 130
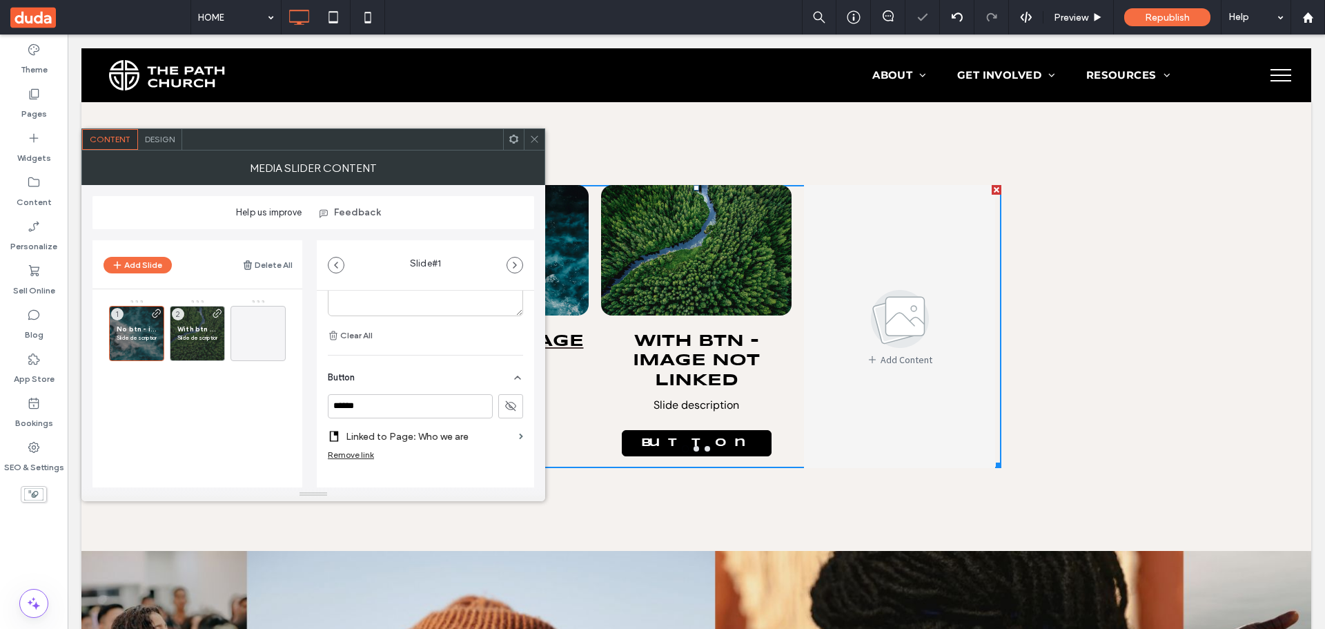
scroll to position [507, 0]
click at [537, 130] on span at bounding box center [534, 139] width 10 height 21
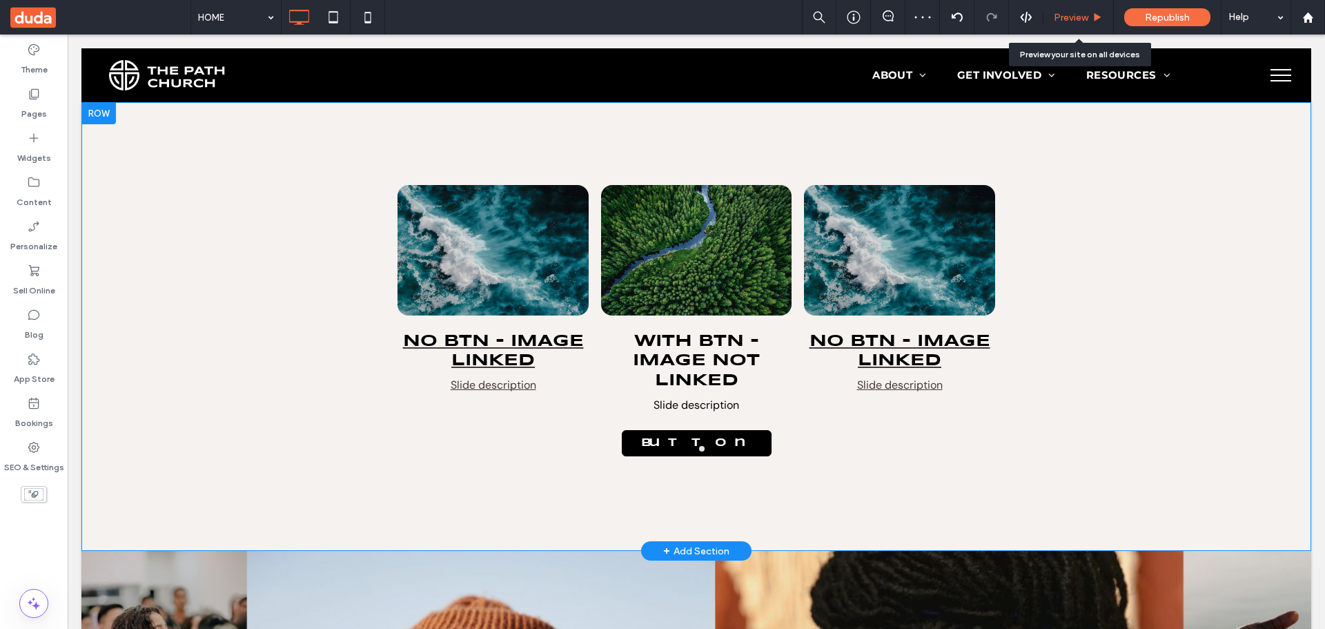
drag, startPoint x: 1063, startPoint y: 17, endPoint x: 485, endPoint y: 255, distance: 625.5
click at [1063, 17] on span "Preview" at bounding box center [1071, 18] width 35 height 12
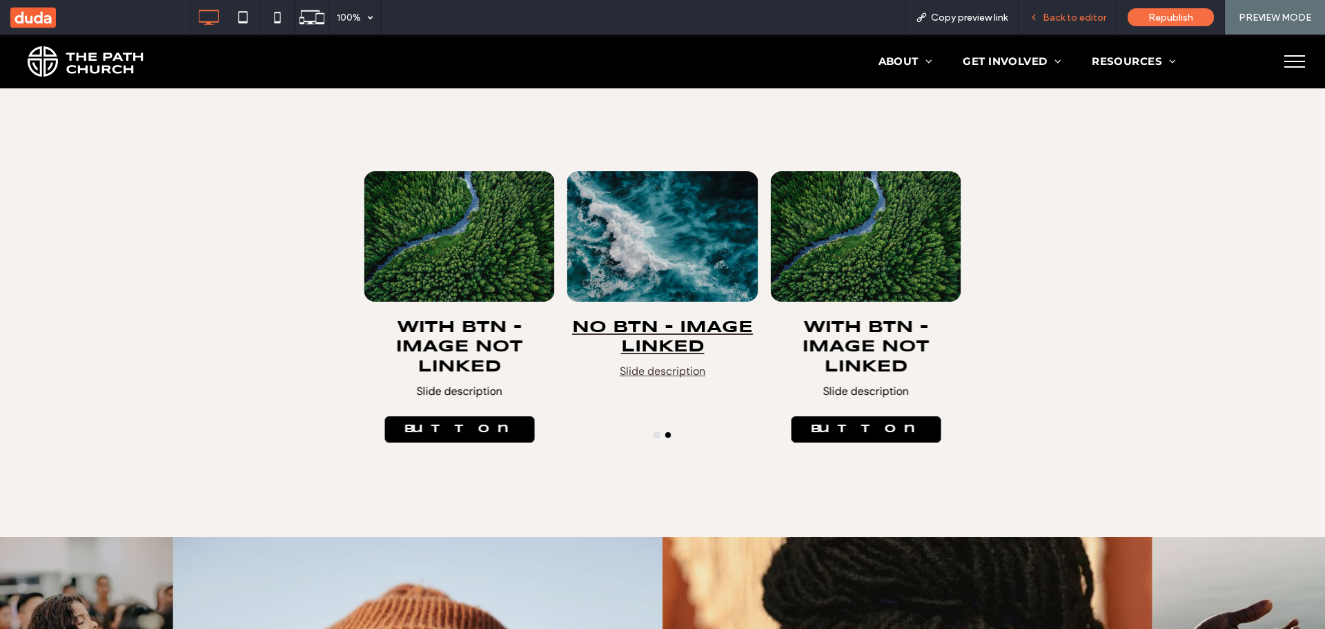
drag, startPoint x: 1102, startPoint y: 18, endPoint x: 702, endPoint y: 197, distance: 438.4
click at [1102, 18] on span "Back to editor" at bounding box center [1074, 18] width 63 height 12
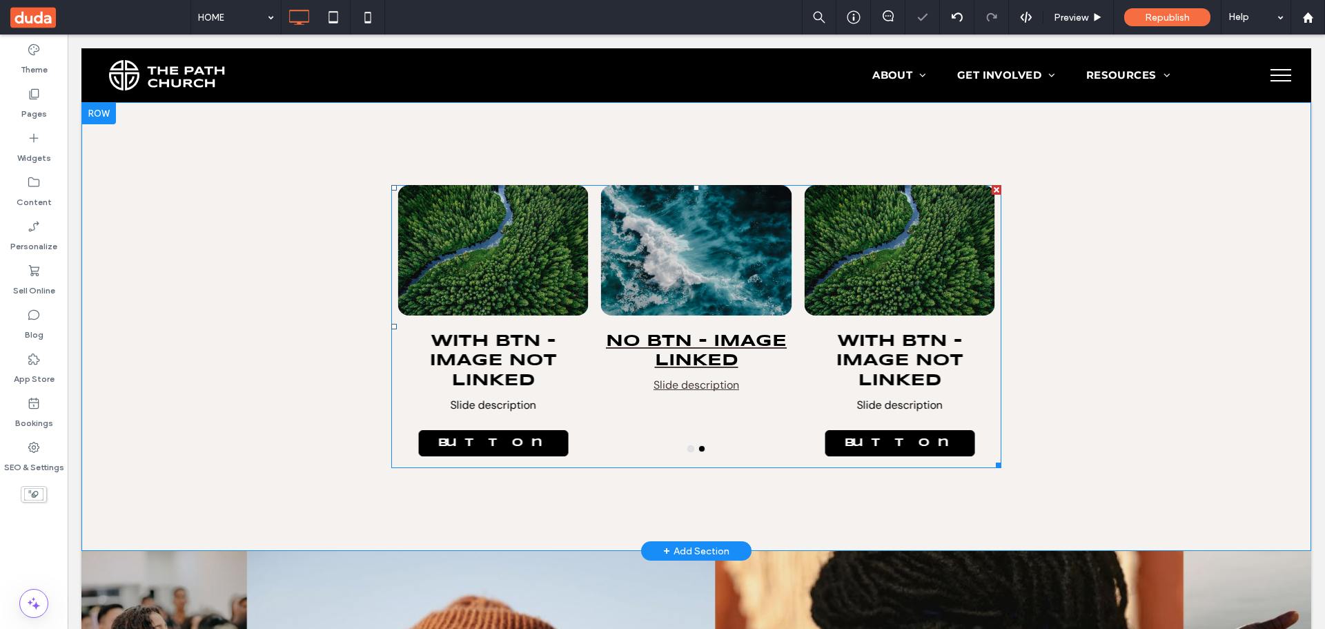
click at [655, 251] on div at bounding box center [696, 250] width 191 height 130
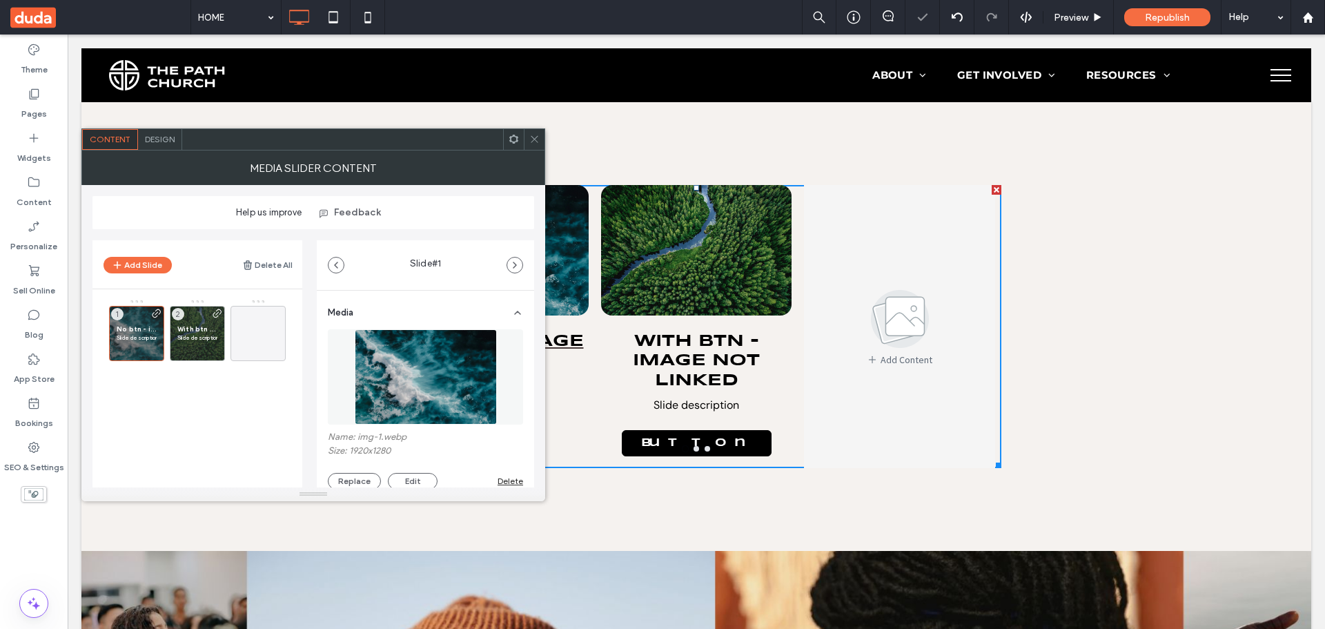
drag, startPoint x: 146, startPoint y: 146, endPoint x: 254, endPoint y: 145, distance: 108.4
click at [146, 146] on div "Design" at bounding box center [160, 139] width 44 height 21
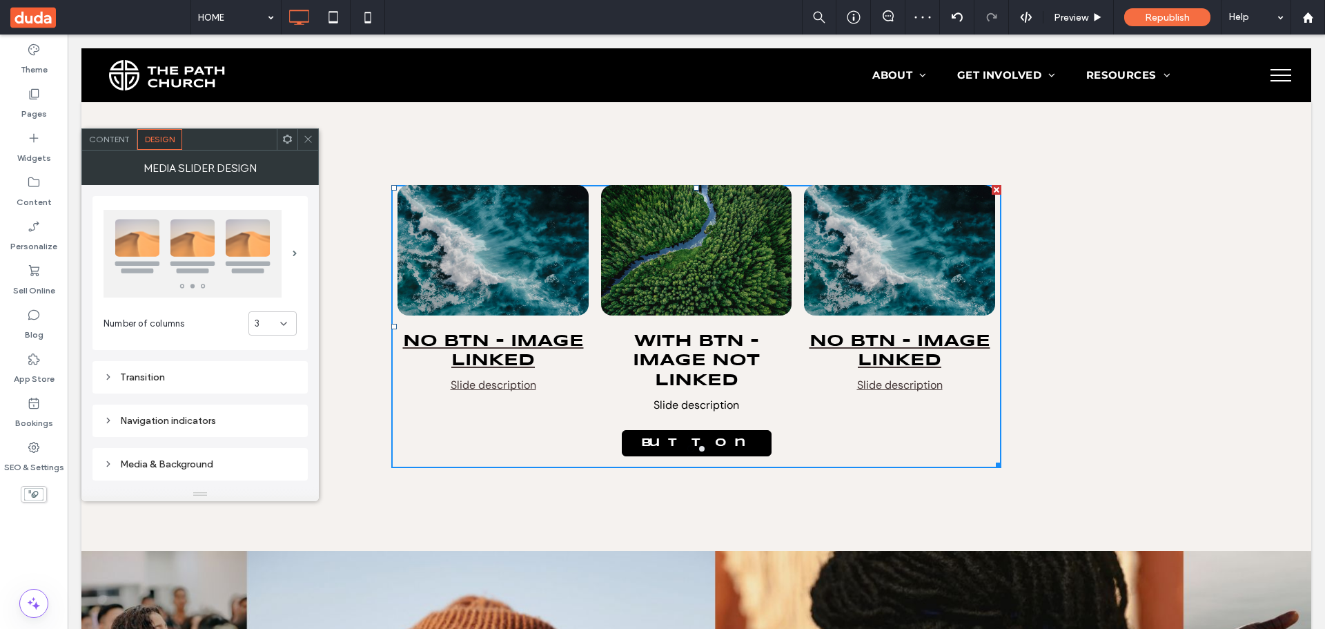
click at [256, 251] on img at bounding box center [193, 254] width 178 height 88
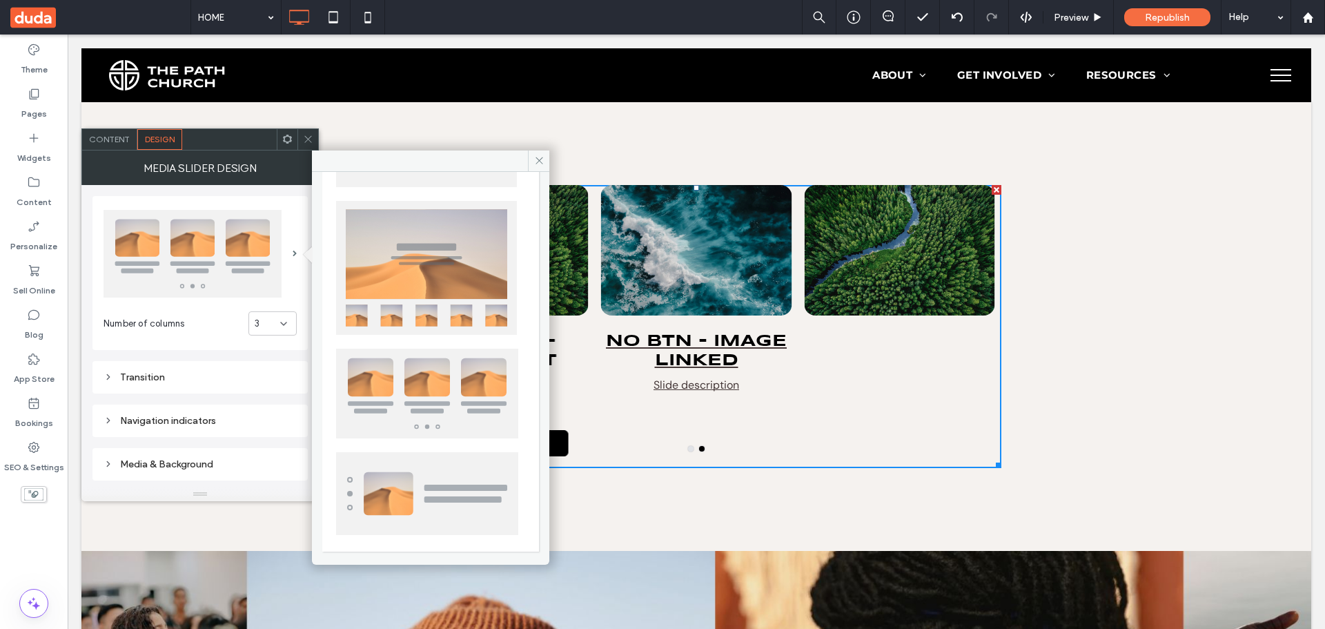
scroll to position [335, 0]
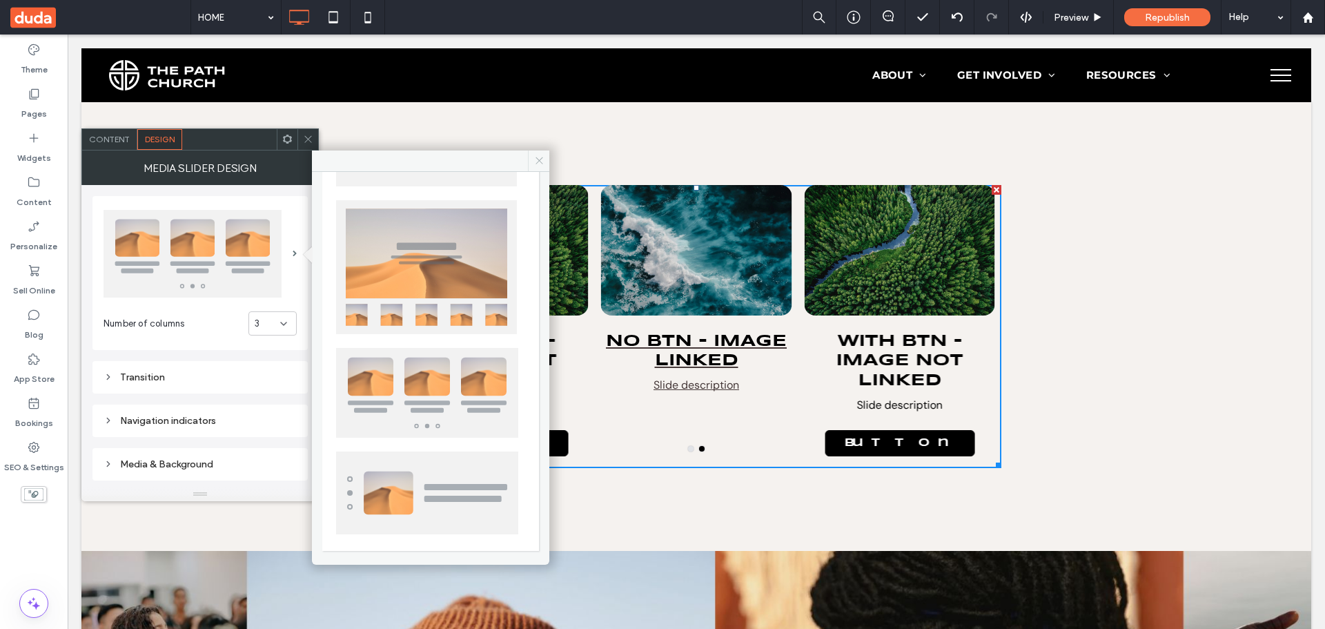
click at [545, 158] on span at bounding box center [538, 160] width 21 height 21
